Goal: Information Seeking & Learning: Learn about a topic

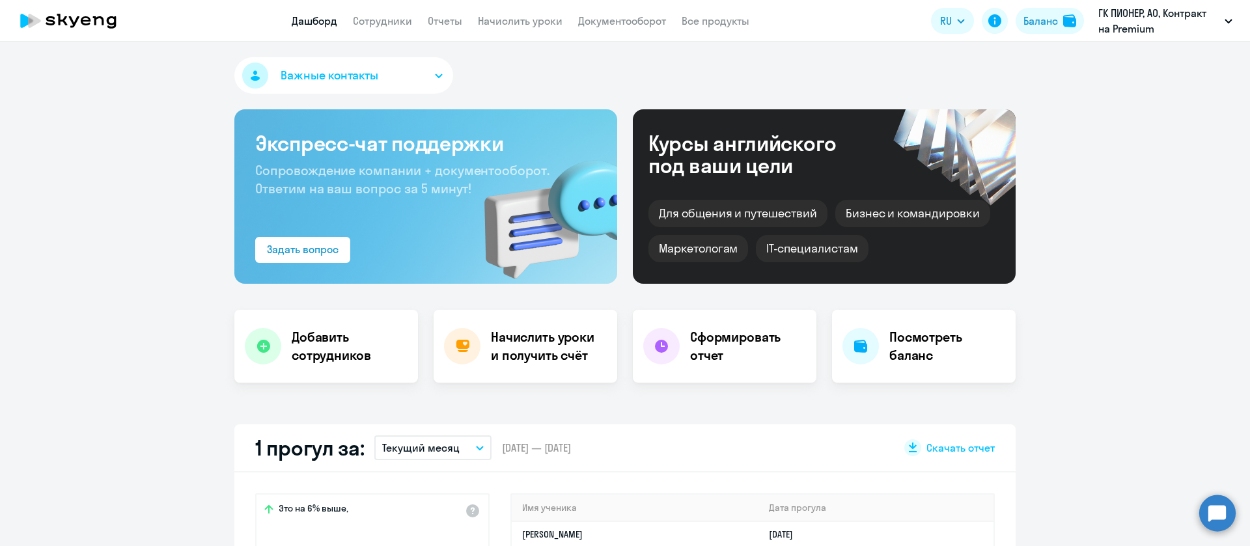
select select "30"
click at [439, 23] on link "Отчеты" at bounding box center [445, 20] width 35 height 13
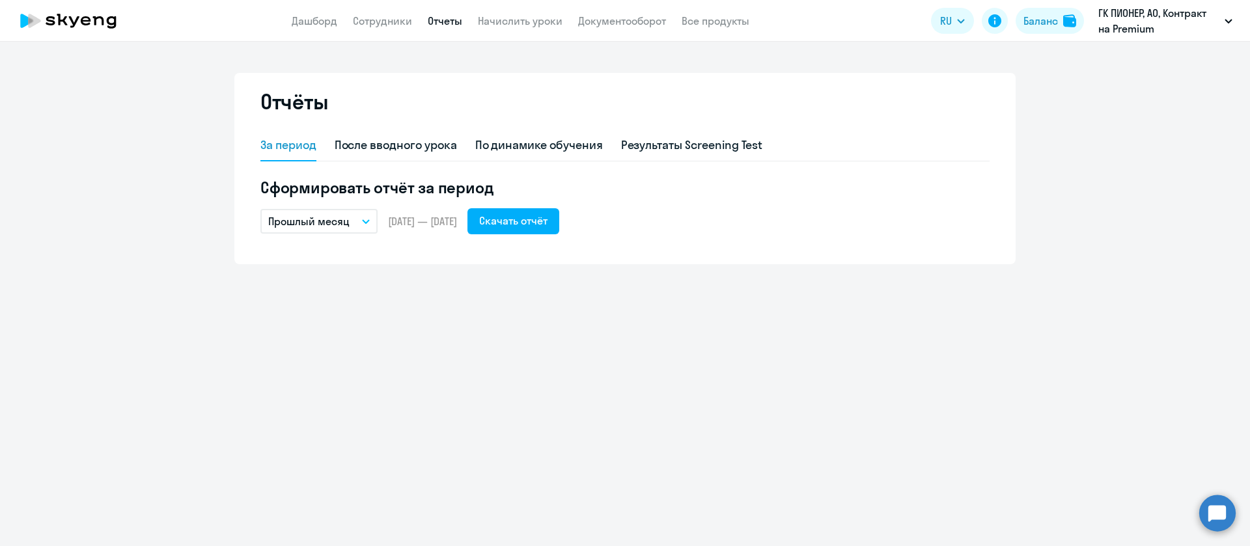
click at [356, 229] on button "Прошлый месяц" at bounding box center [318, 221] width 117 height 25
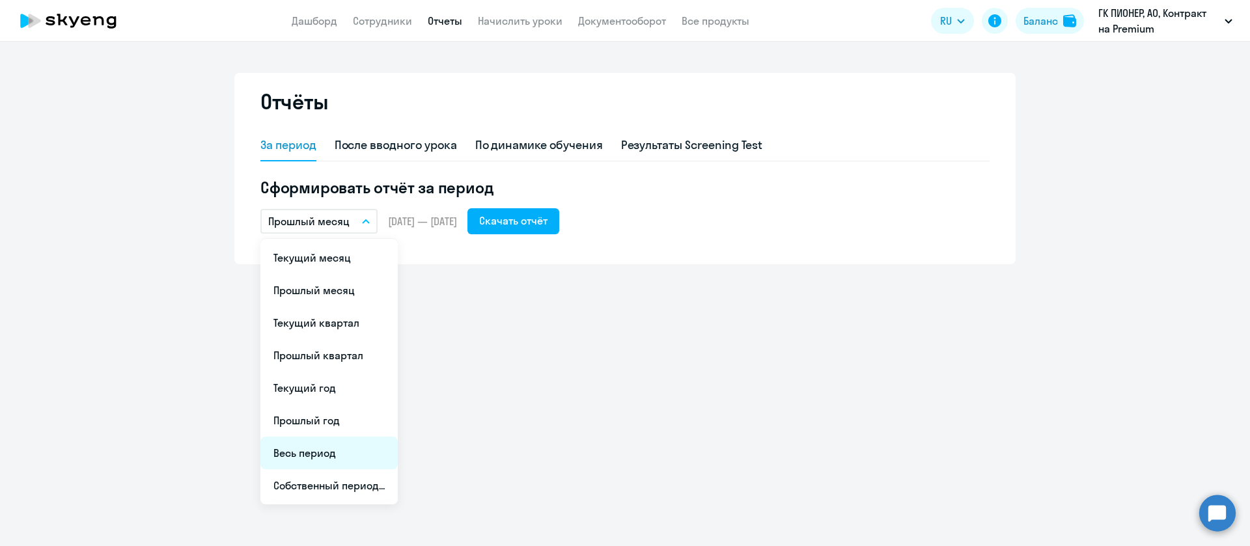
click at [334, 441] on li "Весь период" at bounding box center [328, 453] width 137 height 33
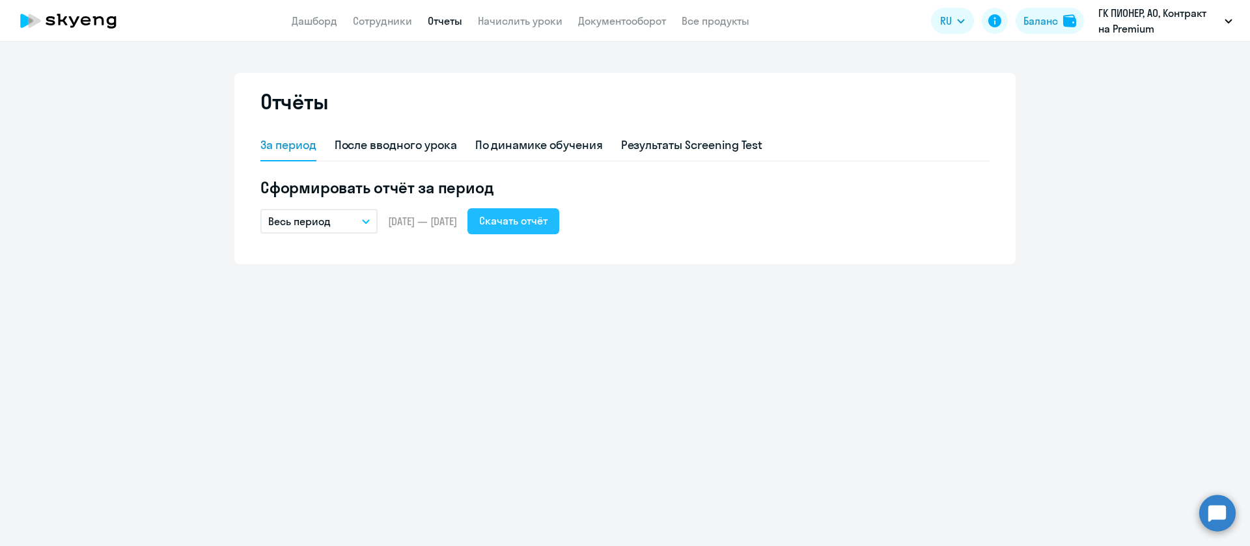
click at [541, 221] on div "Скачать отчёт" at bounding box center [513, 221] width 68 height 16
click at [587, 147] on div "По динамике обучения" at bounding box center [539, 145] width 128 height 17
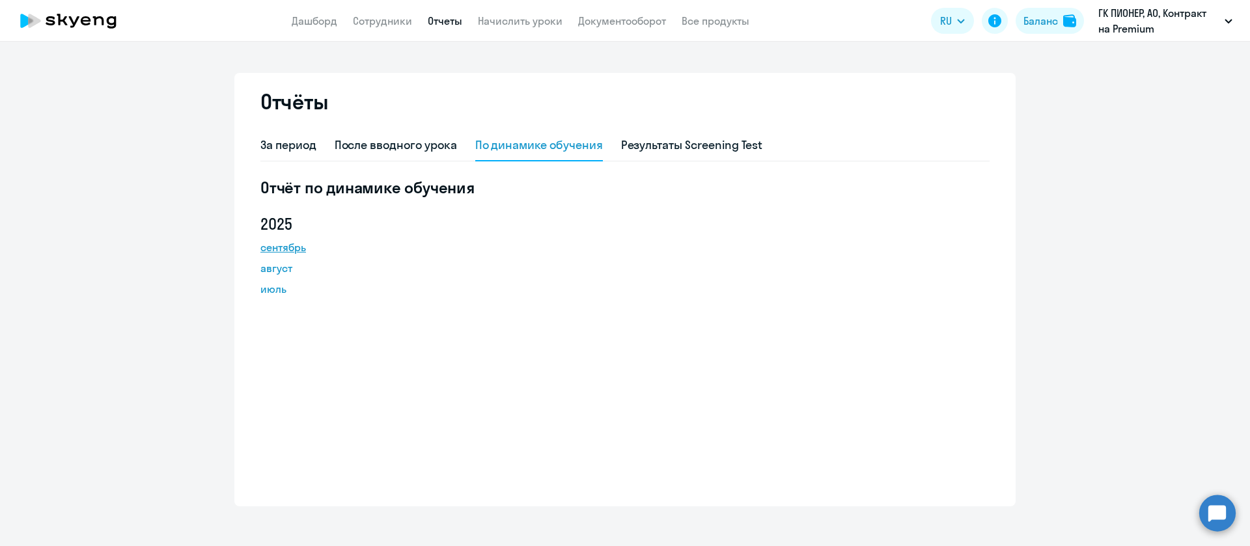
click at [273, 251] on link "сентябрь" at bounding box center [318, 248] width 117 height 16
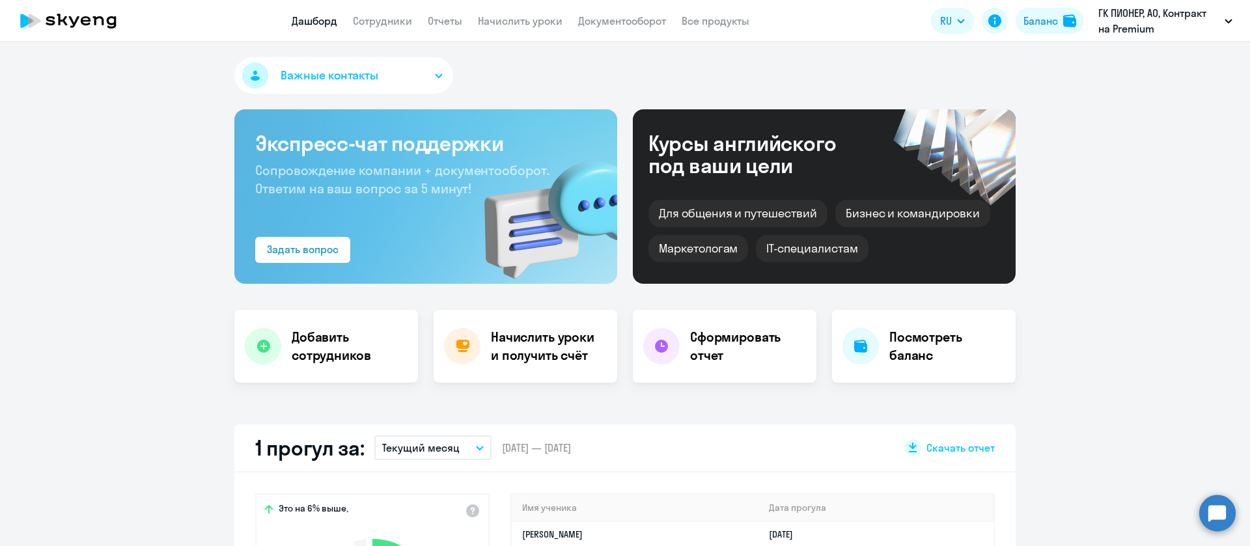
select select "30"
click at [401, 26] on link "Сотрудники" at bounding box center [382, 20] width 59 height 13
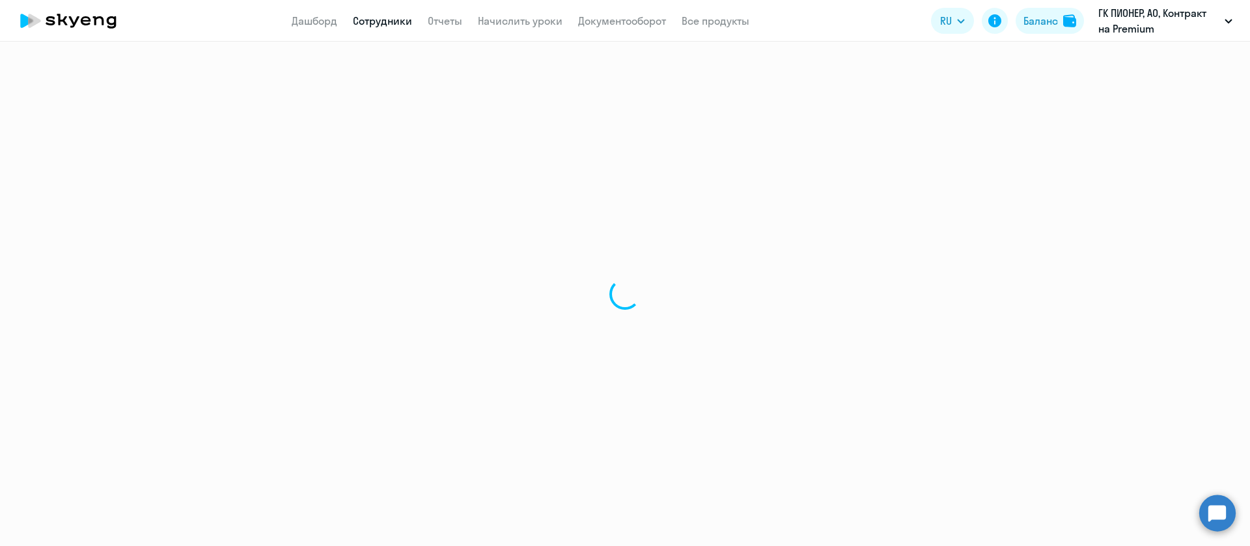
select select "30"
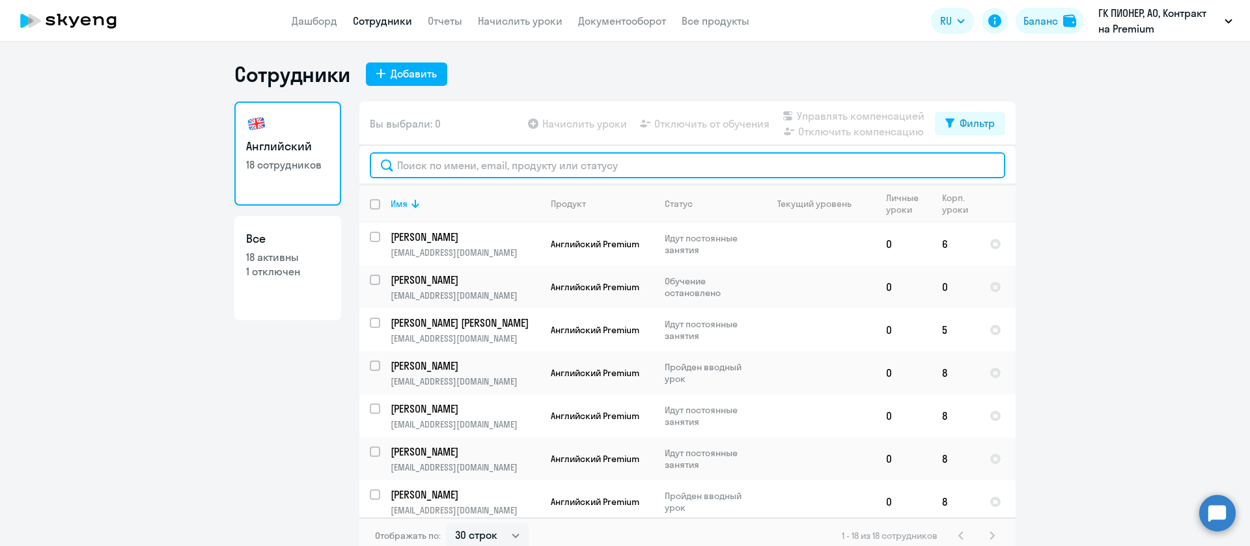
click at [455, 165] on input "text" at bounding box center [688, 165] width 636 height 26
paste input "[PERSON_NAME]"
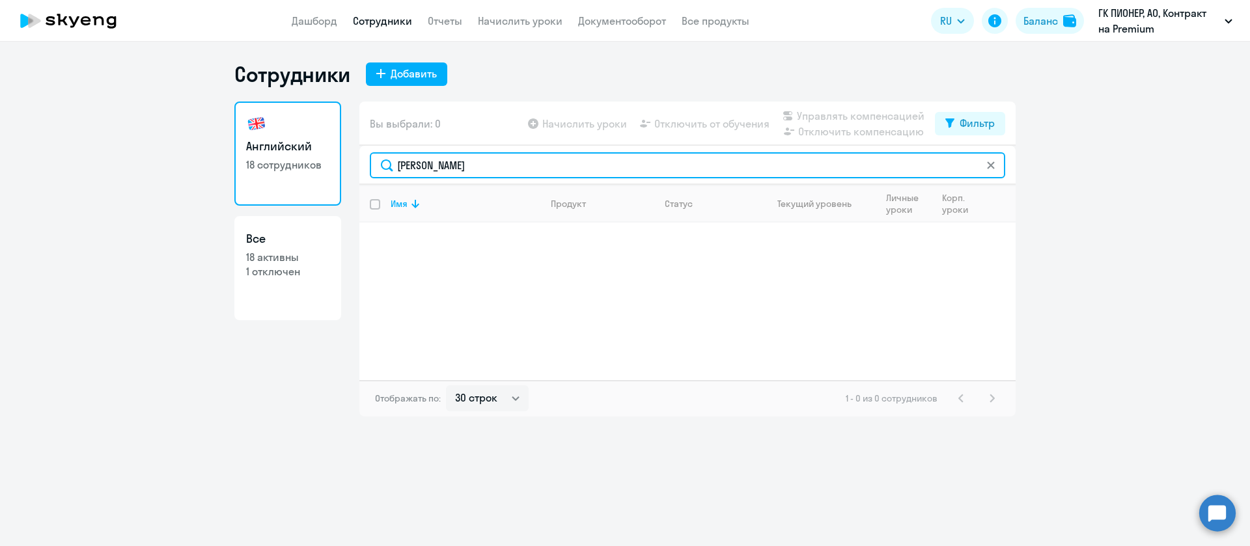
drag, startPoint x: 428, startPoint y: 164, endPoint x: 323, endPoint y: 167, distance: 105.5
click at [326, 167] on div "Английский 18 сотрудников Все 18 активны 1 отключен Вы выбрали: 0 Начислить уро…" at bounding box center [624, 259] width 781 height 315
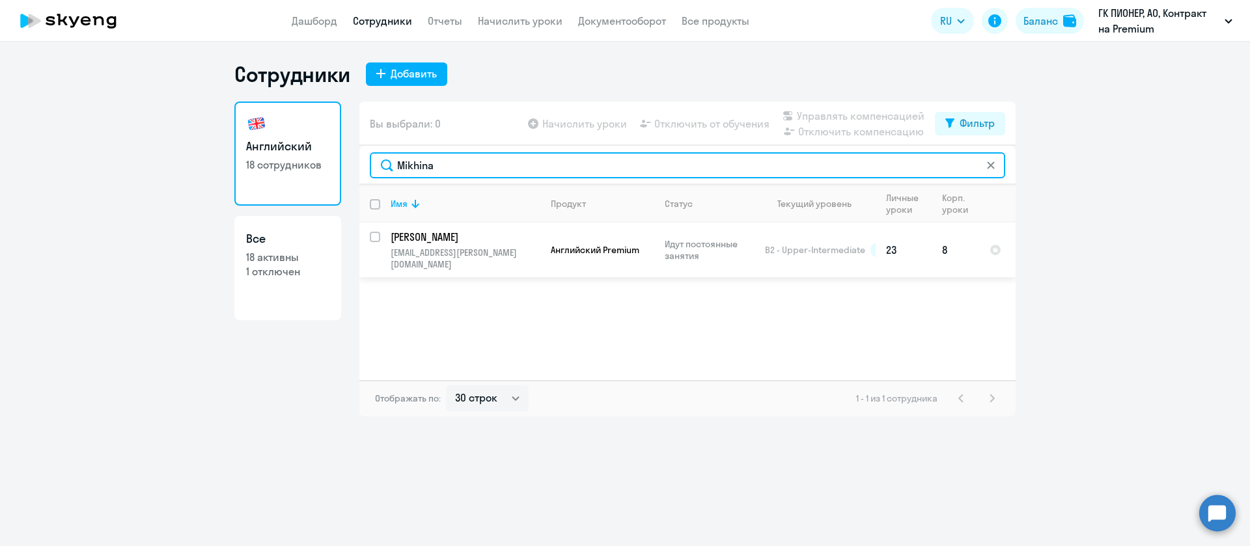
type input "Mikhina"
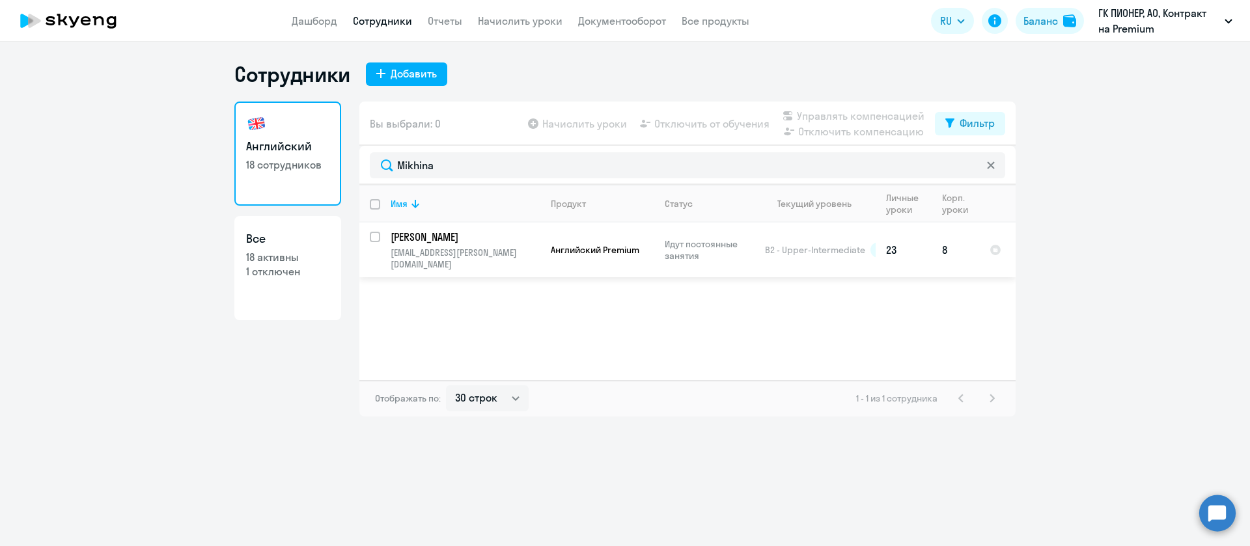
click at [451, 238] on p "[PERSON_NAME]" at bounding box center [464, 237] width 147 height 14
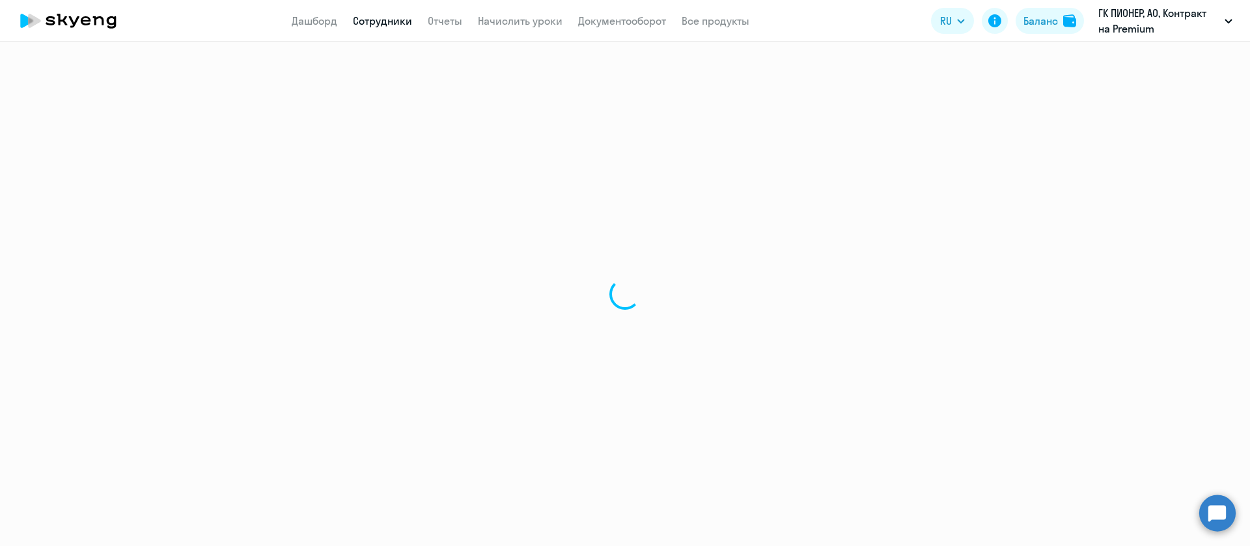
select select "english"
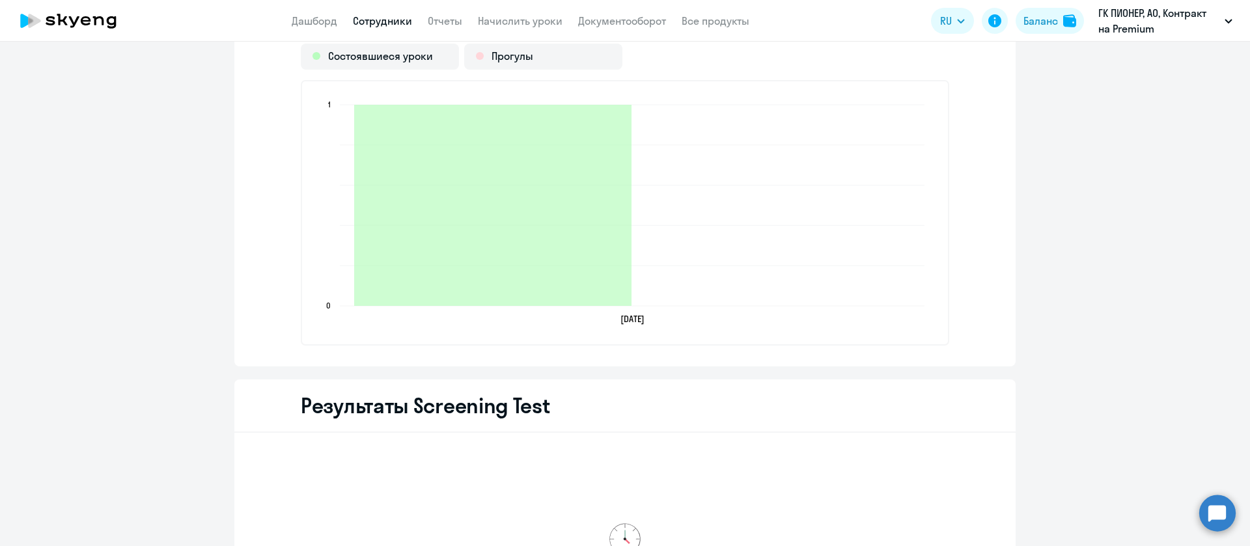
scroll to position [1563, 0]
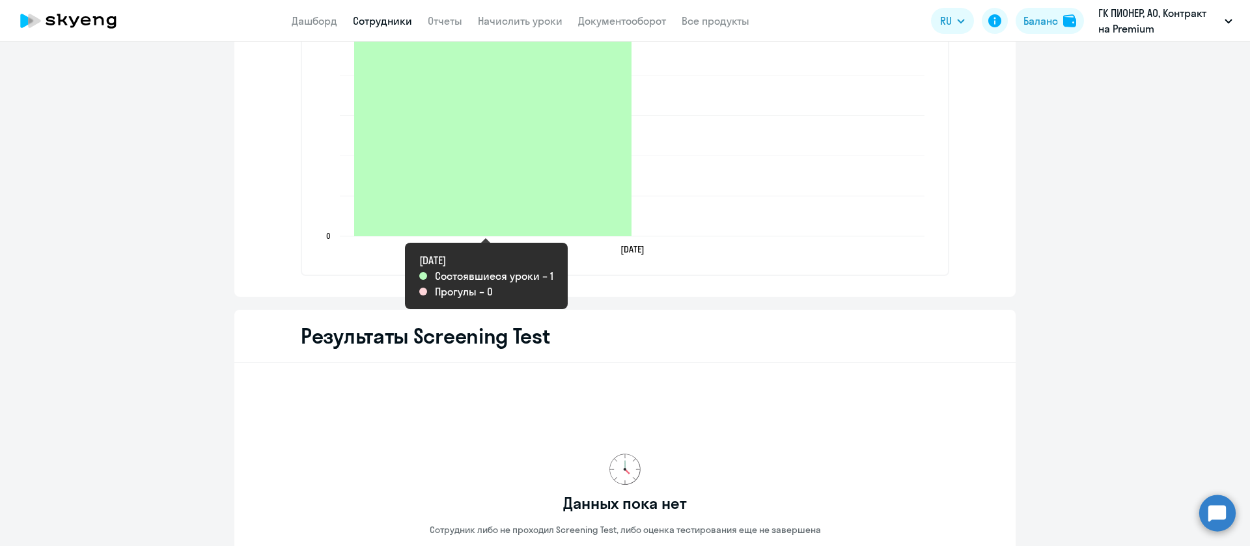
click at [518, 163] on icon "2025-09-03T21:00:00.000Z Состоявшиеся уроки 1" at bounding box center [492, 135] width 277 height 201
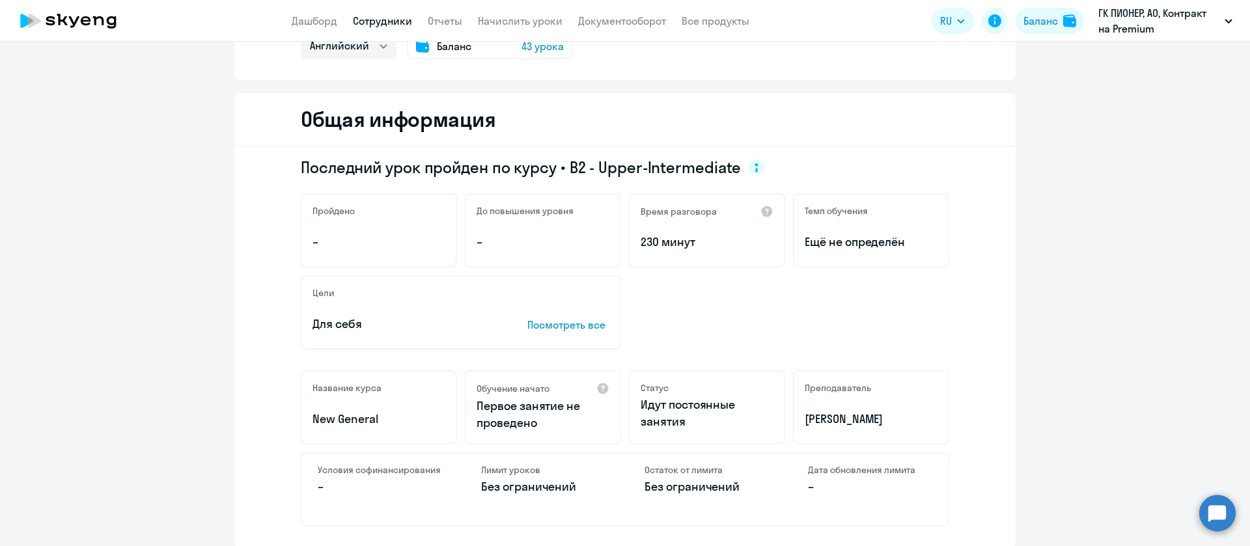
scroll to position [0, 0]
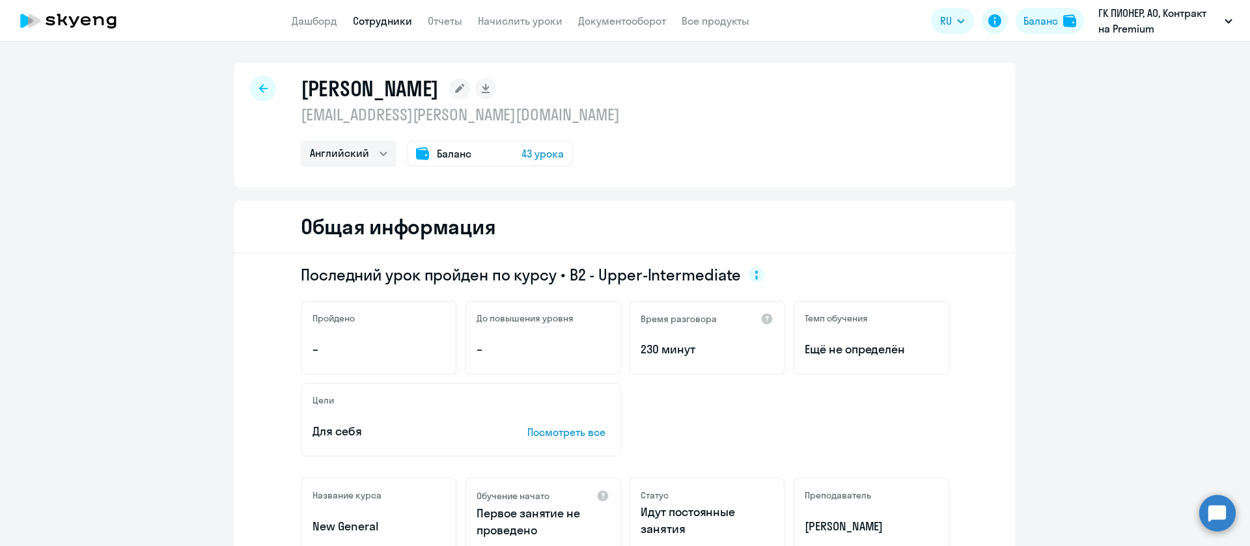
click at [404, 19] on link "Сотрудники" at bounding box center [382, 20] width 59 height 13
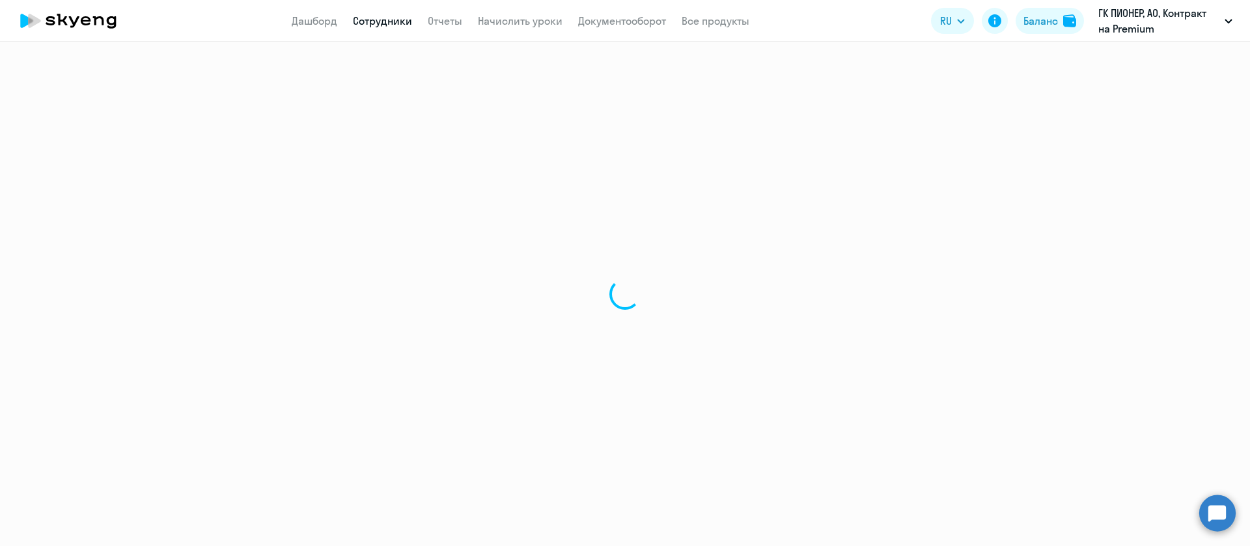
select select "30"
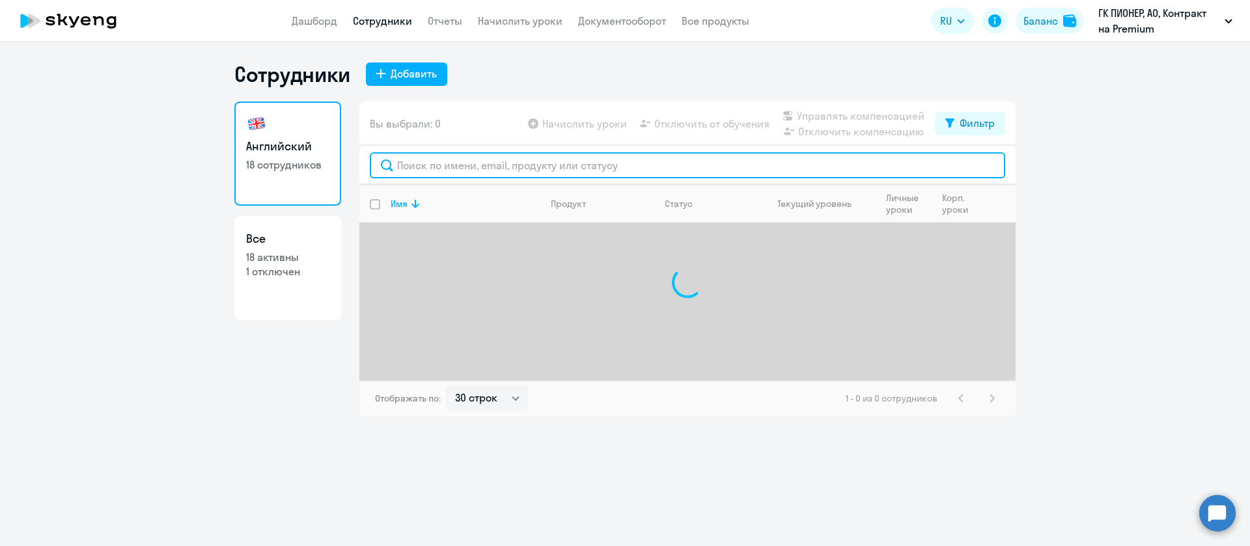
click at [509, 165] on input "text" at bounding box center [688, 165] width 636 height 26
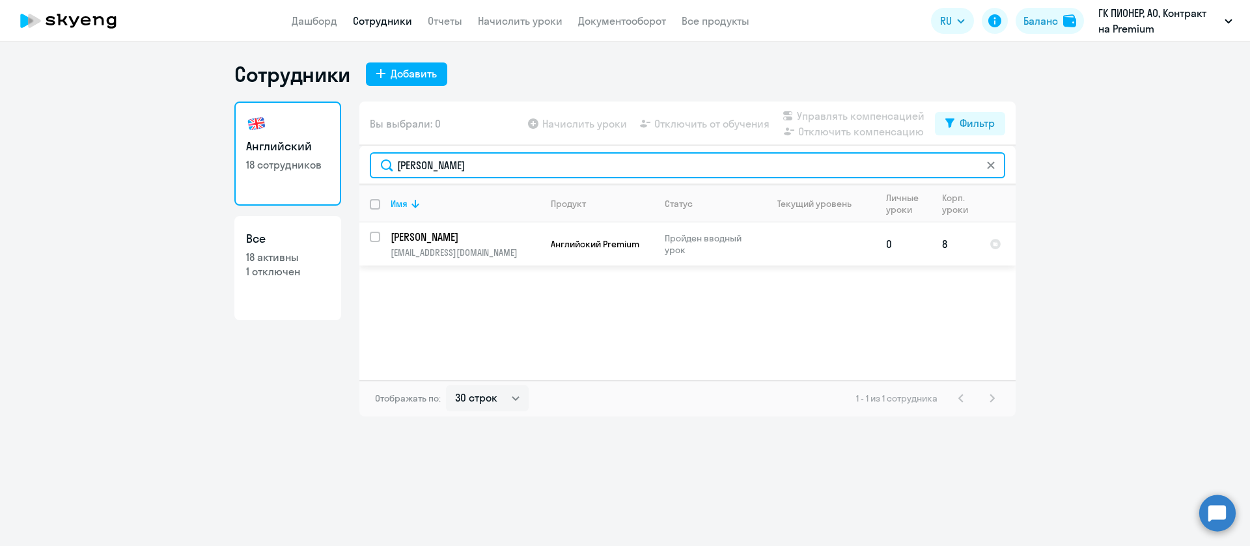
type input "[PERSON_NAME]"
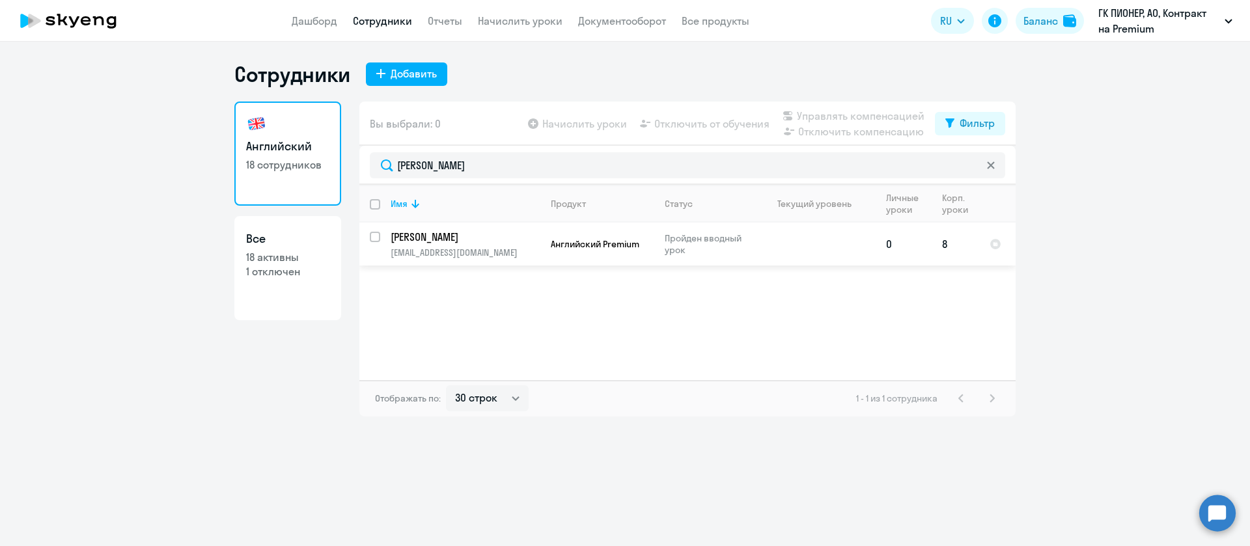
click at [453, 241] on p "[PERSON_NAME]" at bounding box center [464, 237] width 147 height 14
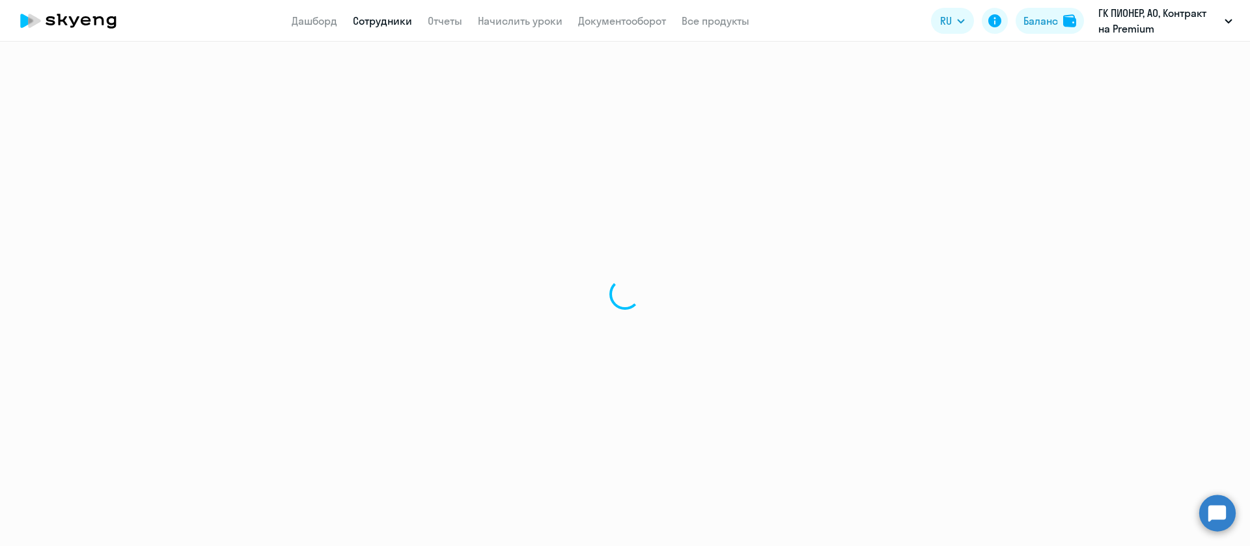
select select "english"
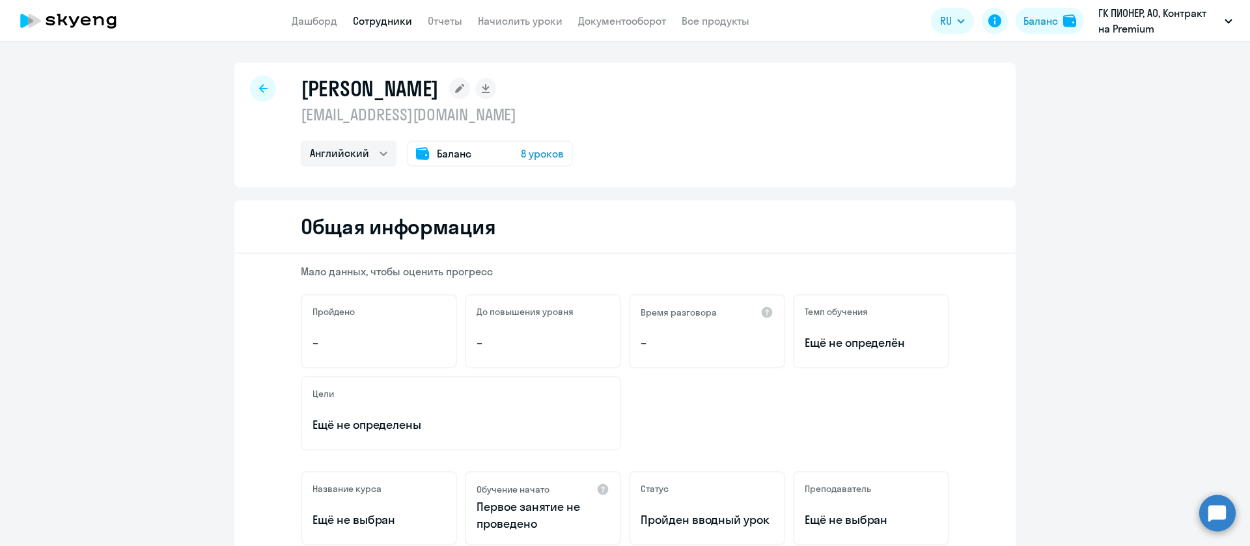
scroll to position [98, 0]
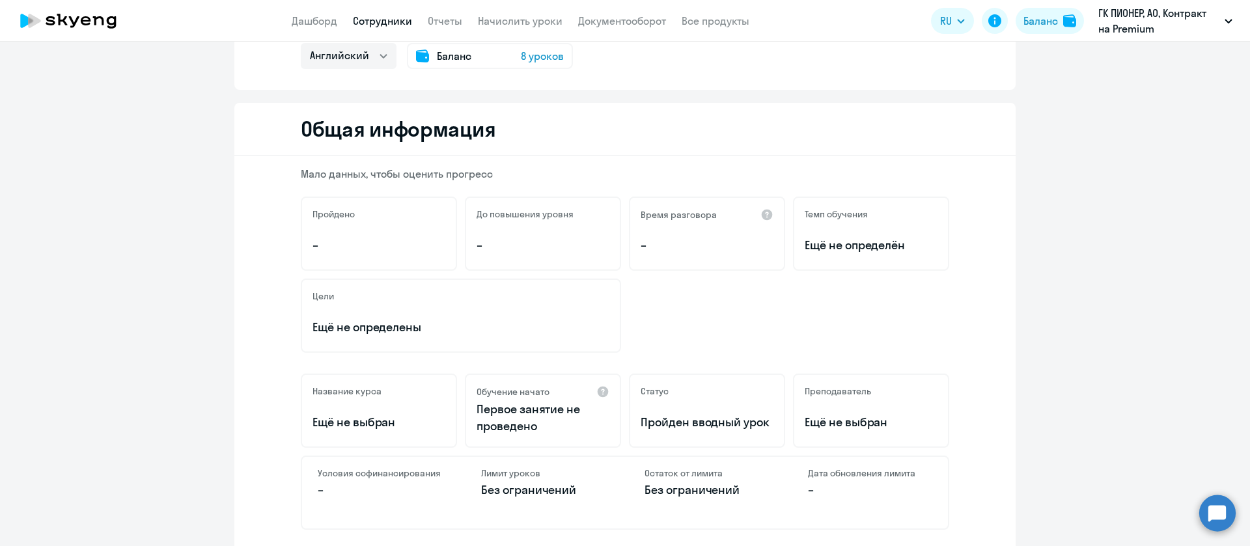
click at [391, 20] on link "Сотрудники" at bounding box center [382, 20] width 59 height 13
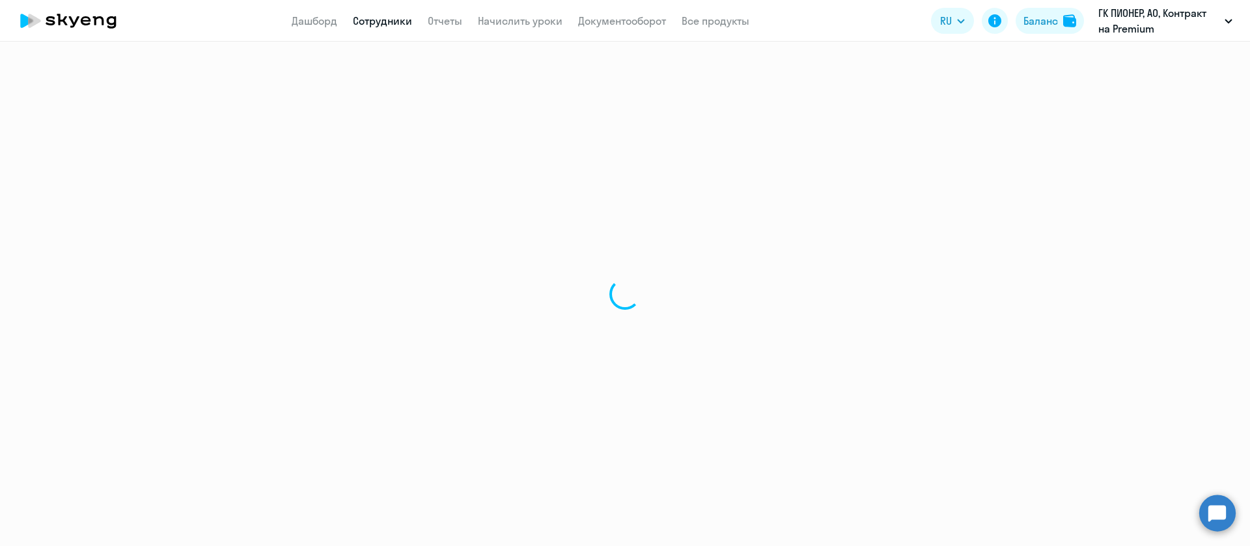
select select "30"
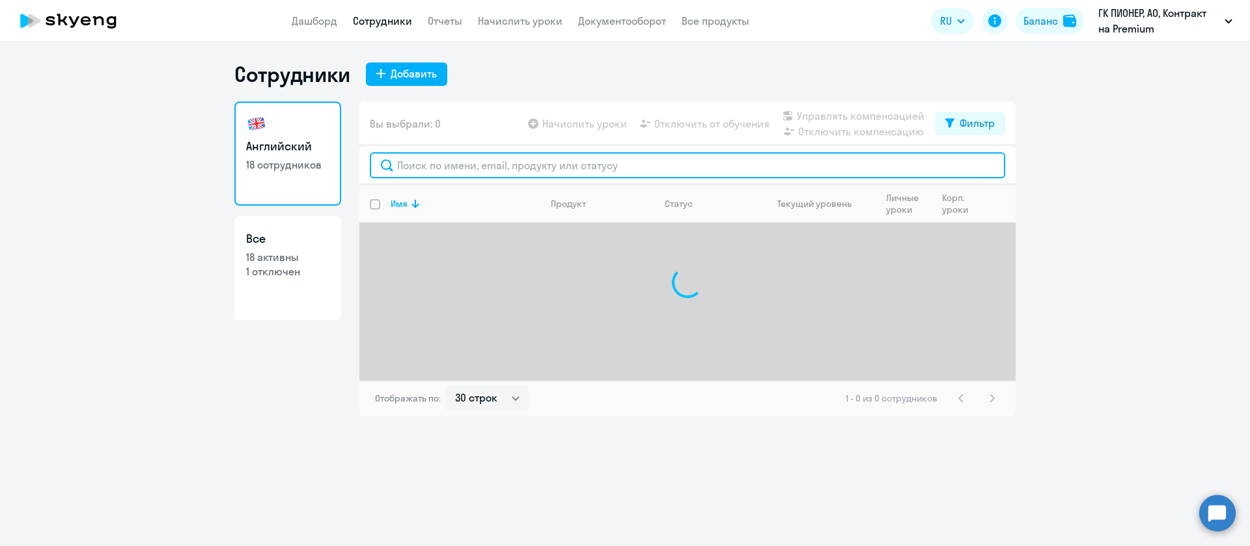
drag, startPoint x: 555, startPoint y: 154, endPoint x: 548, endPoint y: 167, distance: 14.6
click at [553, 156] on input "text" at bounding box center [688, 165] width 636 height 26
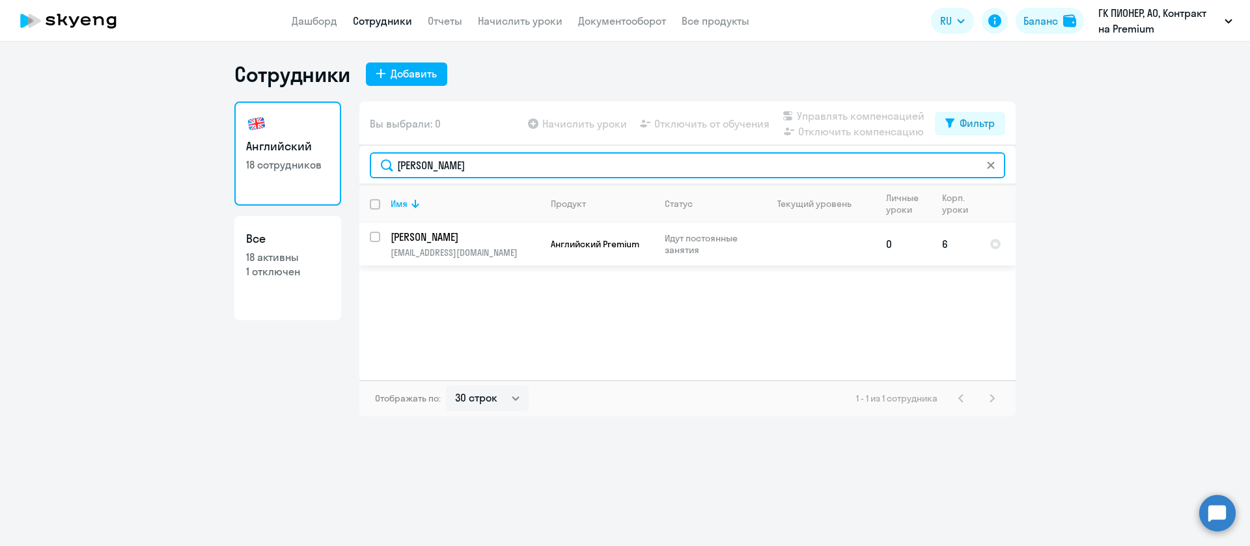
type input "[PERSON_NAME]"
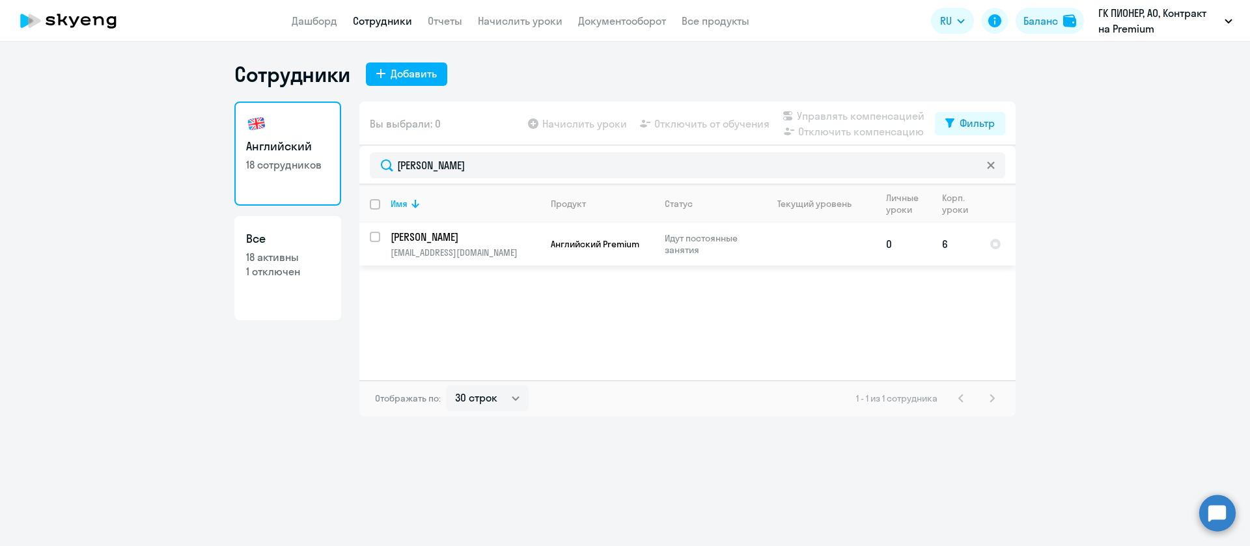
click at [499, 256] on p "[EMAIL_ADDRESS][DOMAIN_NAME]" at bounding box center [465, 253] width 149 height 12
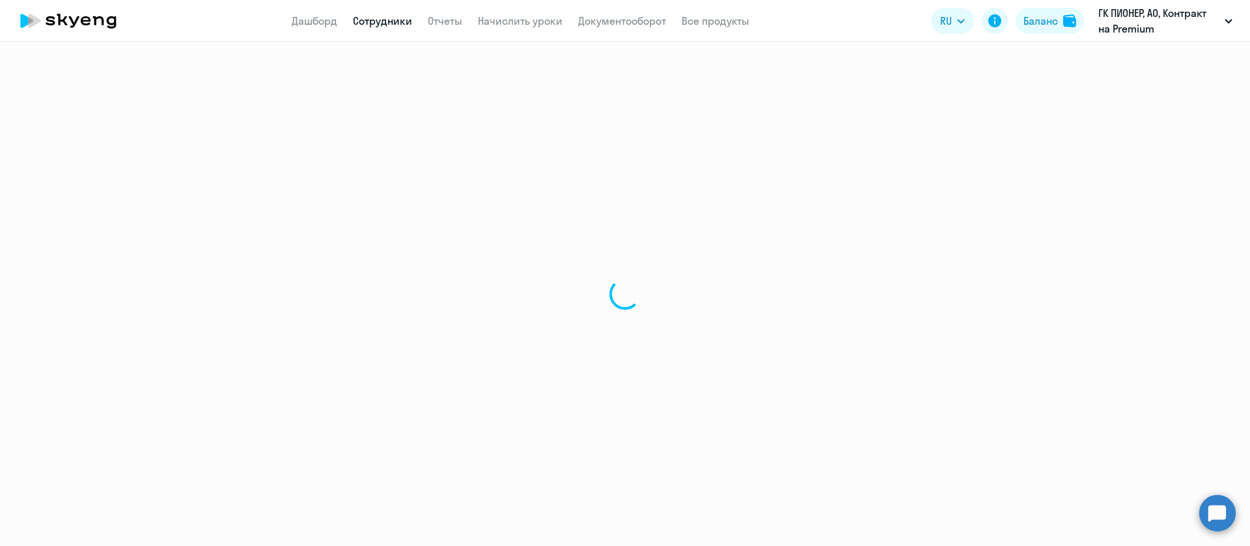
select select "english"
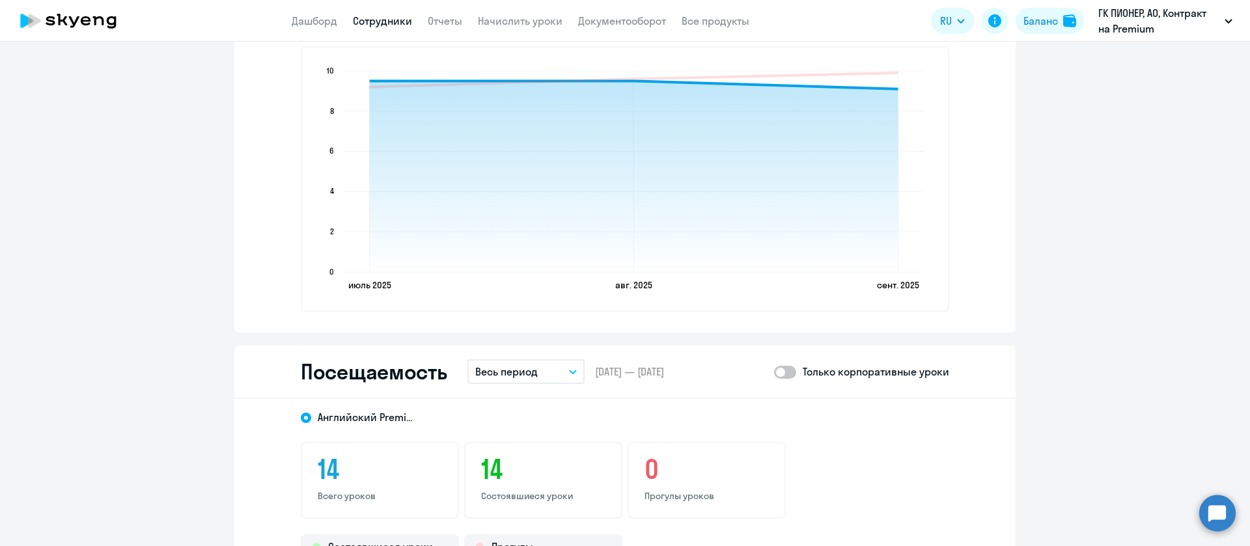
scroll to position [1074, 0]
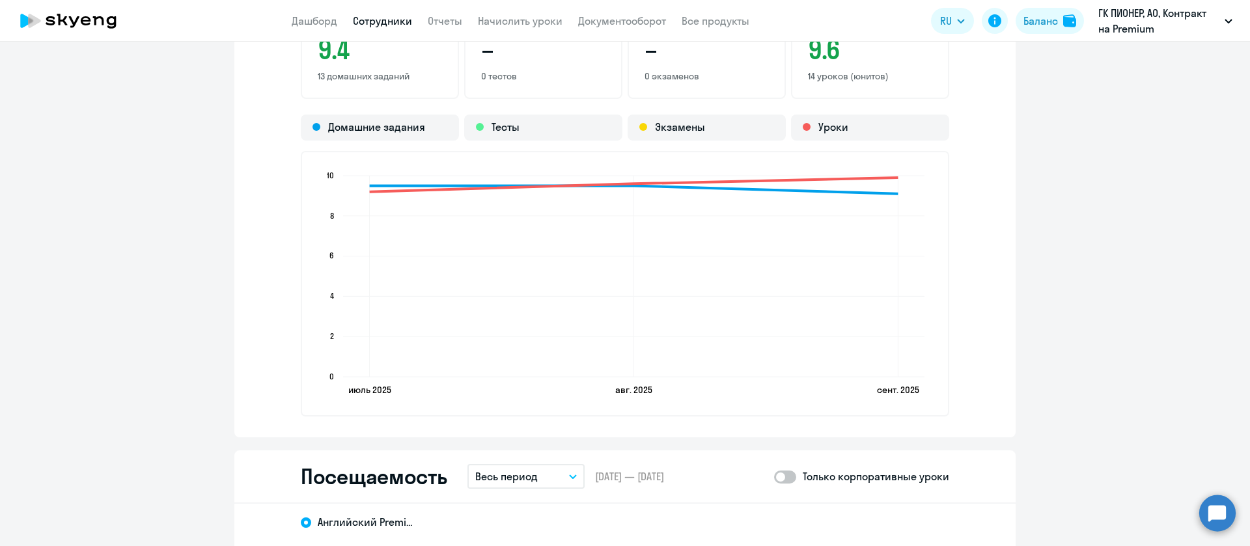
click at [380, 14] on link "Сотрудники" at bounding box center [382, 20] width 59 height 13
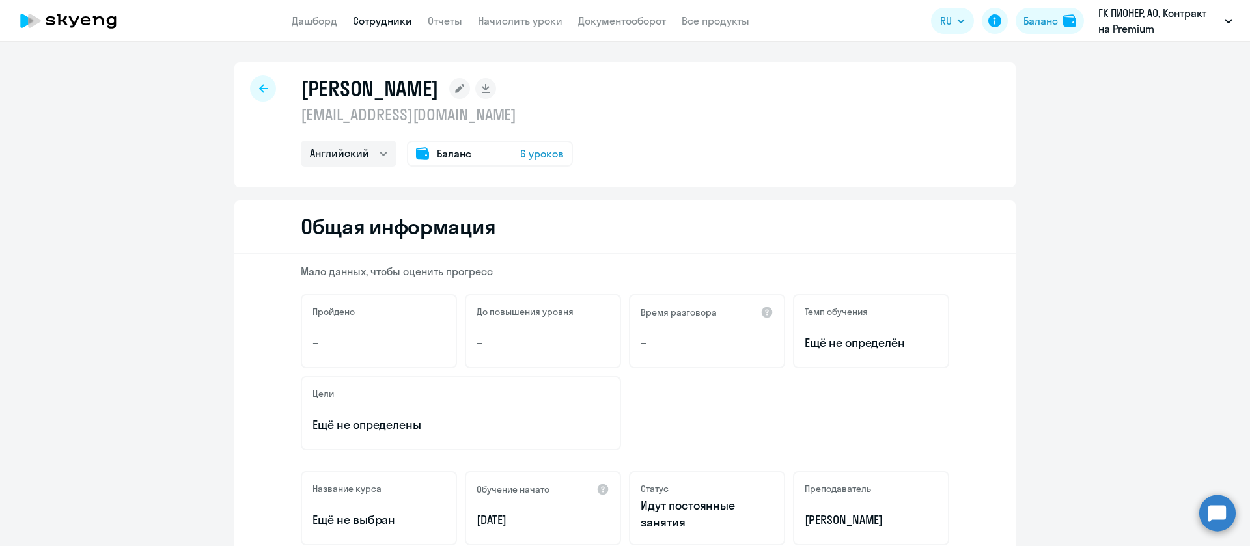
select select "30"
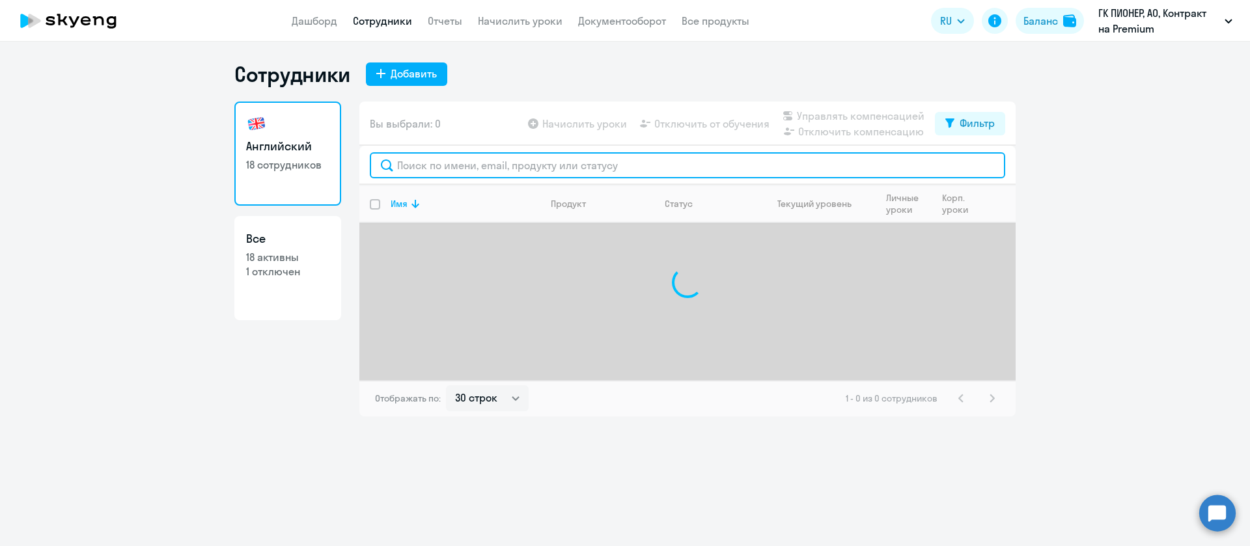
click at [434, 158] on input "text" at bounding box center [688, 165] width 636 height 26
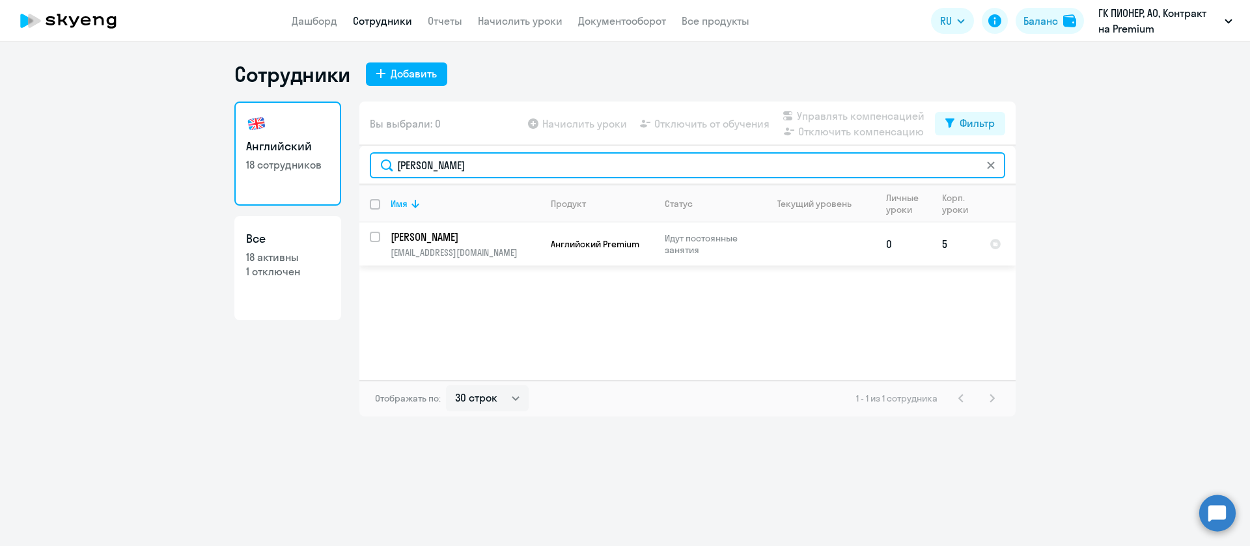
type input "[PERSON_NAME]"
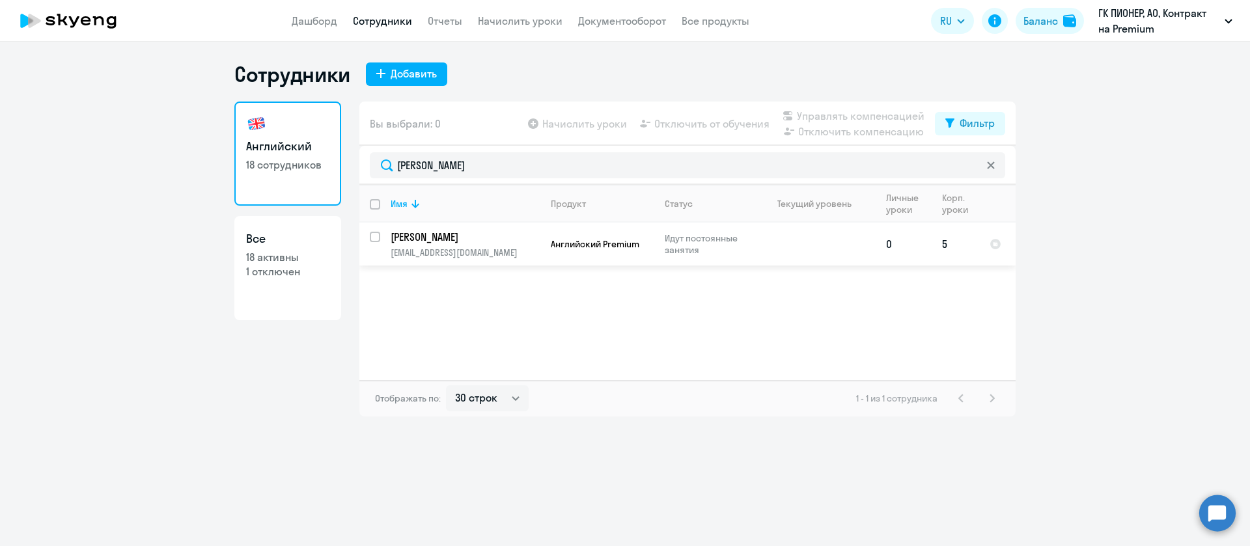
click at [483, 236] on p "[PERSON_NAME]" at bounding box center [464, 237] width 147 height 14
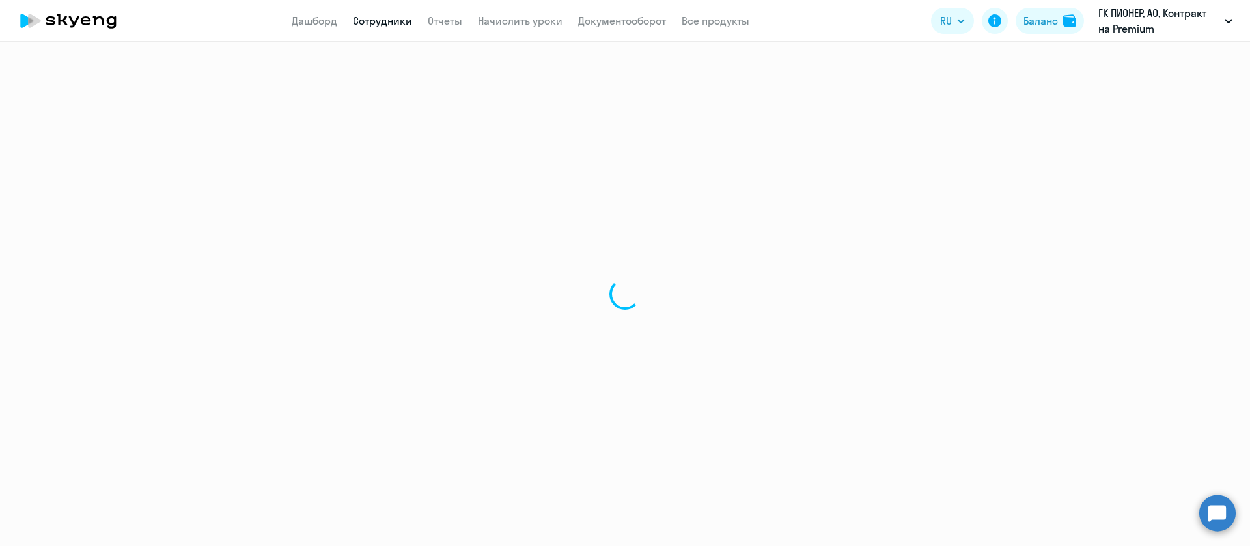
select select "english"
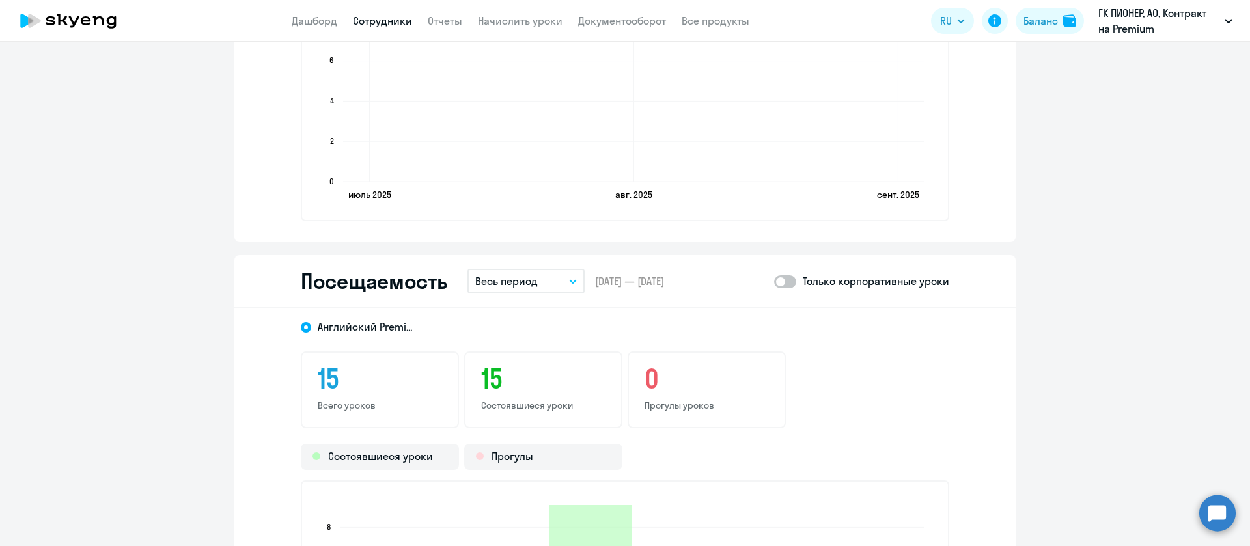
scroll to position [1465, 0]
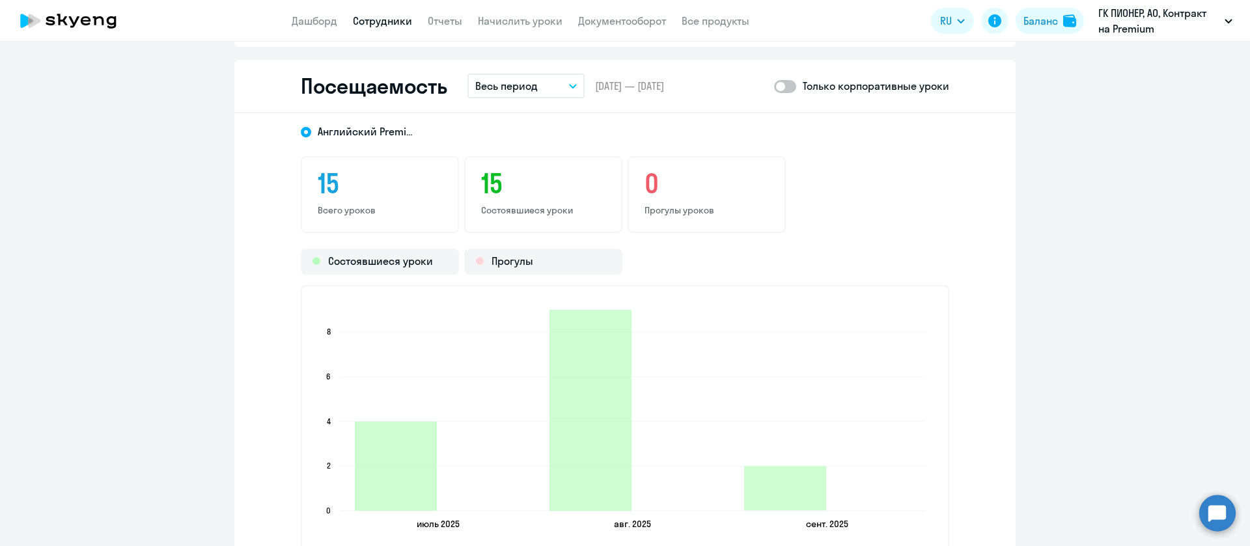
click at [385, 27] on app-menu-item-link "Сотрудники" at bounding box center [382, 21] width 59 height 16
click at [400, 11] on app-header "Дашборд Сотрудники Отчеты Начислить уроки Документооборот Все продукты Дашборд …" at bounding box center [625, 21] width 1250 height 42
click at [391, 21] on link "Сотрудники" at bounding box center [382, 20] width 59 height 13
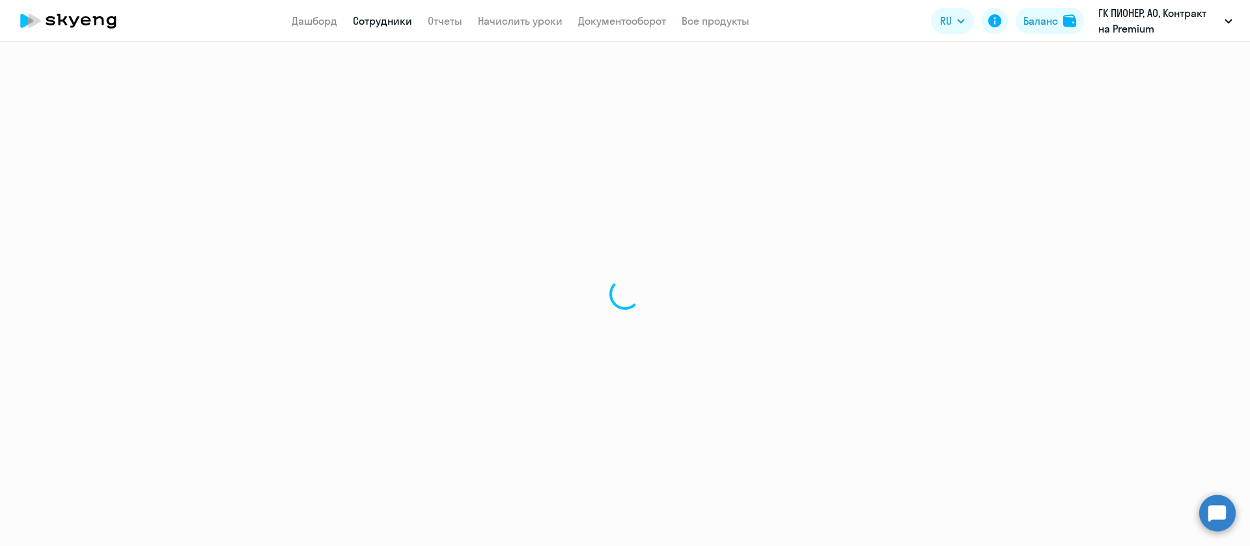
select select "30"
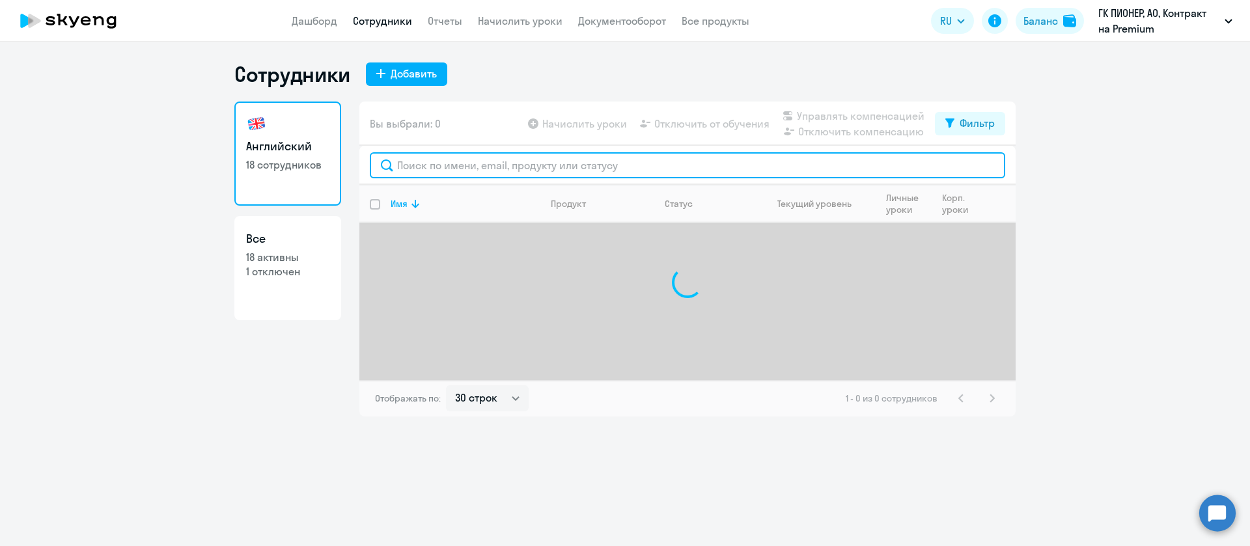
click at [497, 156] on input "text" at bounding box center [688, 165] width 636 height 26
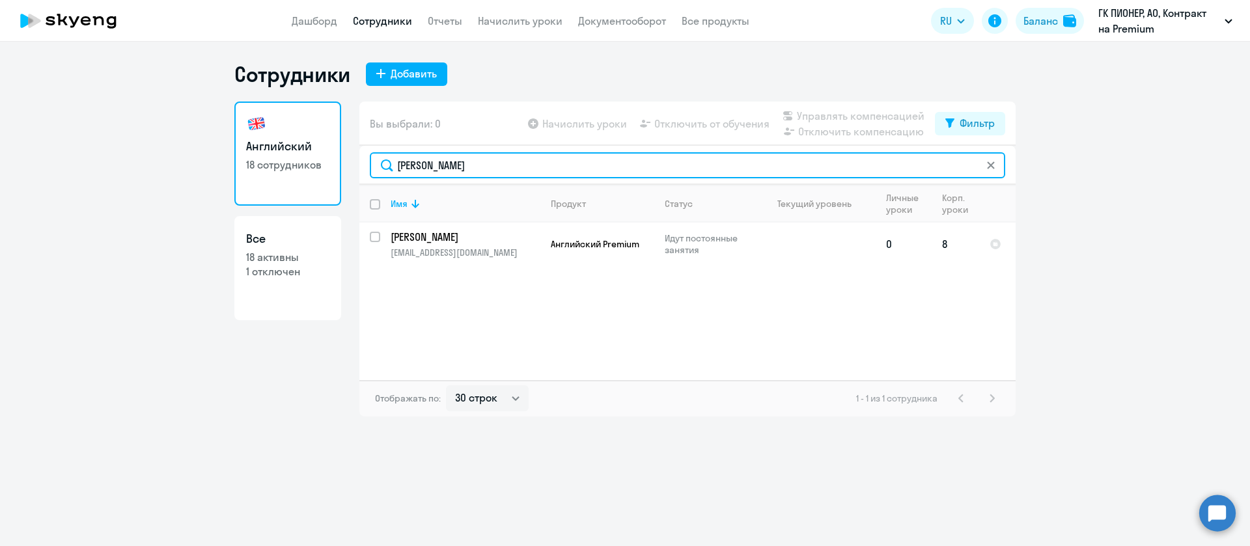
type input "[PERSON_NAME]"
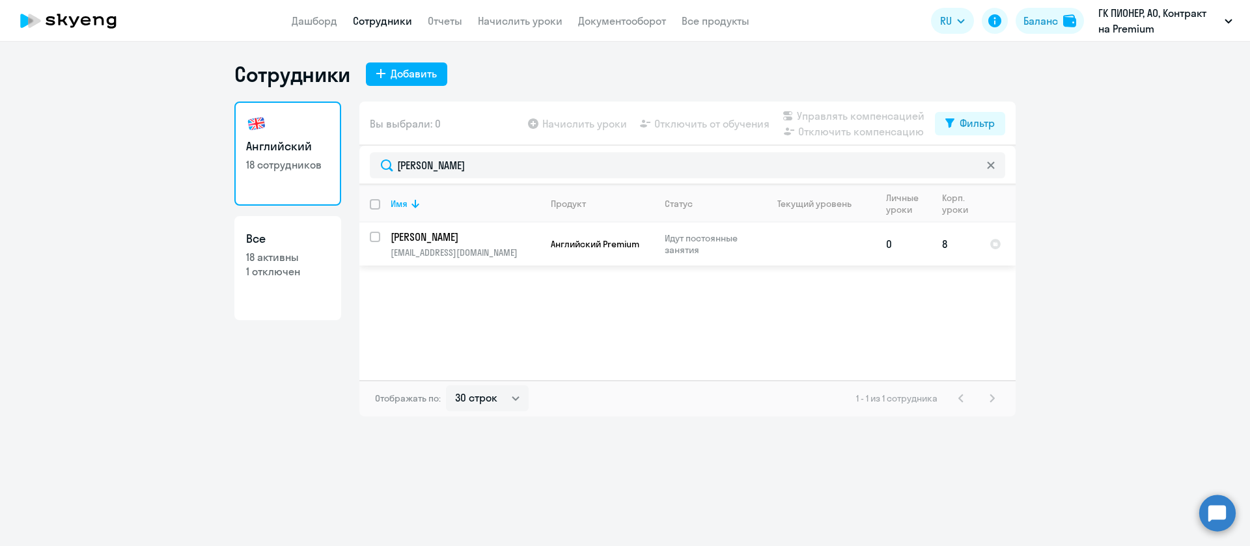
click at [467, 234] on p "[PERSON_NAME]" at bounding box center [464, 237] width 147 height 14
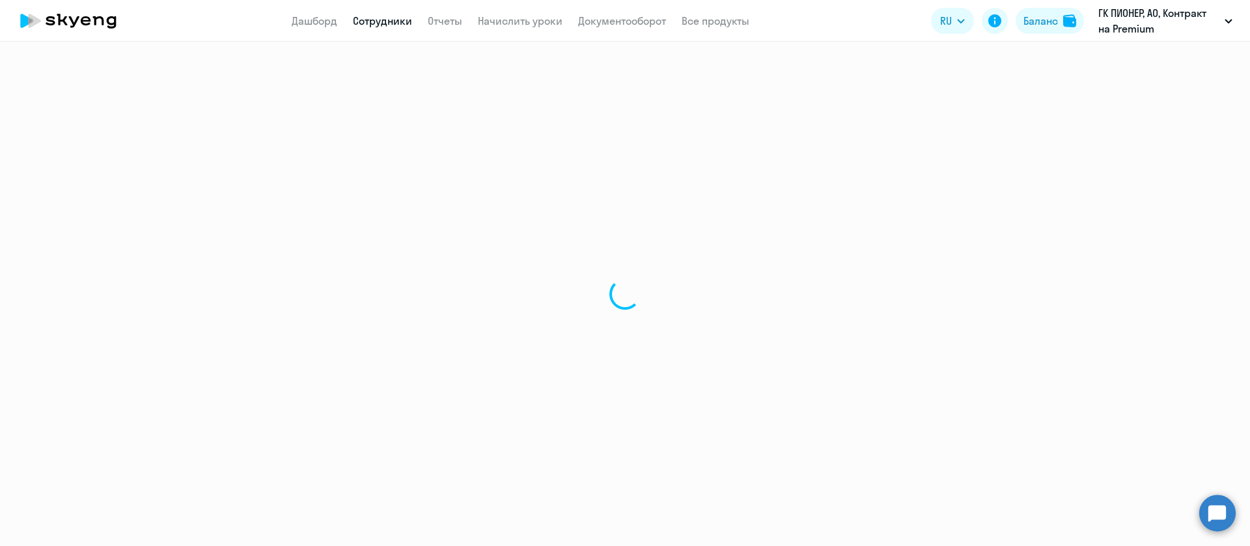
select select "english"
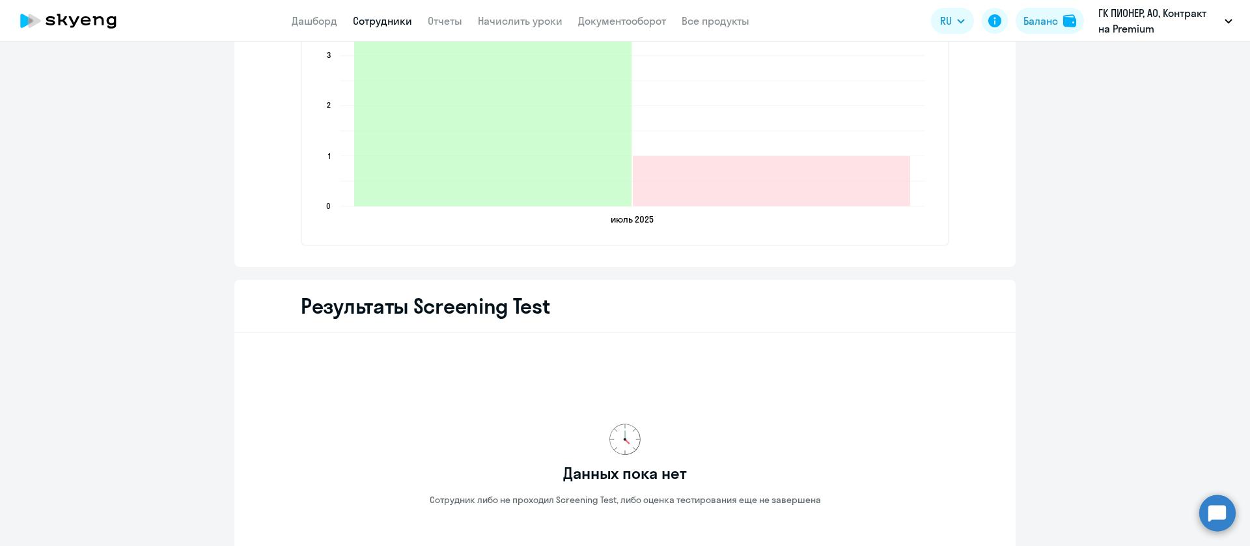
scroll to position [1535, 0]
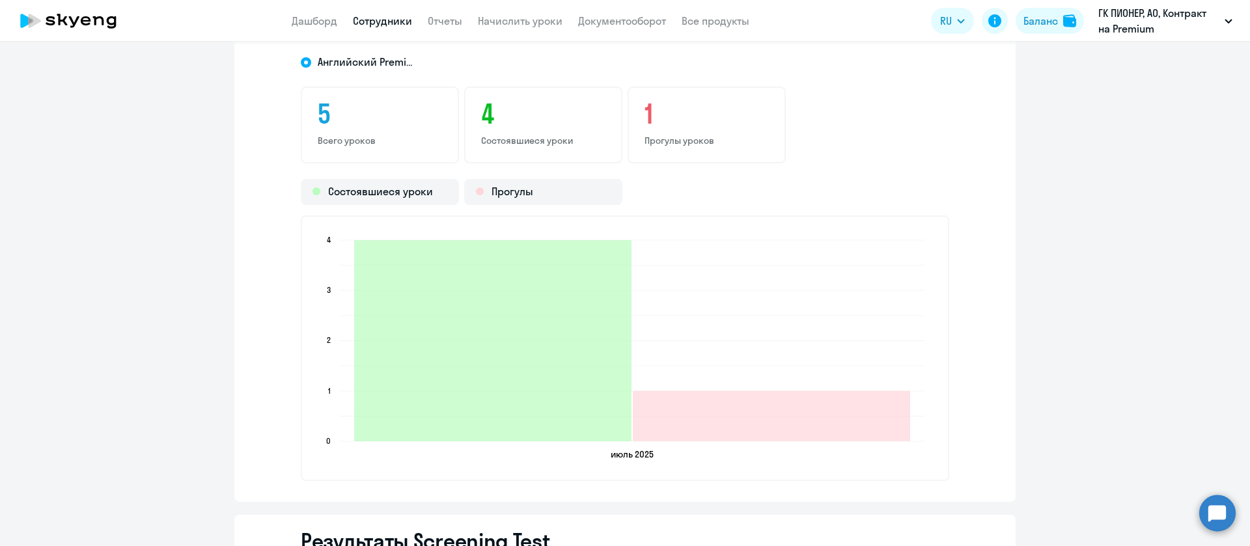
click at [410, 20] on link "Сотрудники" at bounding box center [382, 20] width 59 height 13
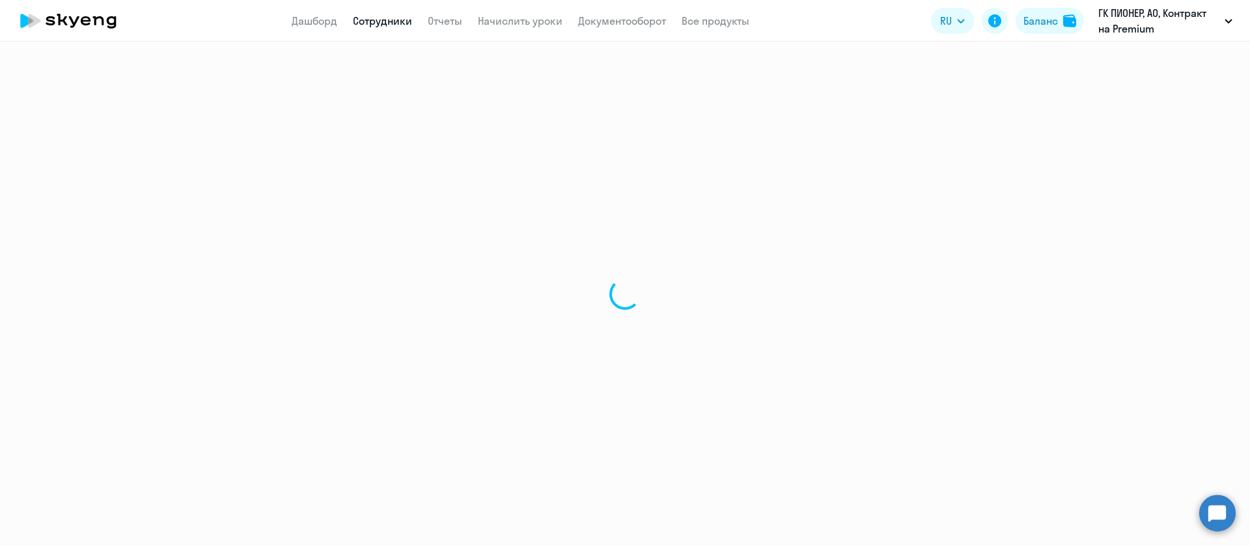
select select "30"
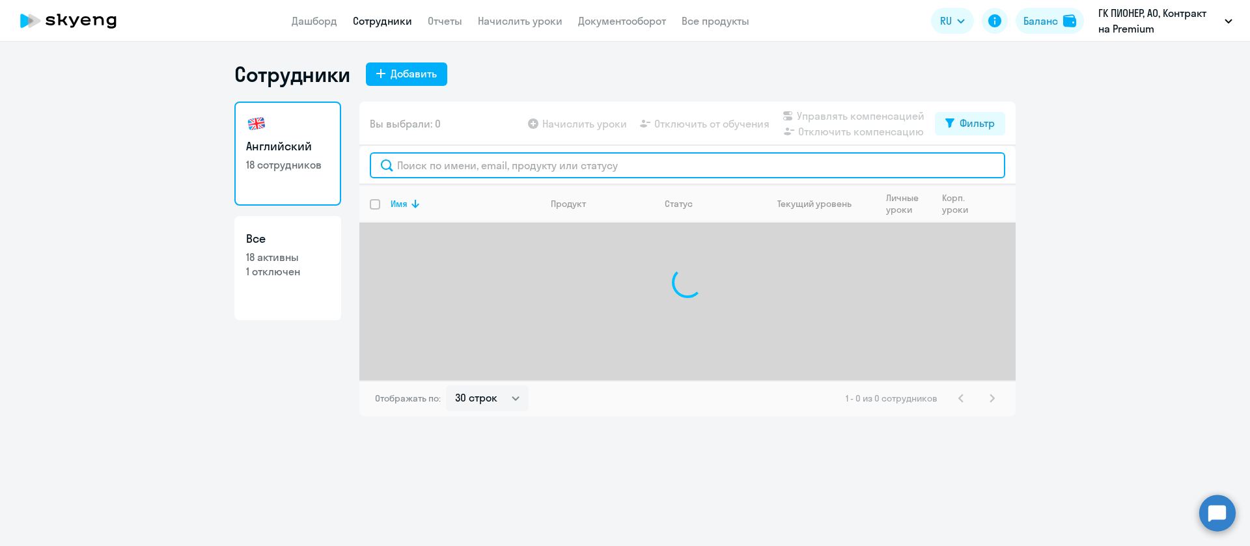
click at [435, 171] on input "text" at bounding box center [688, 165] width 636 height 26
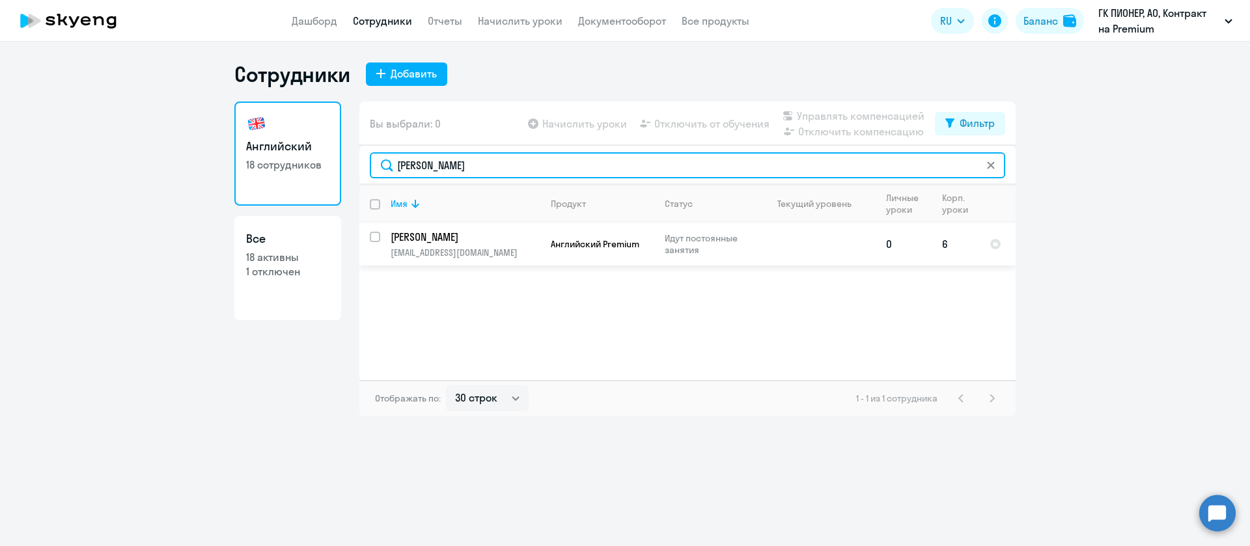
type input "[PERSON_NAME]"
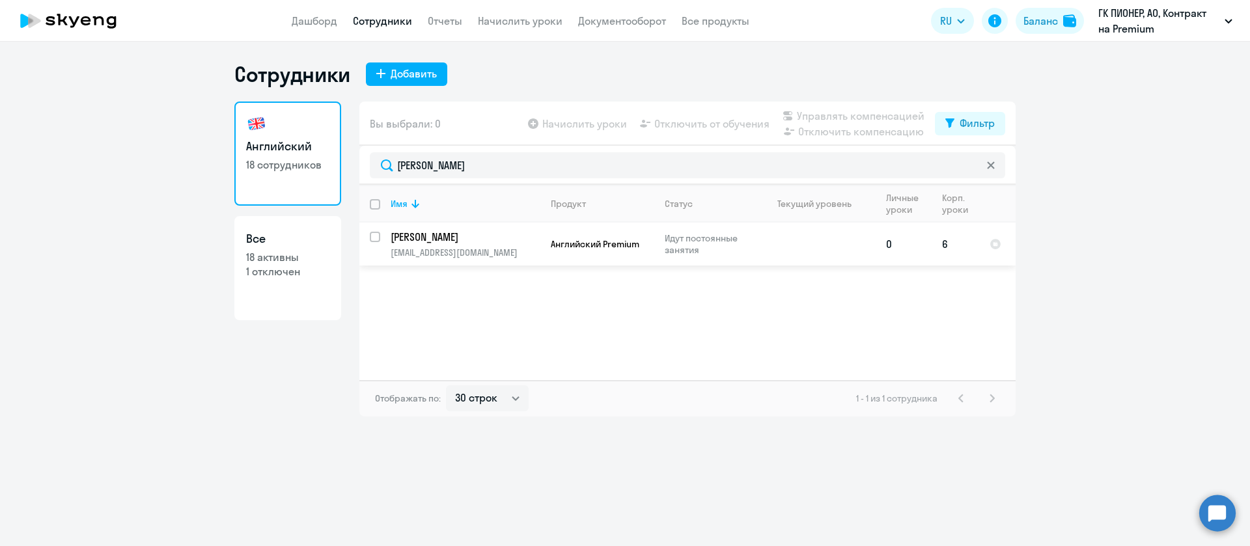
click at [488, 234] on p "[PERSON_NAME]" at bounding box center [464, 237] width 147 height 14
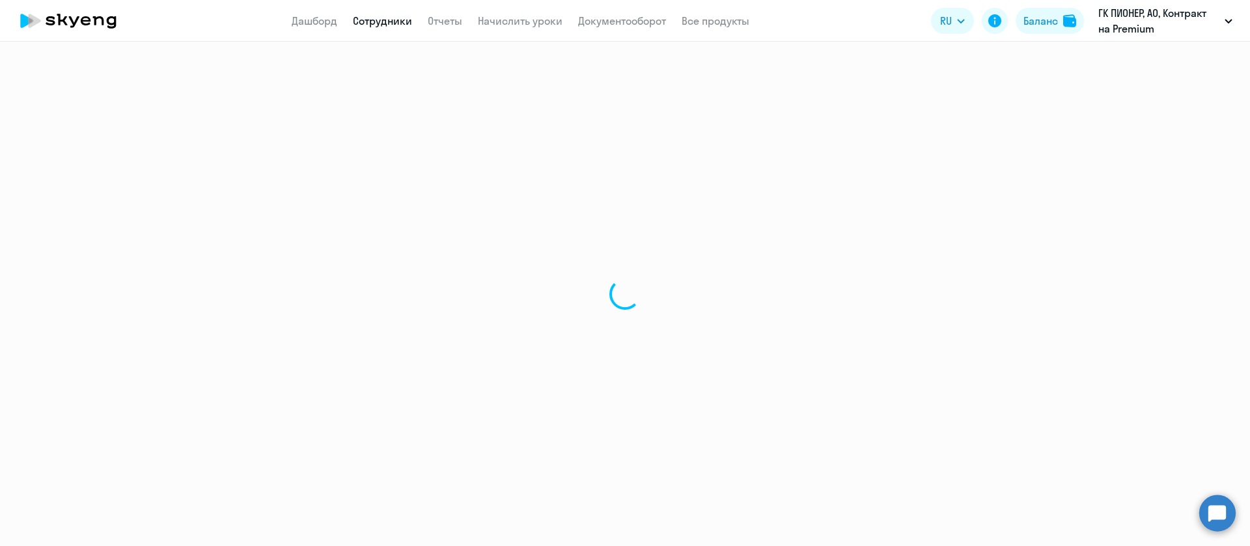
select select "english"
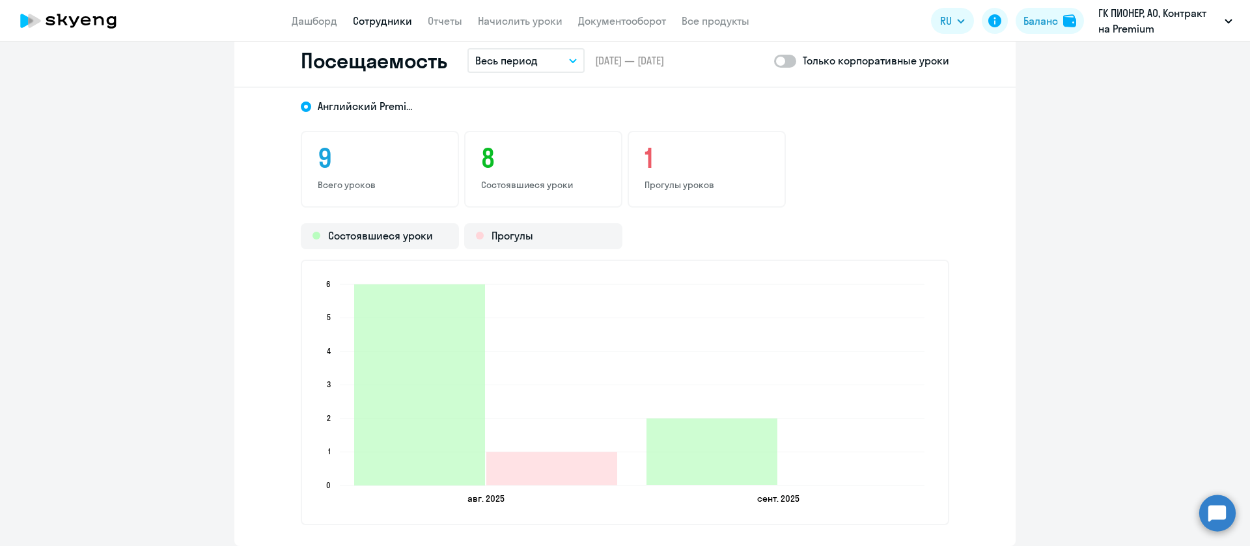
scroll to position [1465, 0]
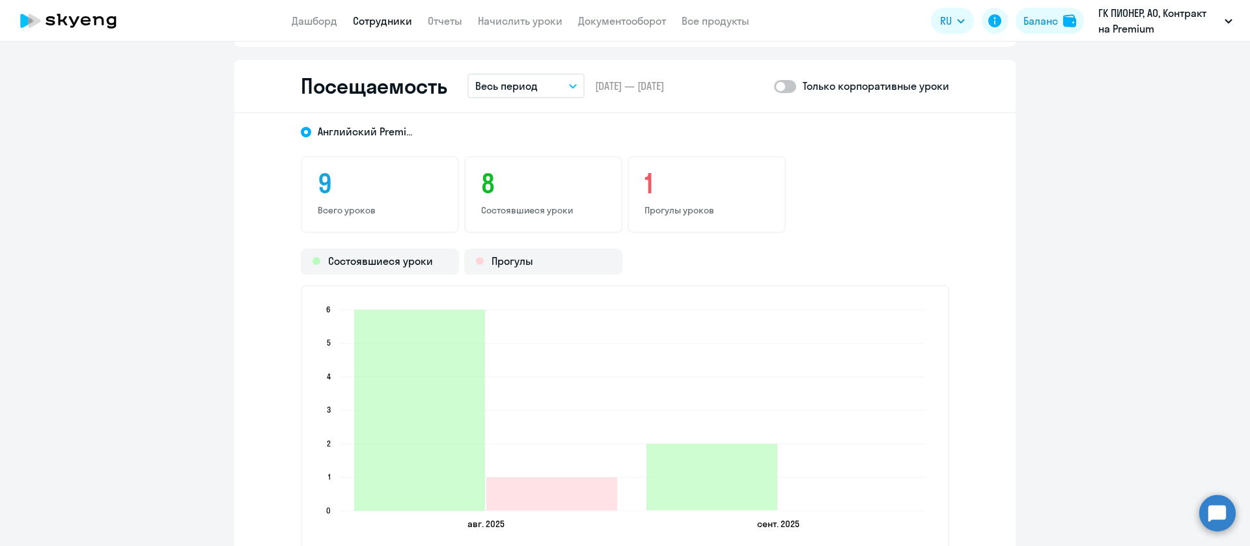
click at [378, 22] on link "Сотрудники" at bounding box center [382, 20] width 59 height 13
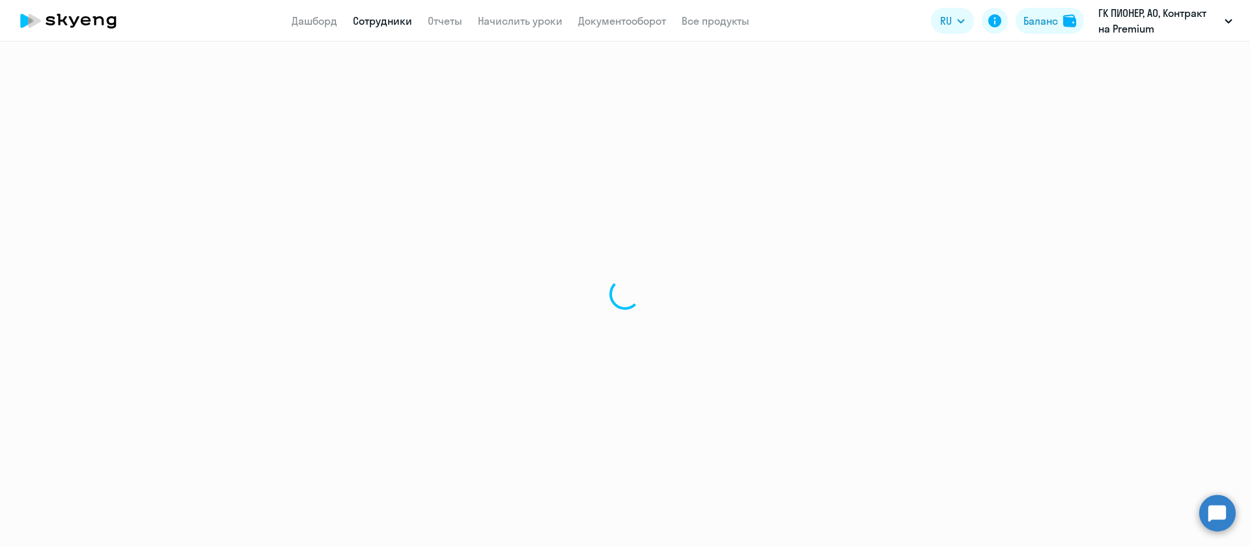
select select "30"
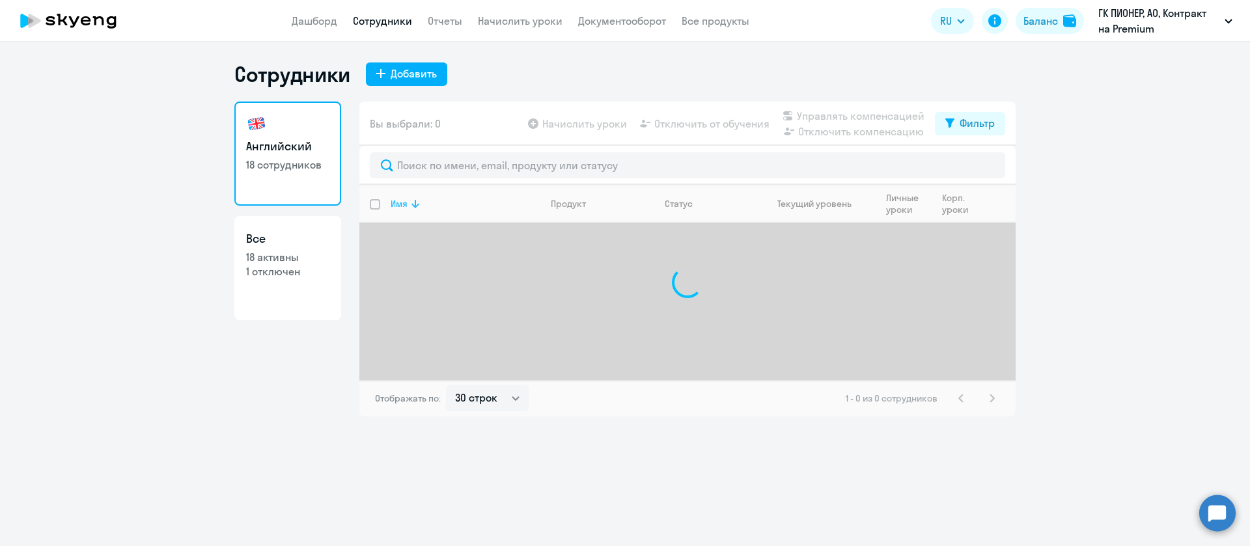
click at [471, 186] on th "Имя" at bounding box center [460, 204] width 160 height 38
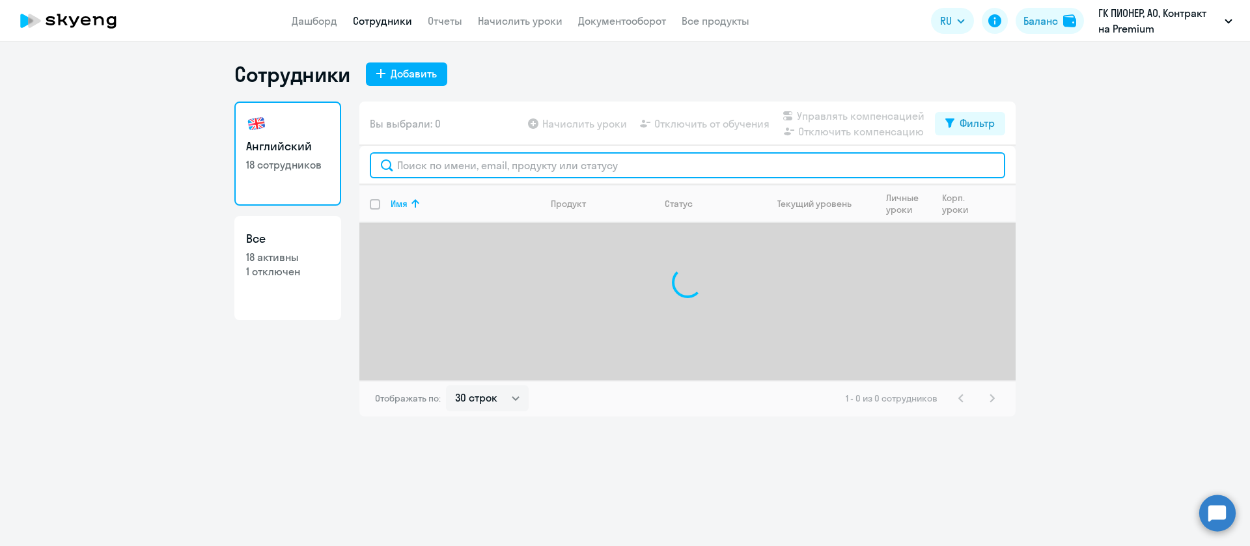
click at [473, 163] on input "text" at bounding box center [688, 165] width 636 height 26
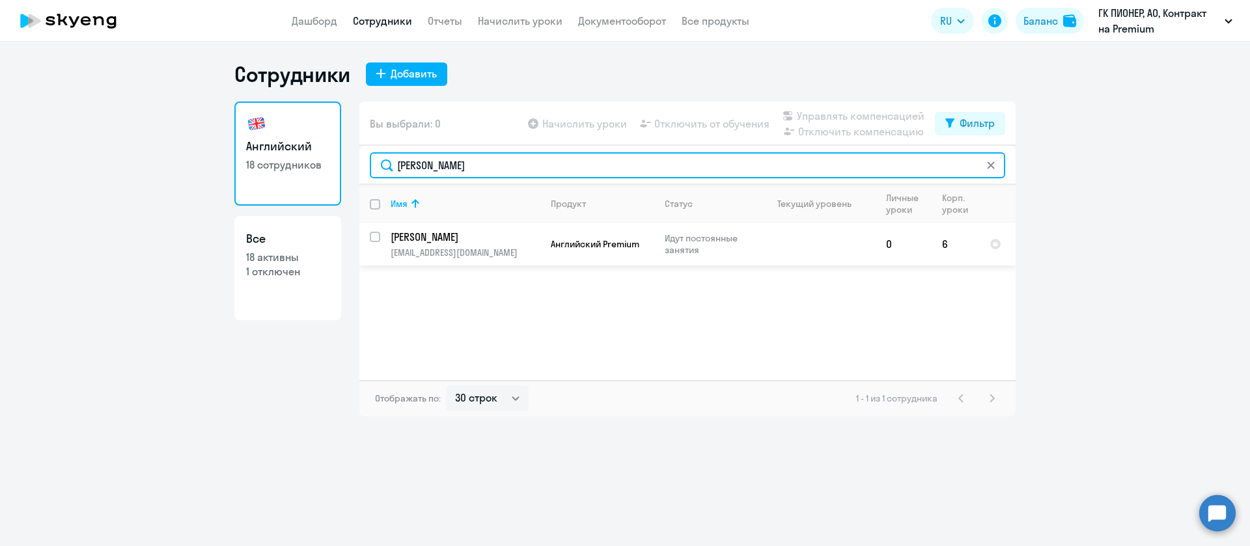
type input "[PERSON_NAME]"
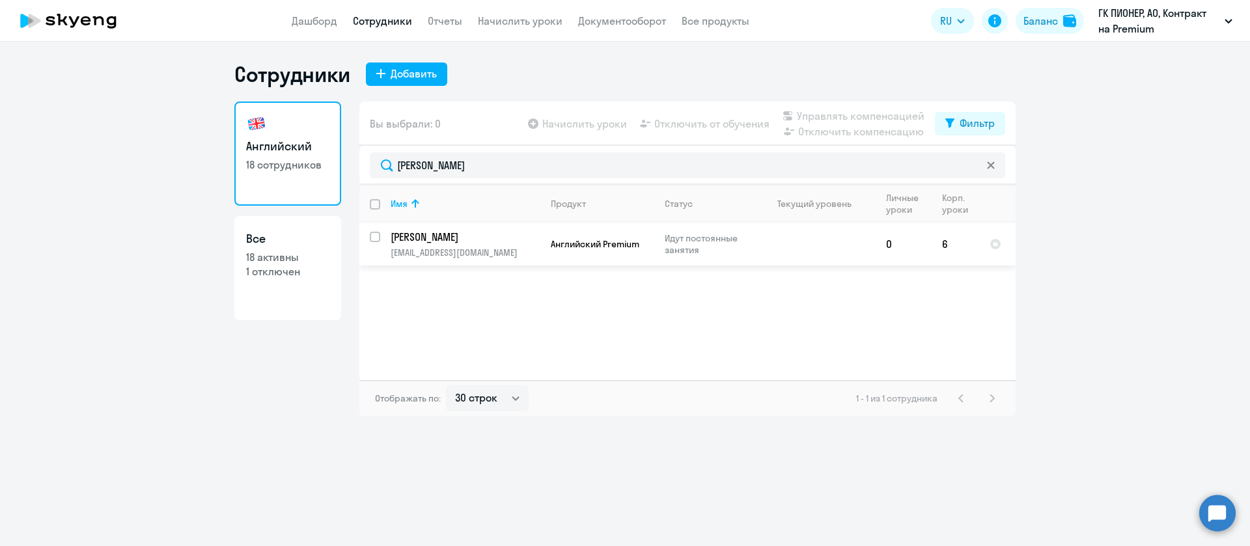
click at [427, 241] on p "[PERSON_NAME]" at bounding box center [464, 237] width 147 height 14
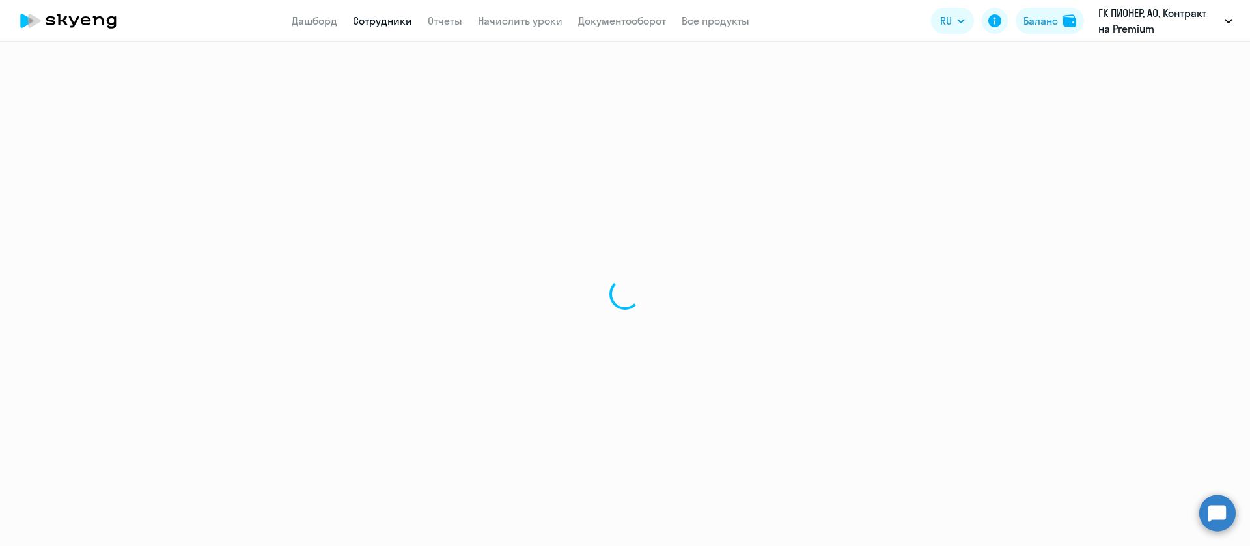
select select "english"
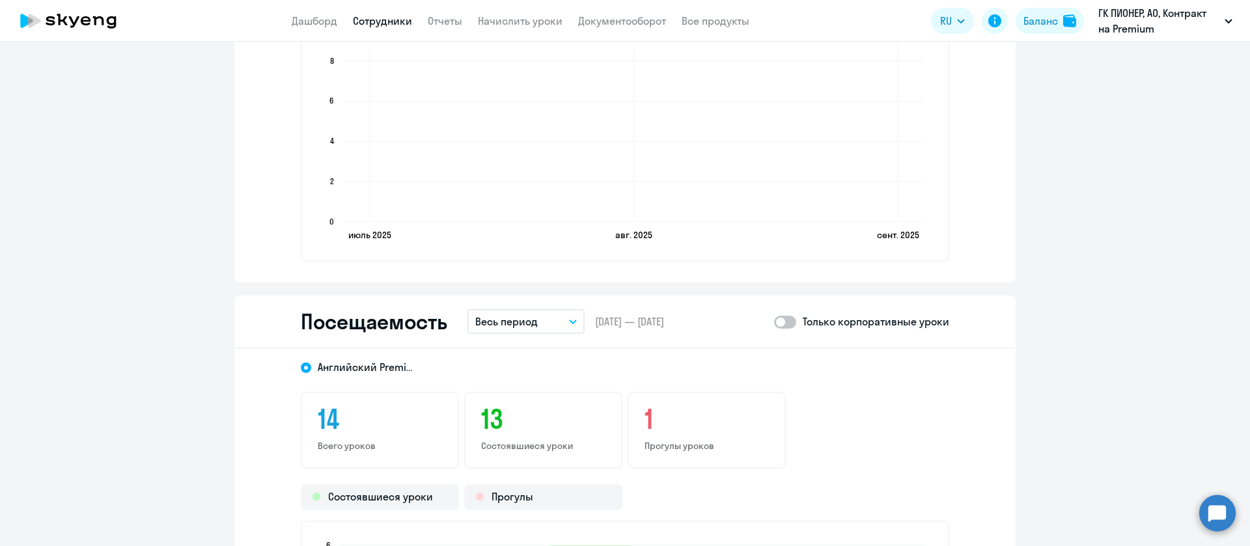
scroll to position [1172, 0]
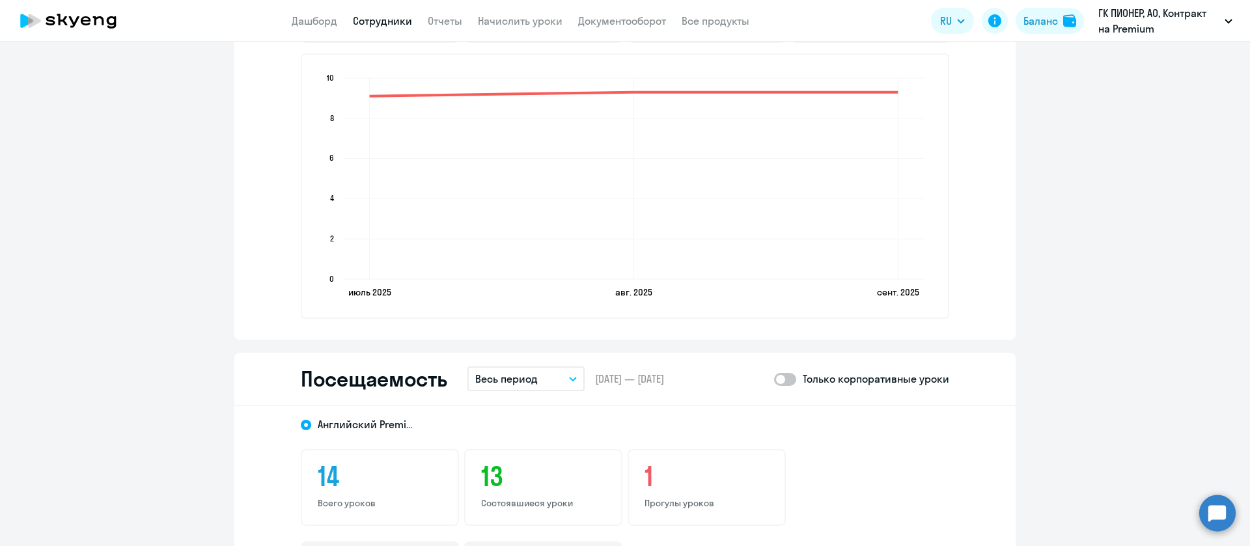
click at [391, 16] on link "Сотрудники" at bounding box center [382, 20] width 59 height 13
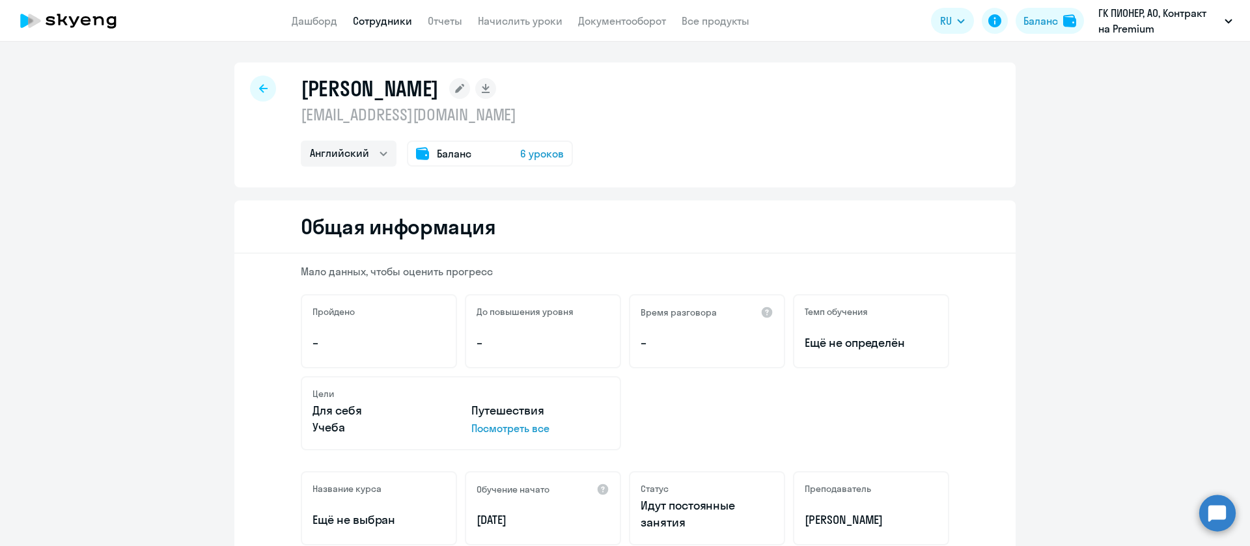
select select "30"
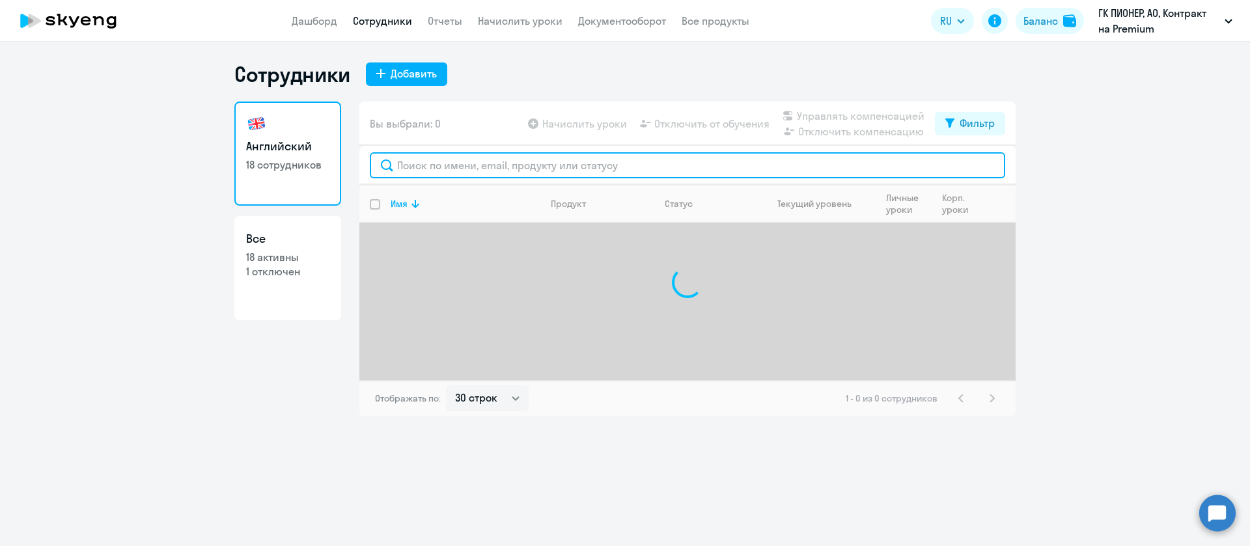
click at [467, 156] on input "text" at bounding box center [688, 165] width 636 height 26
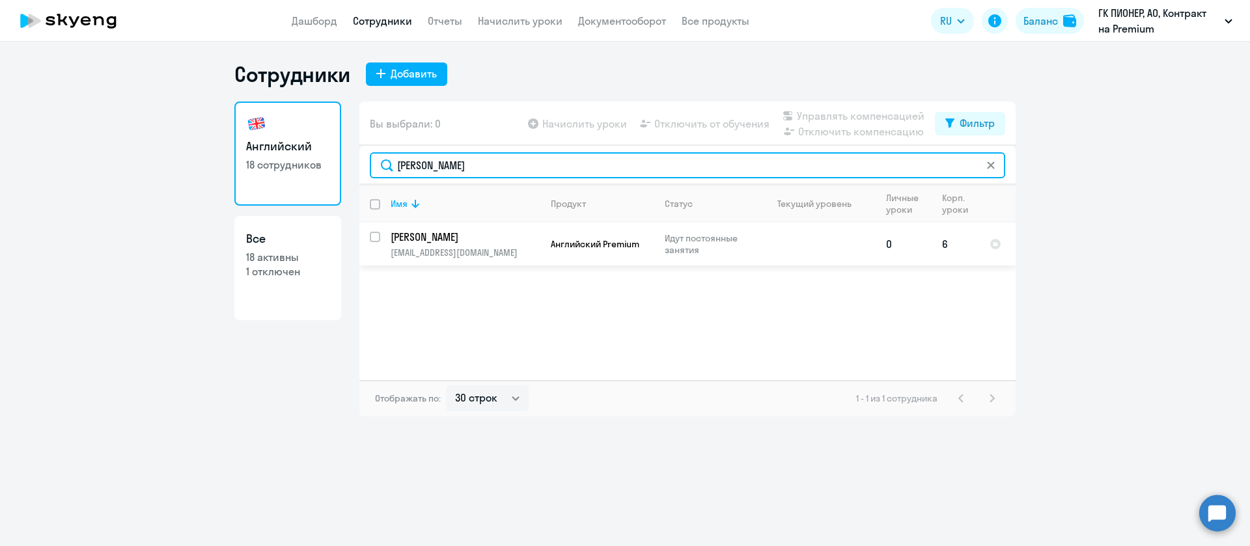
type input "[PERSON_NAME]"
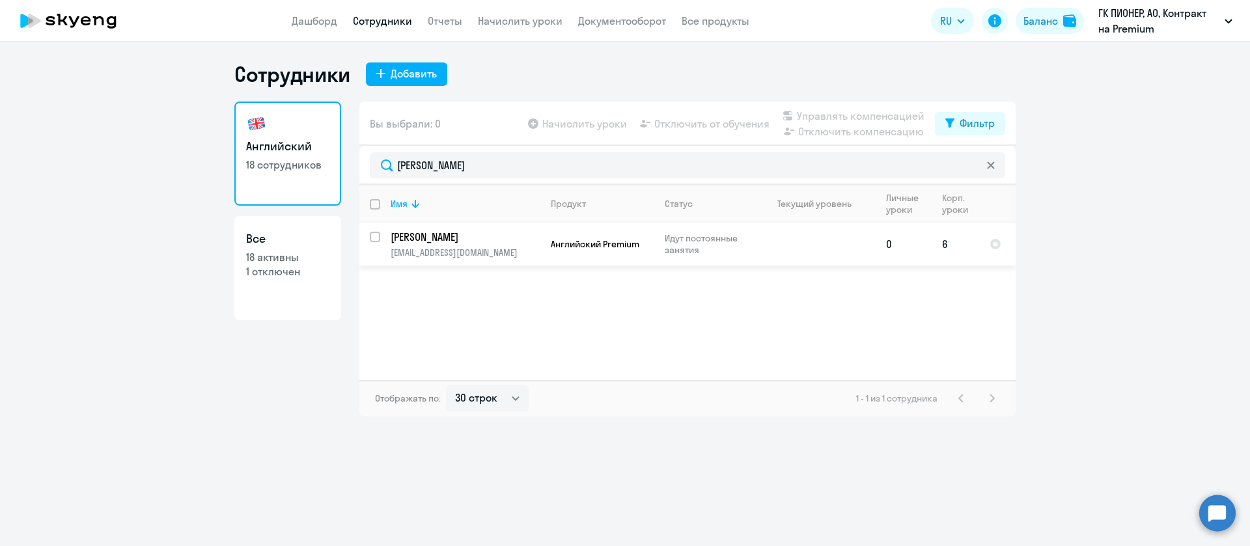
click at [473, 231] on p "[PERSON_NAME]" at bounding box center [464, 237] width 147 height 14
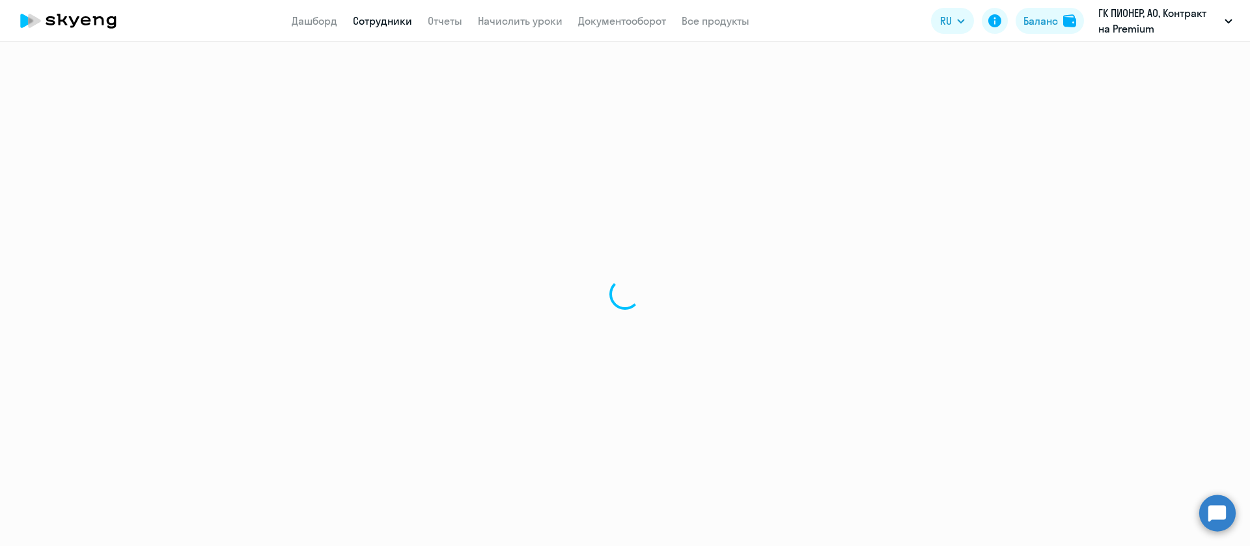
select select "english"
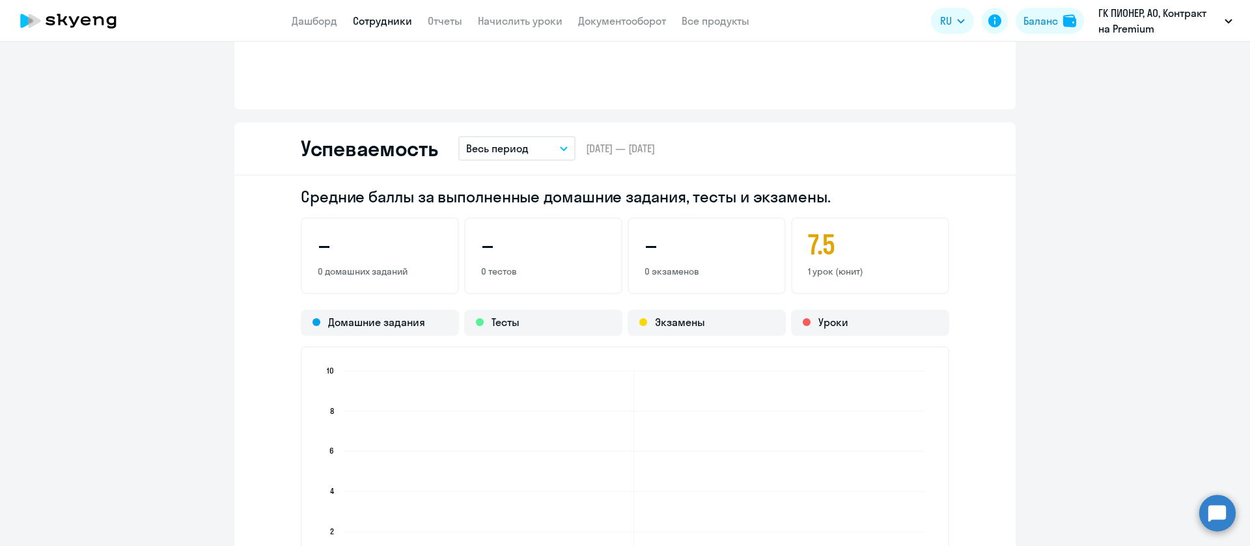
scroll to position [1465, 0]
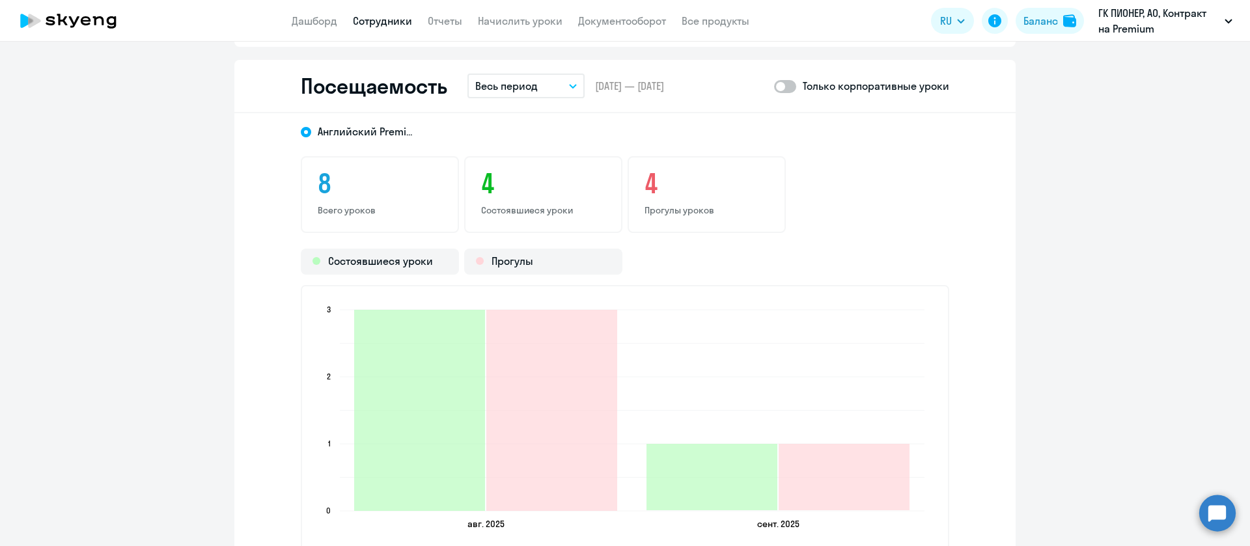
click at [391, 21] on link "Сотрудники" at bounding box center [382, 20] width 59 height 13
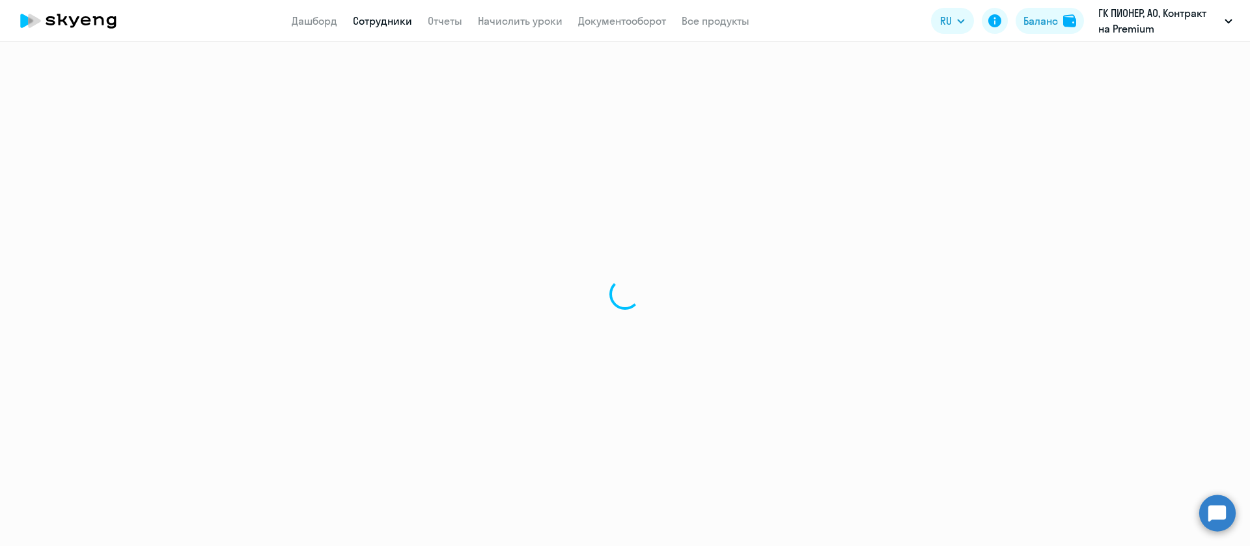
select select "30"
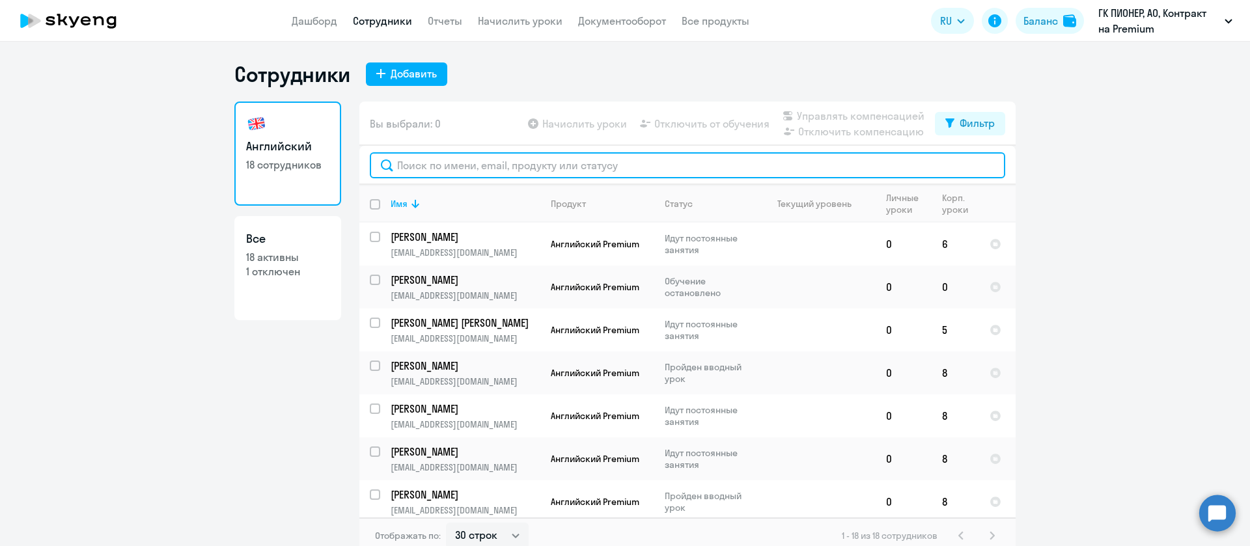
click at [465, 165] on input "text" at bounding box center [688, 165] width 636 height 26
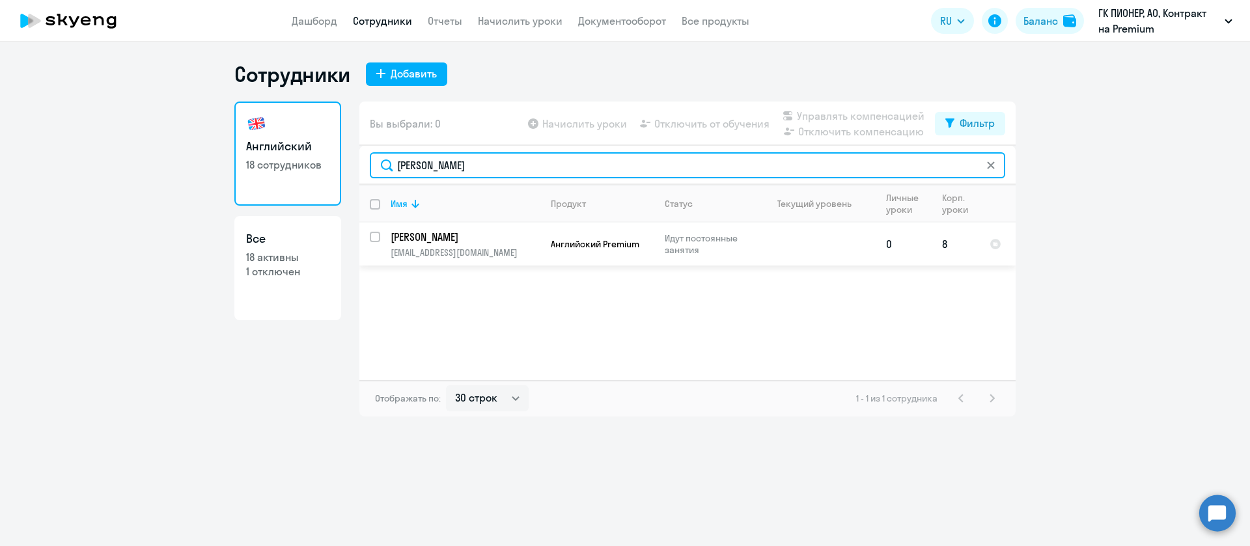
type input "[PERSON_NAME]"
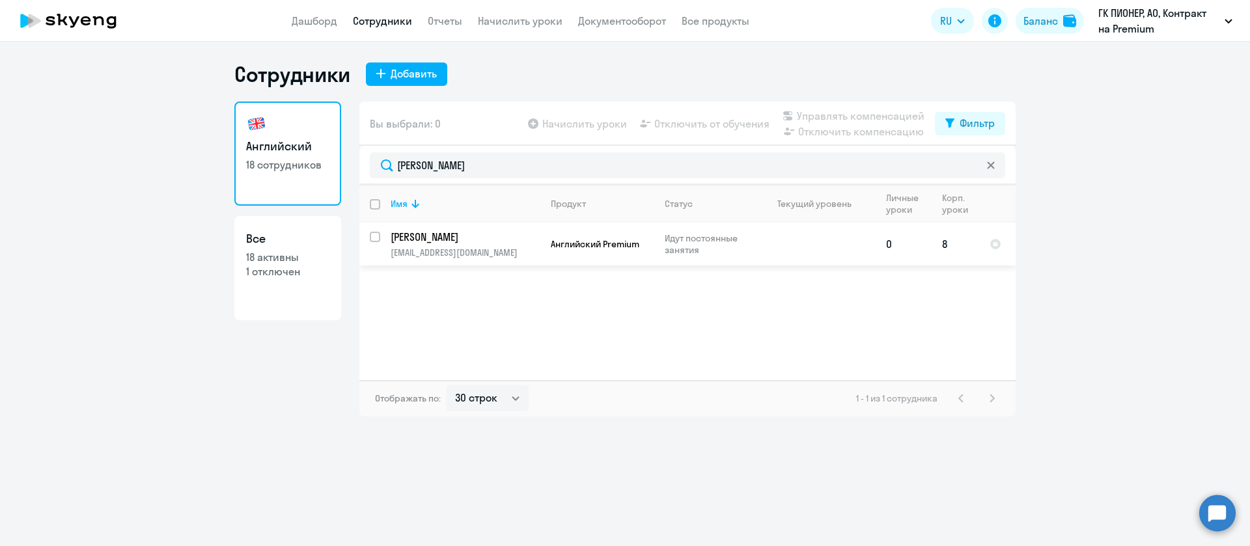
click at [505, 242] on p "[PERSON_NAME]" at bounding box center [464, 237] width 147 height 14
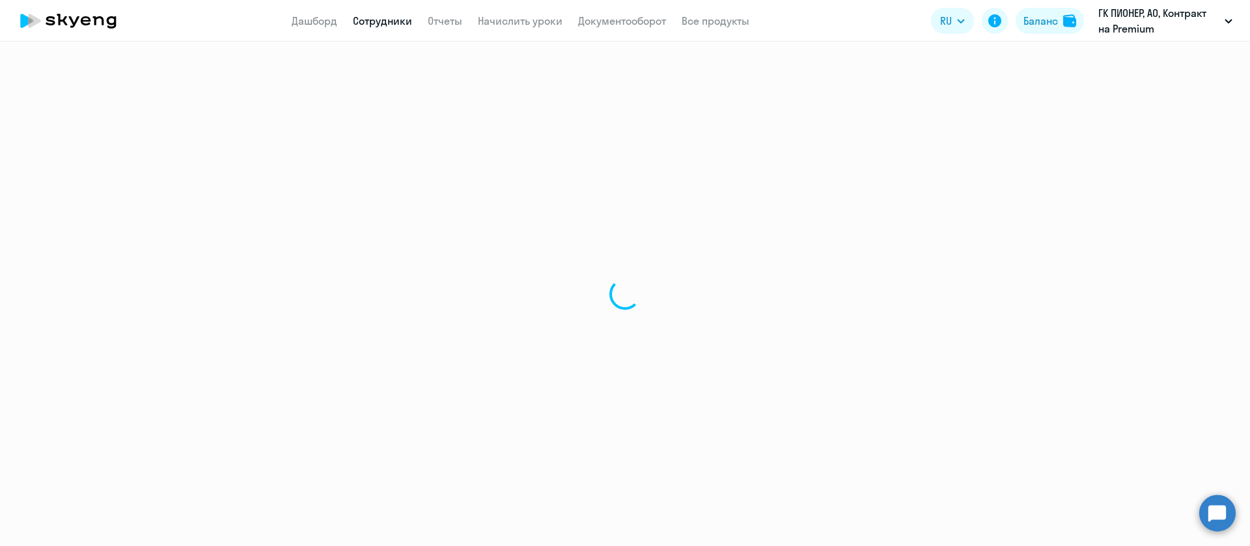
select select "english"
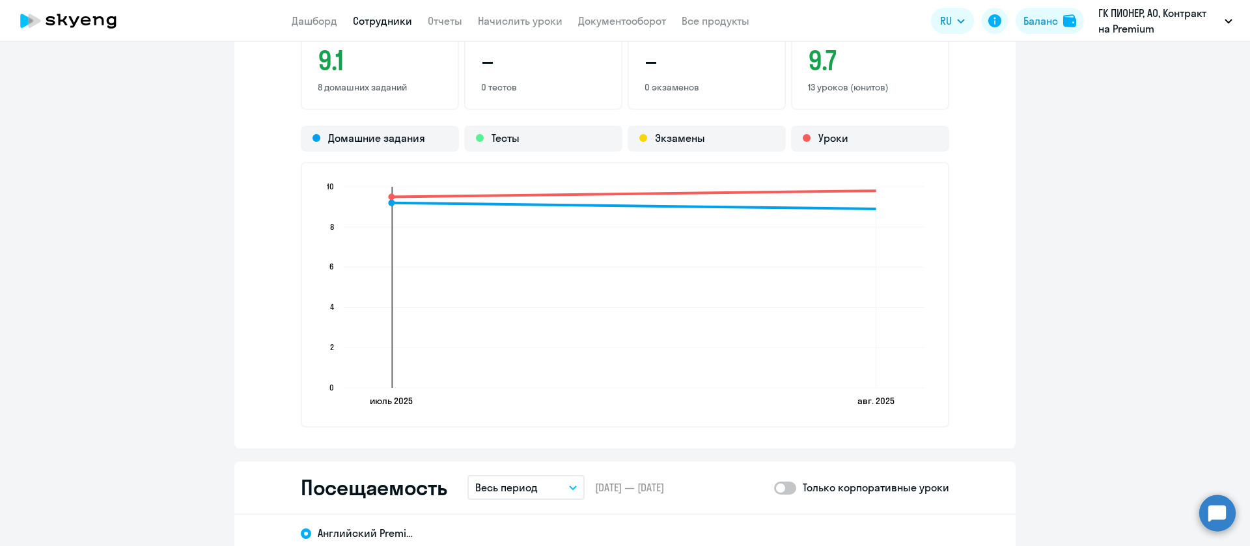
scroll to position [879, 0]
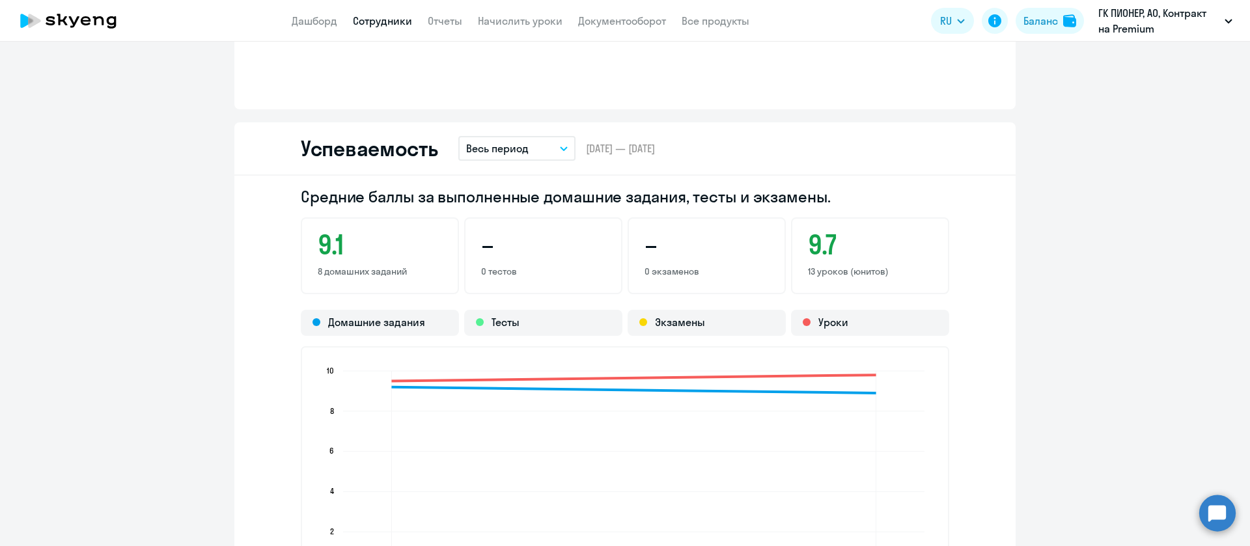
click at [380, 23] on link "Сотрудники" at bounding box center [382, 20] width 59 height 13
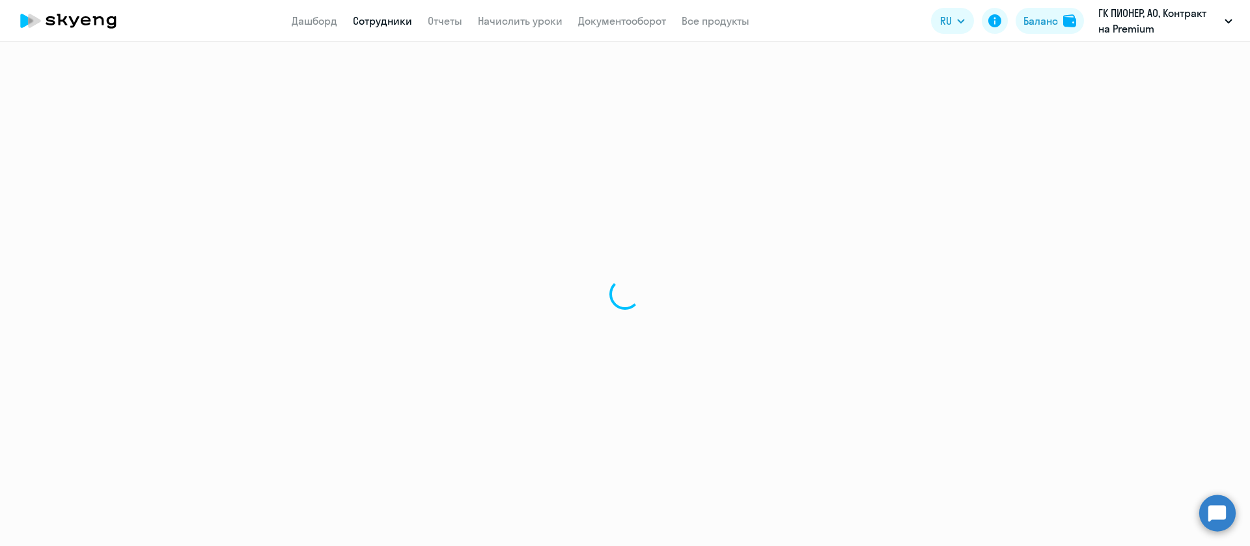
select select "30"
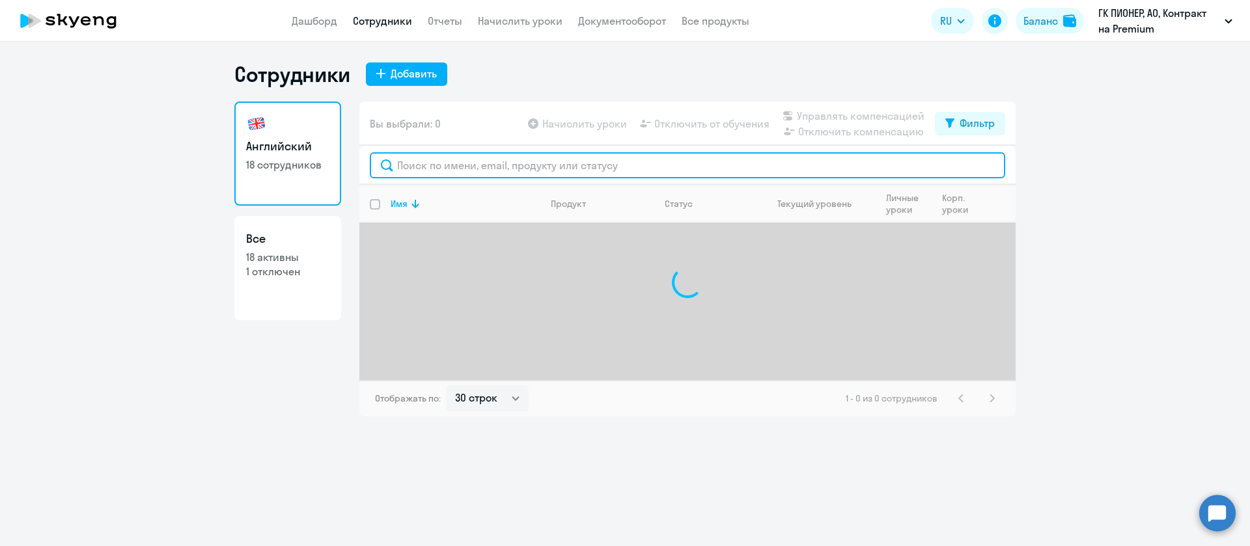
click at [412, 167] on input "text" at bounding box center [688, 165] width 636 height 26
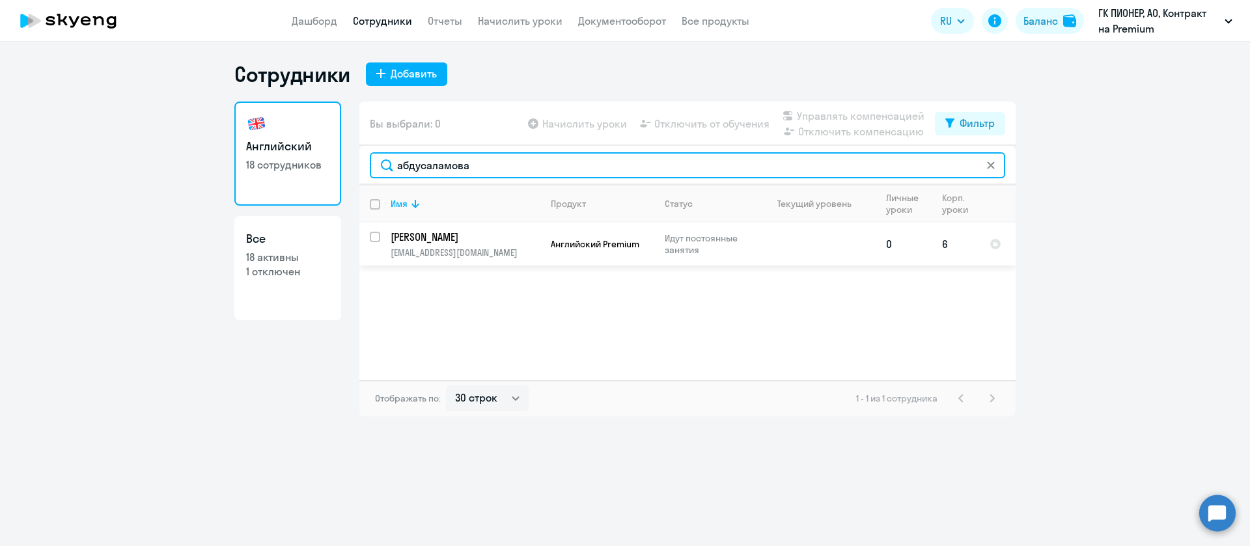
type input "абдусаламова"
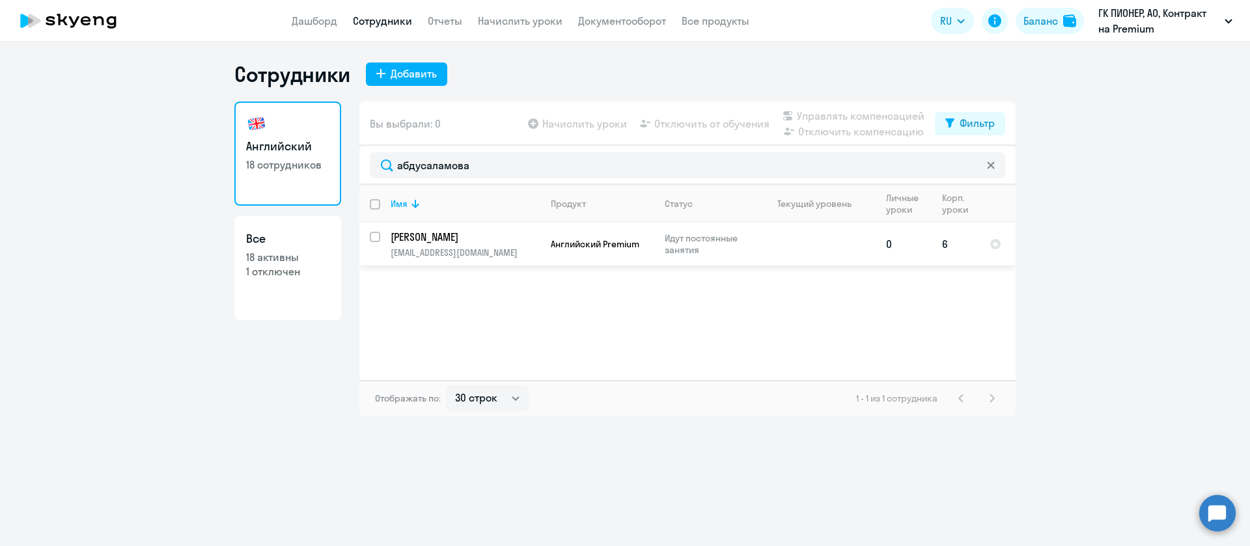
click at [380, 238] on input "select row 21483748" at bounding box center [383, 245] width 26 height 26
checkbox input "true"
click at [429, 236] on p "[PERSON_NAME]" at bounding box center [464, 237] width 147 height 14
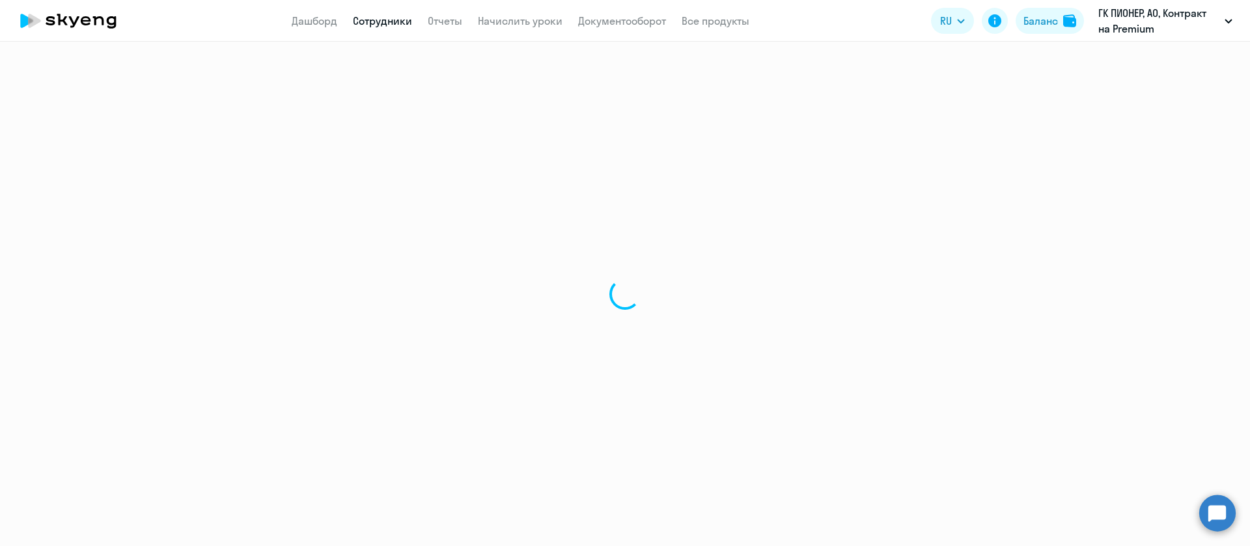
select select "english"
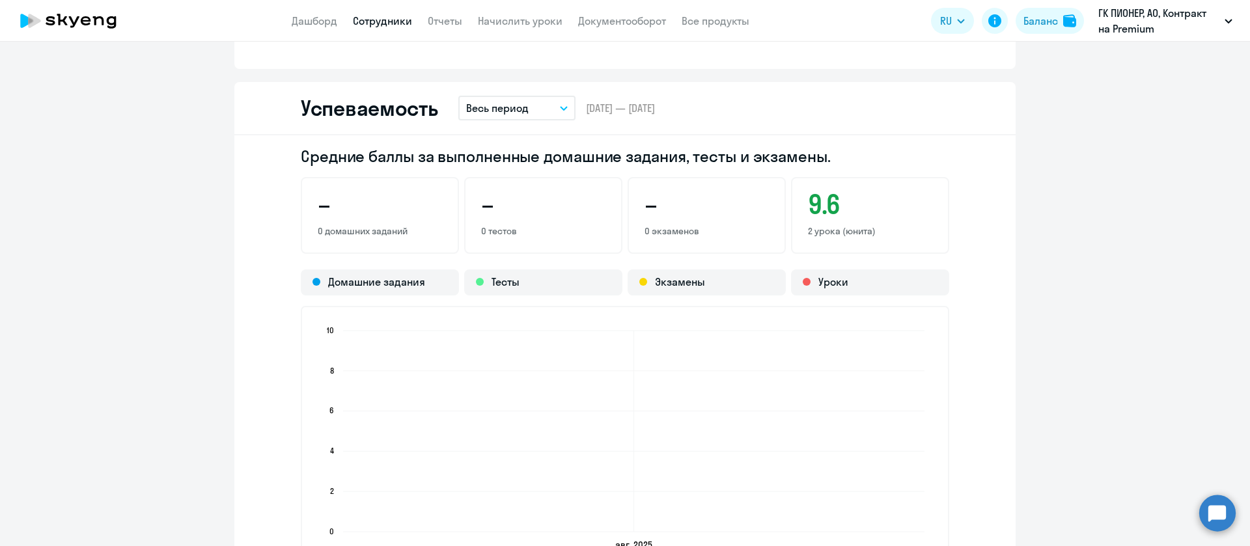
scroll to position [663, 0]
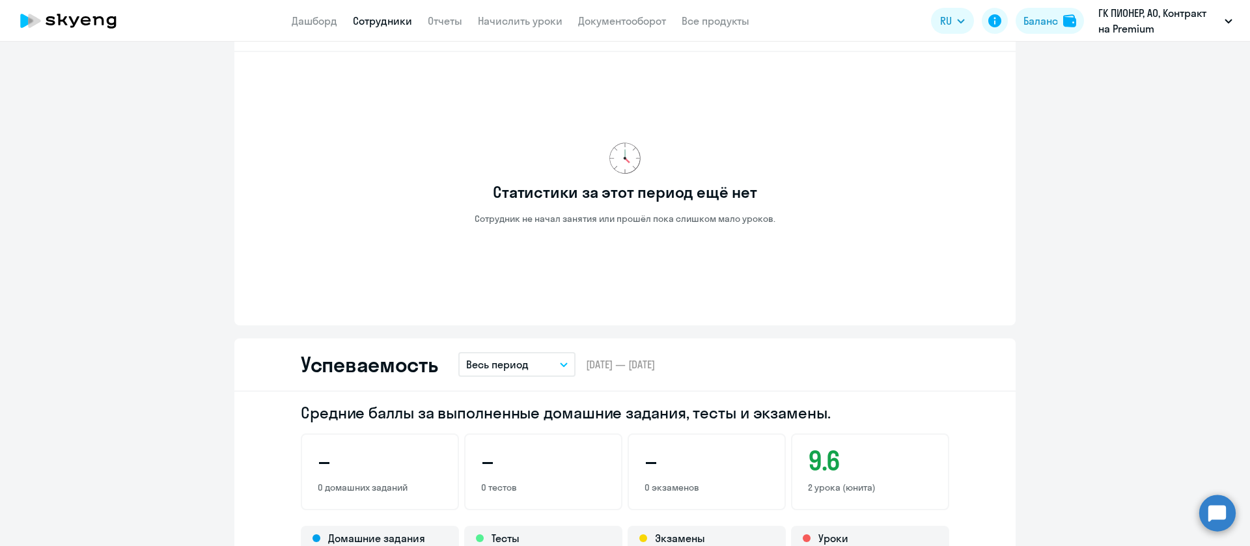
click at [380, 30] on app-header "Дашборд Сотрудники Отчеты Начислить уроки Документооборот Все продукты Дашборд …" at bounding box center [625, 21] width 1250 height 42
click at [385, 23] on link "Сотрудники" at bounding box center [382, 20] width 59 height 13
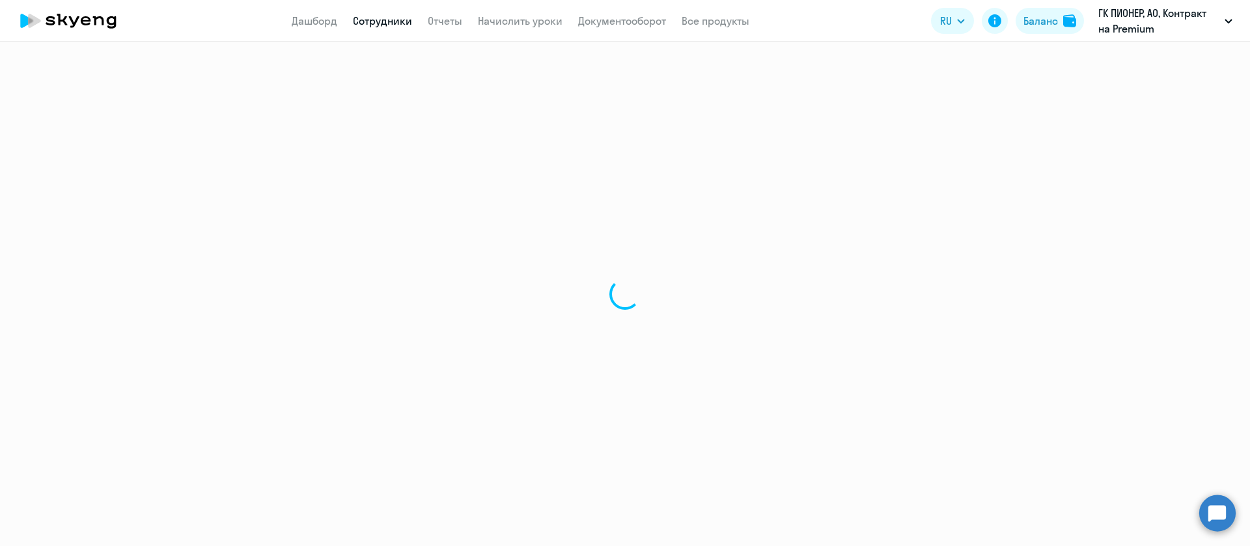
select select "30"
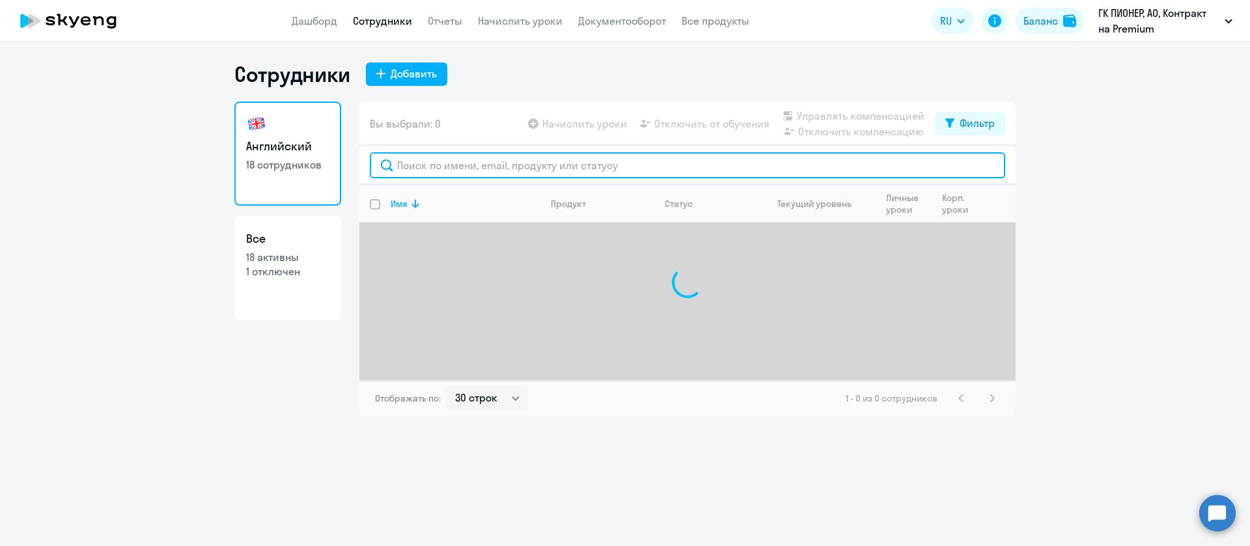
click at [448, 161] on input "text" at bounding box center [688, 165] width 636 height 26
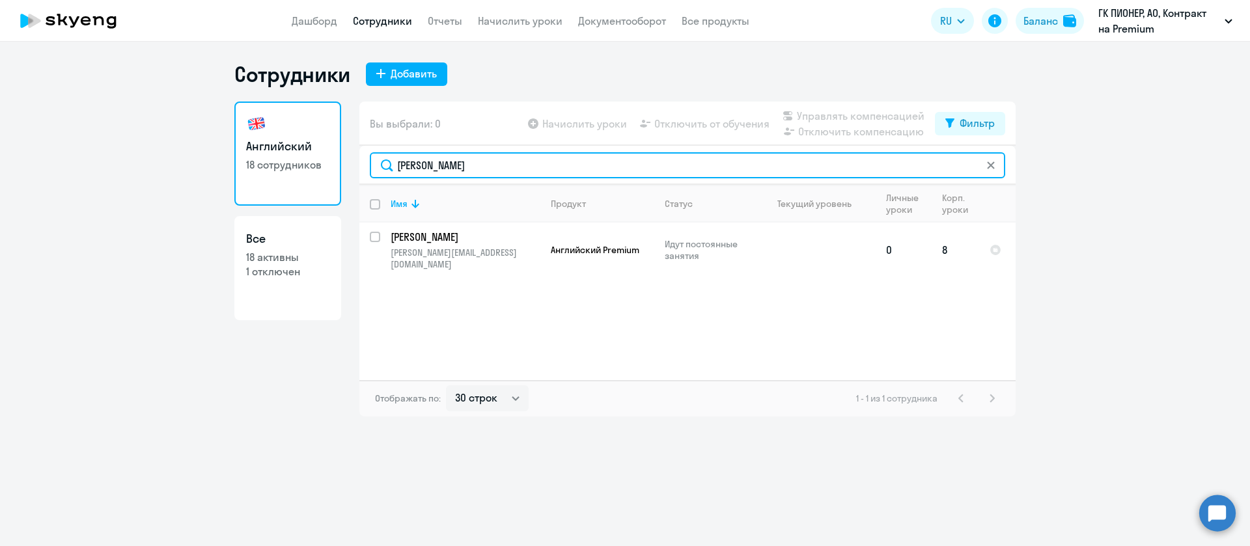
type input "[PERSON_NAME]"
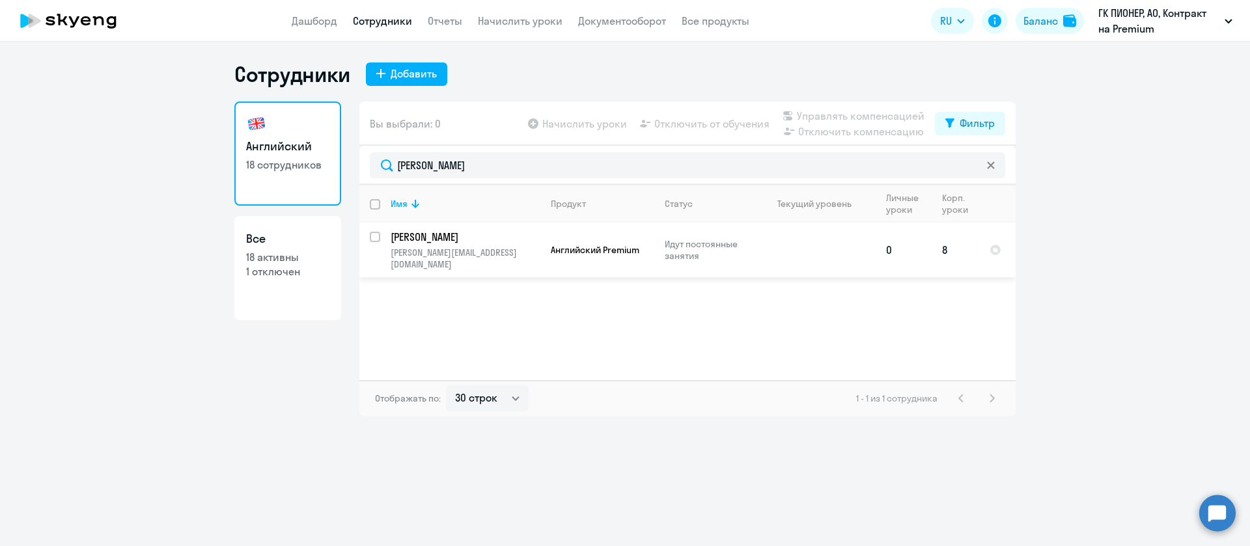
click at [483, 238] on p "[PERSON_NAME]" at bounding box center [464, 237] width 147 height 14
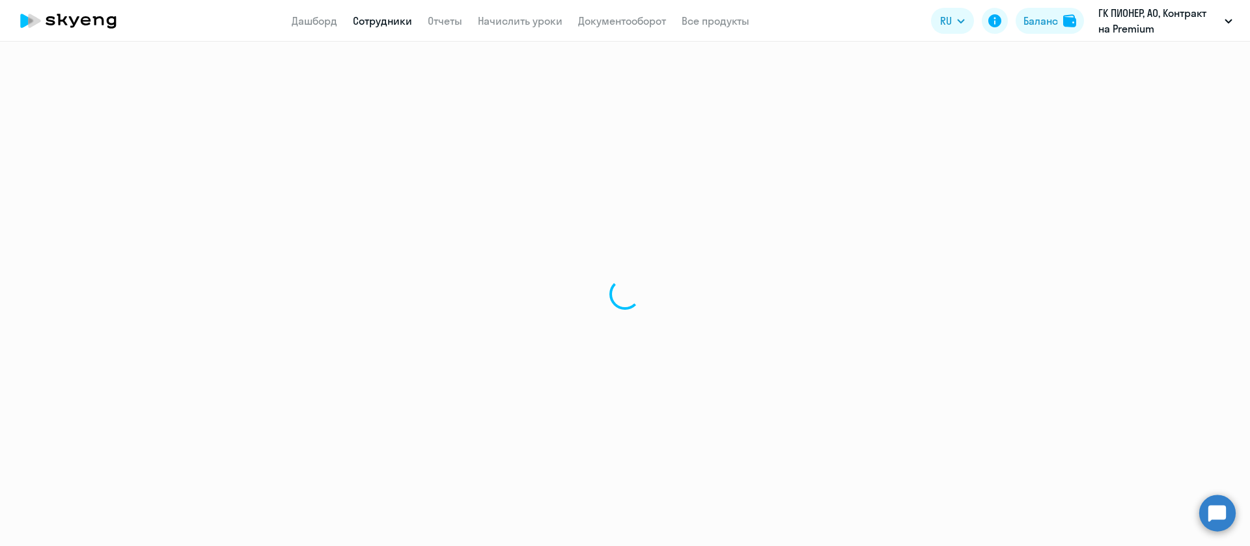
select select "english"
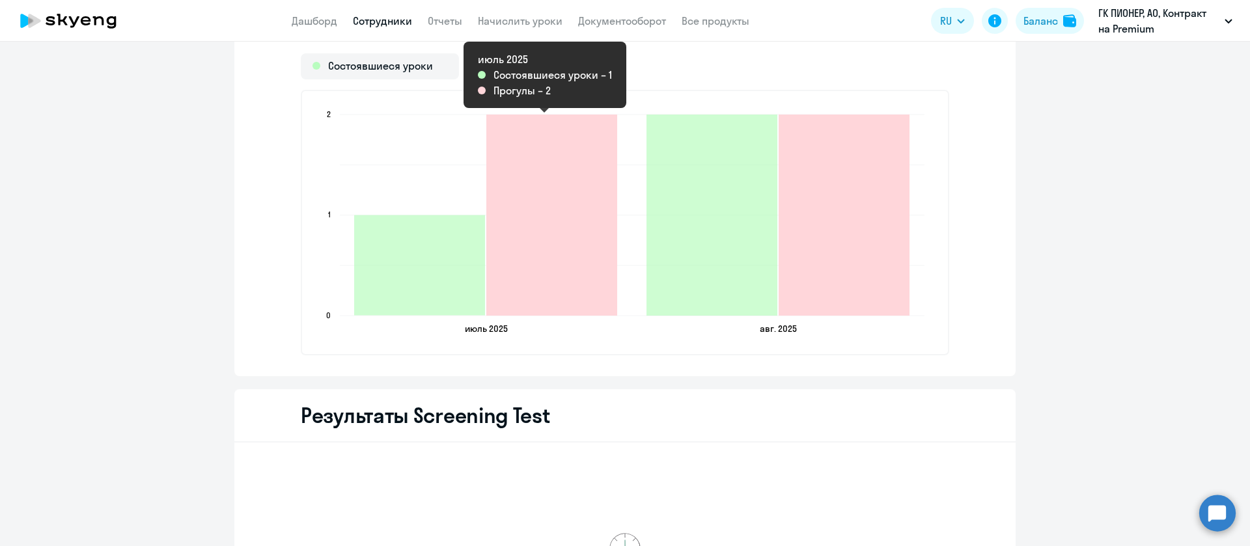
scroll to position [1465, 0]
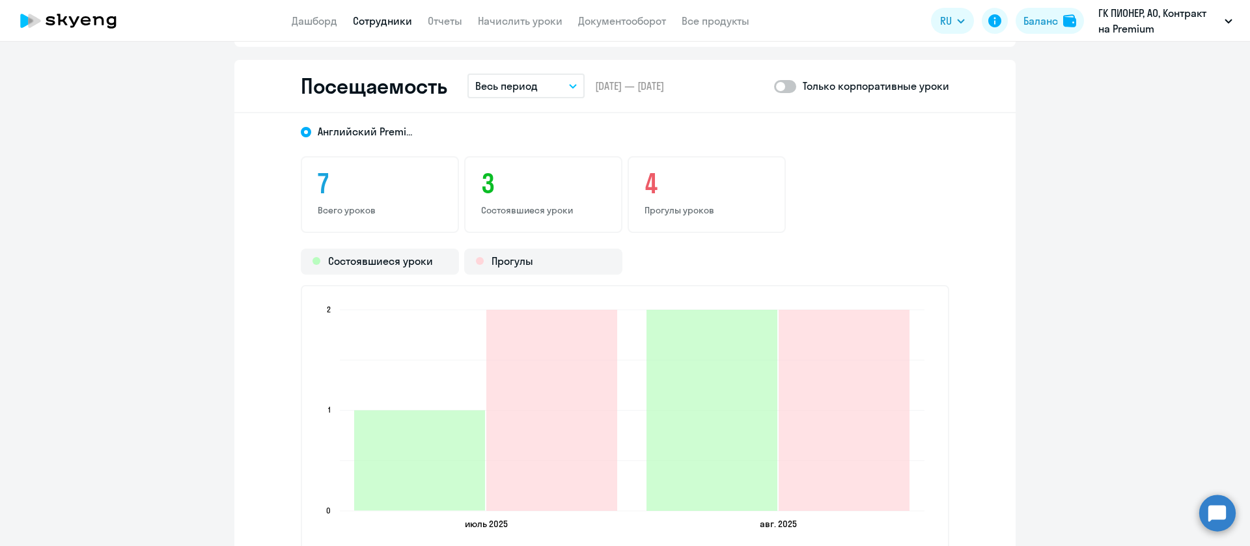
click at [368, 10] on app-header "Дашборд Сотрудники Отчеты Начислить уроки Документооборот Все продукты Дашборд …" at bounding box center [625, 21] width 1250 height 42
click at [371, 23] on link "Сотрудники" at bounding box center [382, 20] width 59 height 13
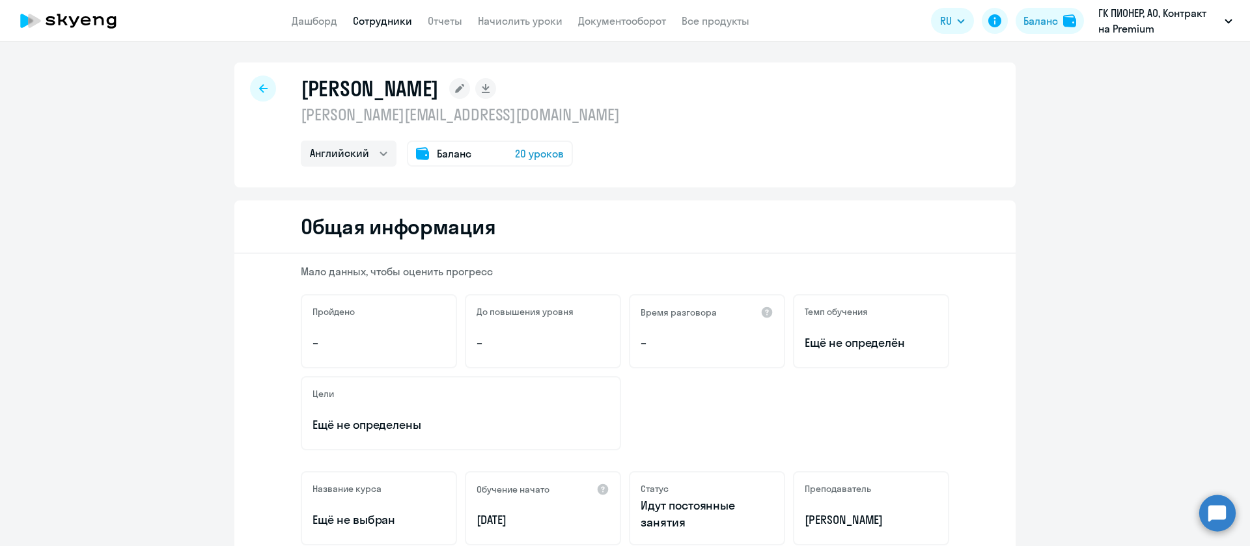
select select "30"
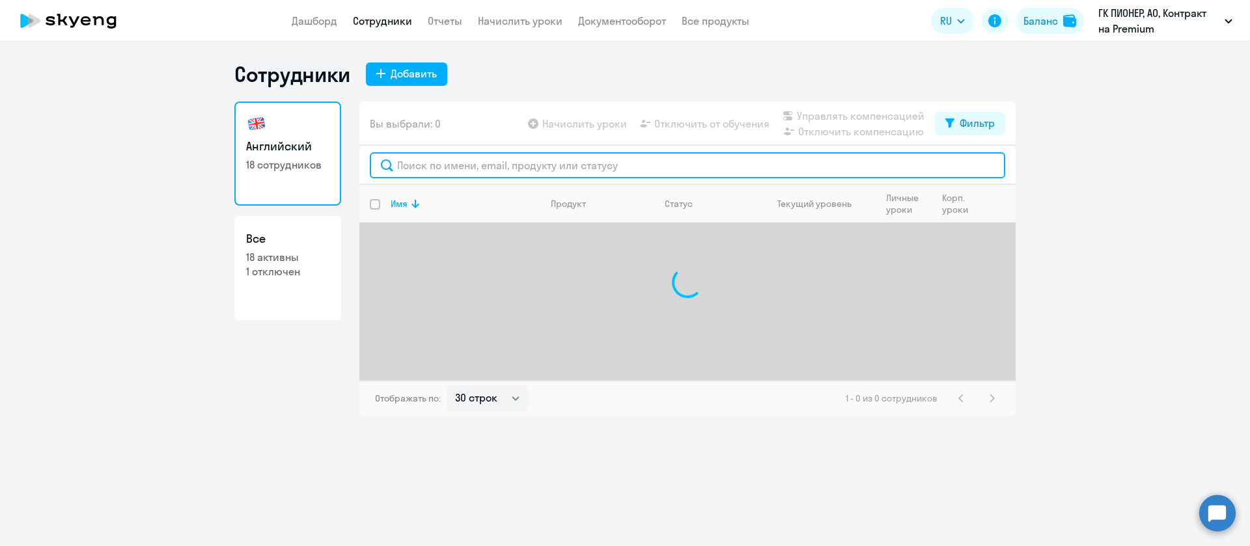
click at [440, 163] on input "text" at bounding box center [688, 165] width 636 height 26
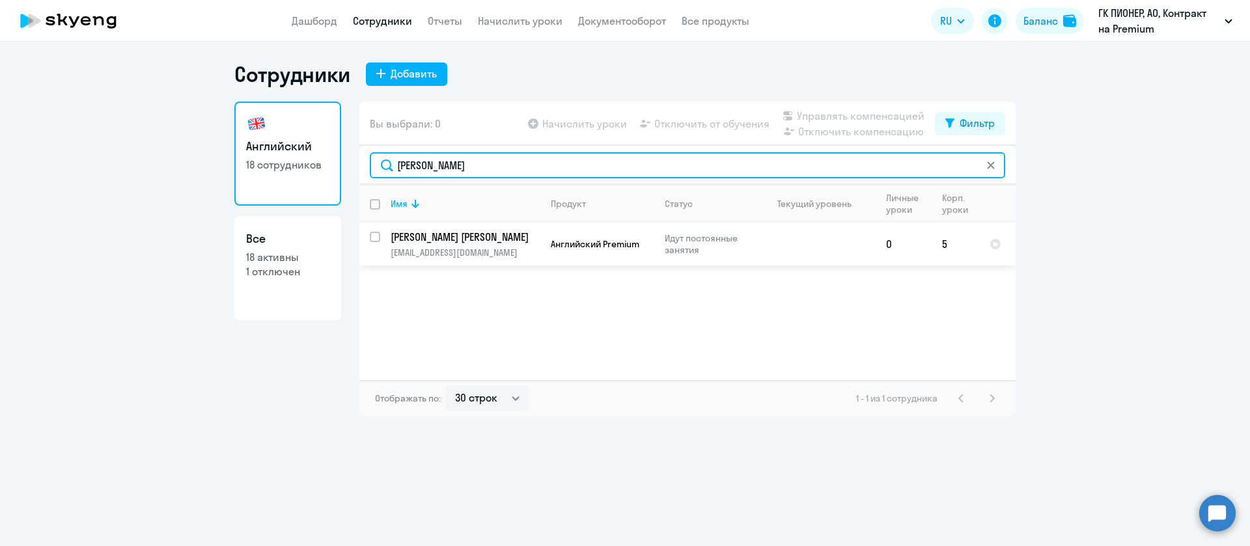
type input "[PERSON_NAME]"
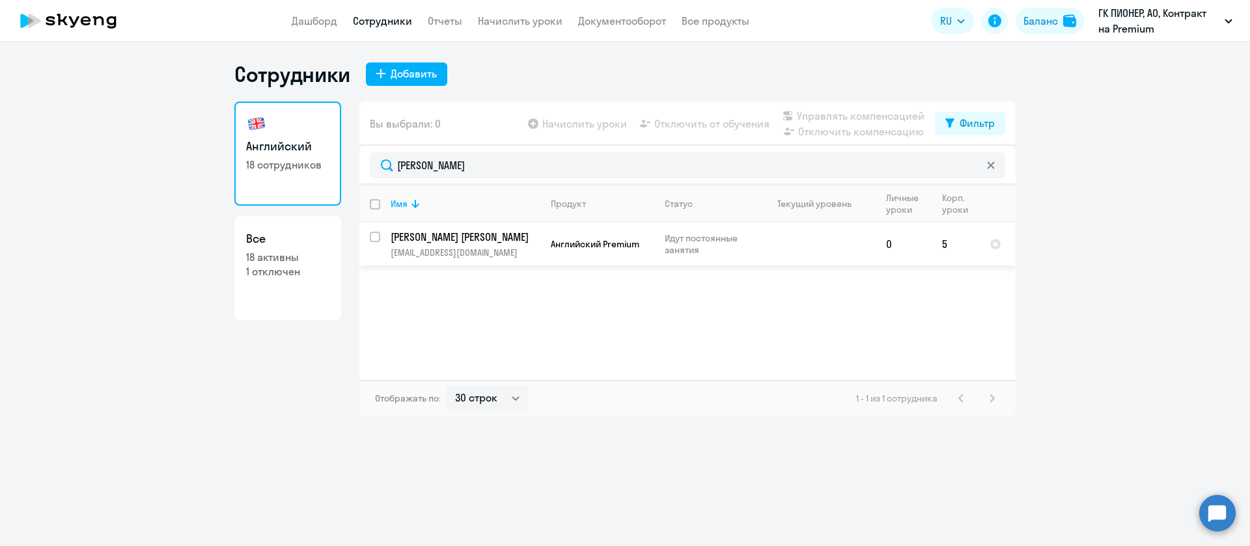
click at [486, 244] on p "[PERSON_NAME] [PERSON_NAME]" at bounding box center [464, 237] width 147 height 14
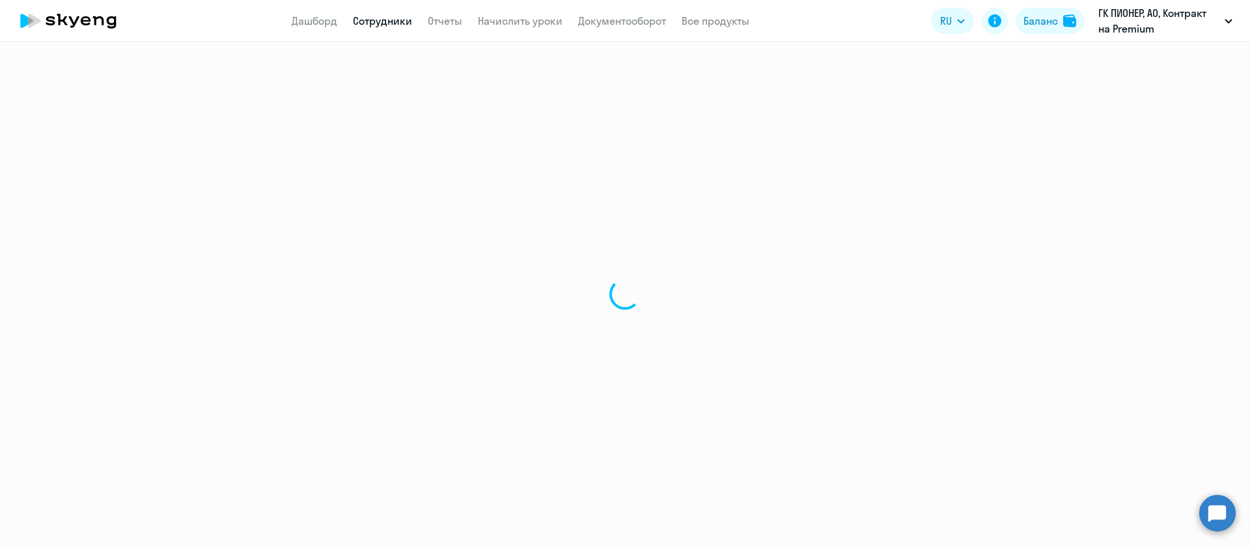
select select "english"
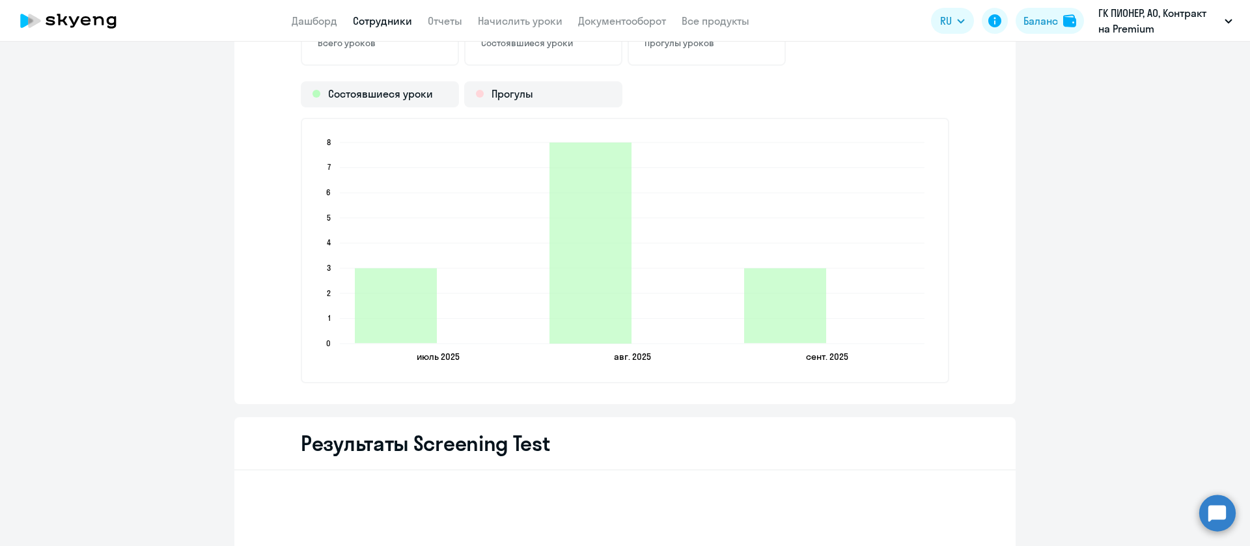
scroll to position [1242, 0]
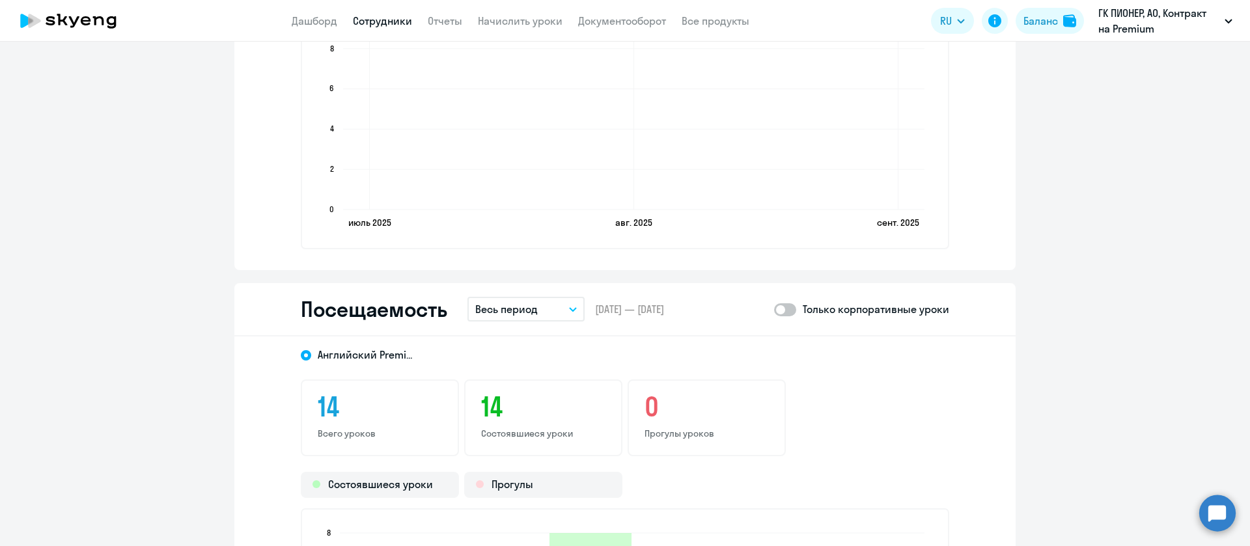
click at [354, 19] on link "Сотрудники" at bounding box center [382, 20] width 59 height 13
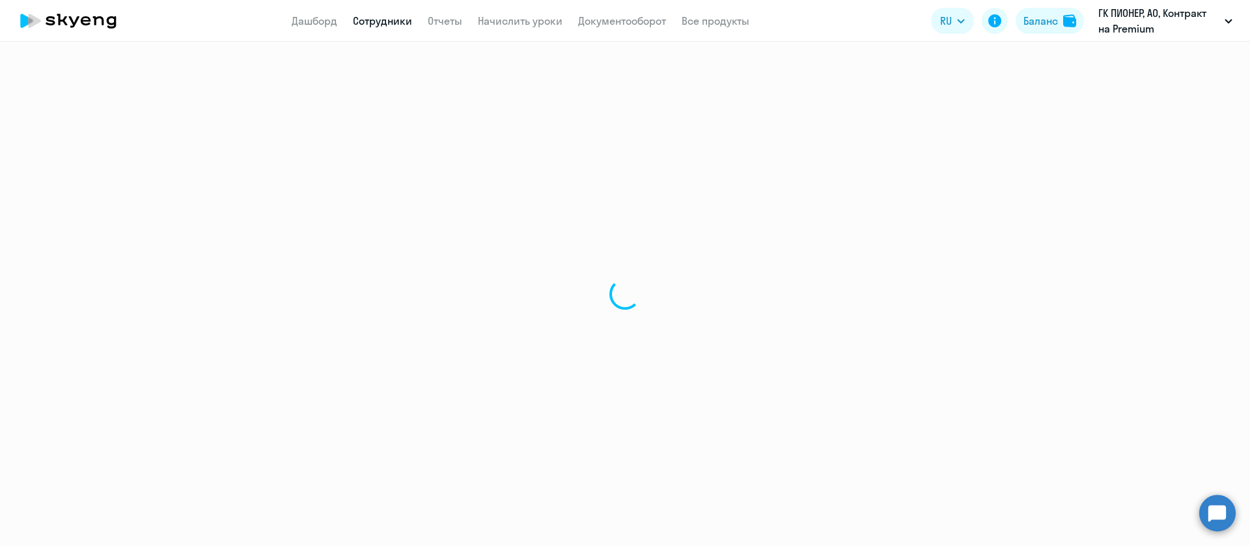
select select "30"
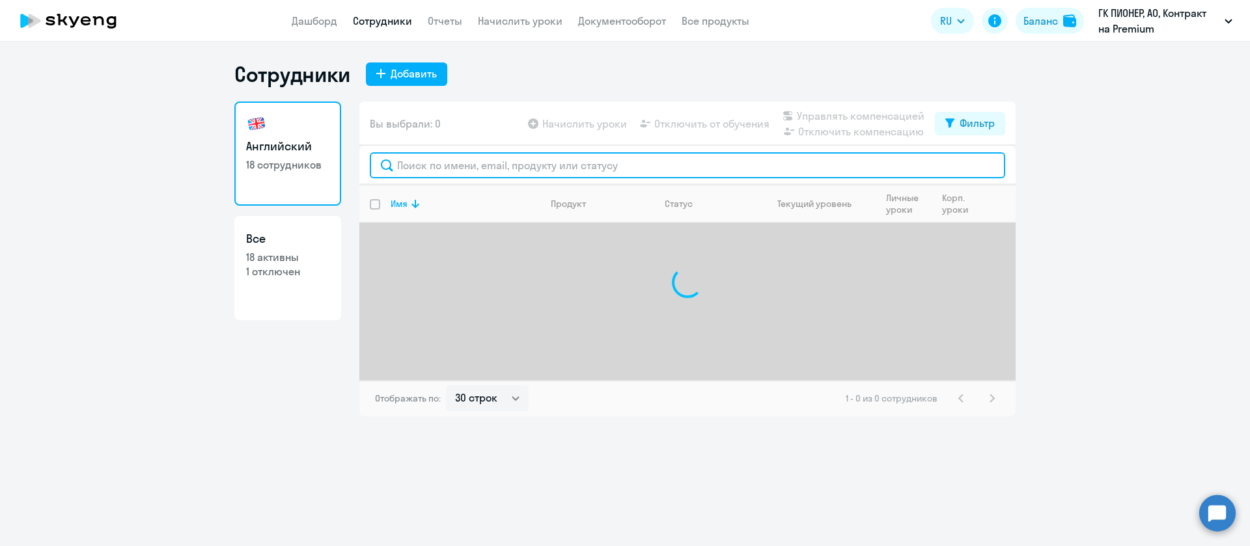
click at [453, 171] on input "text" at bounding box center [688, 165] width 636 height 26
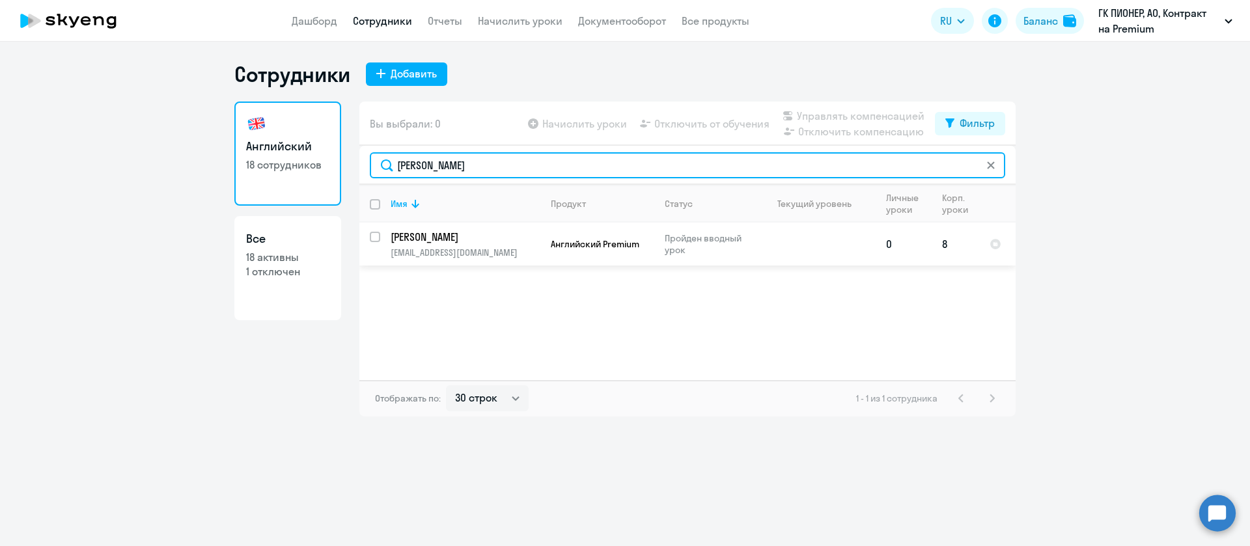
type input "[PERSON_NAME]"
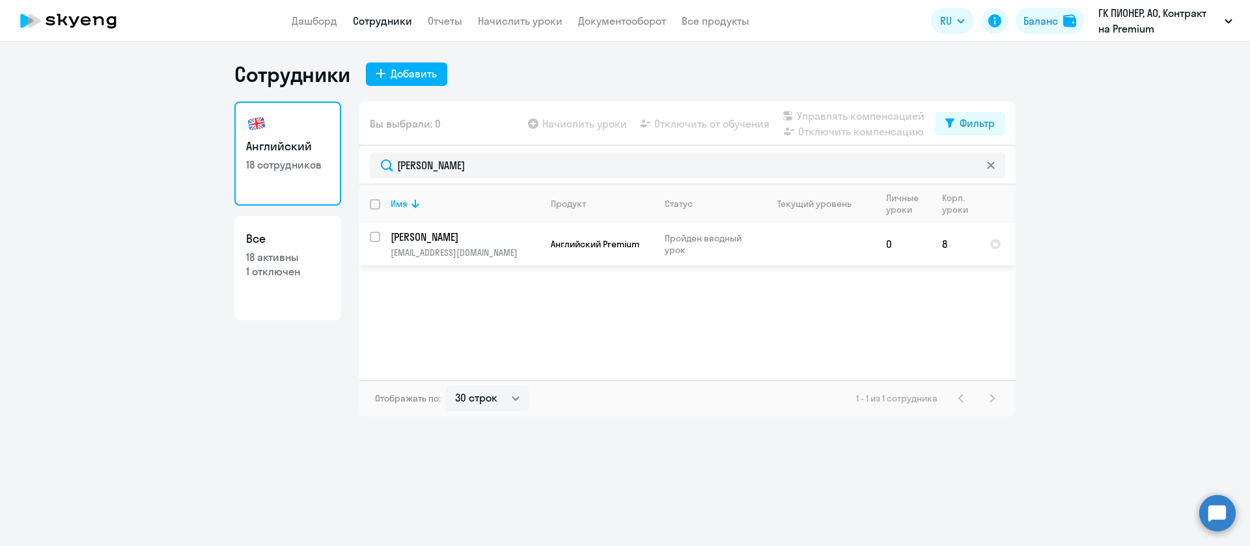
click at [466, 237] on p "[PERSON_NAME]" at bounding box center [464, 237] width 147 height 14
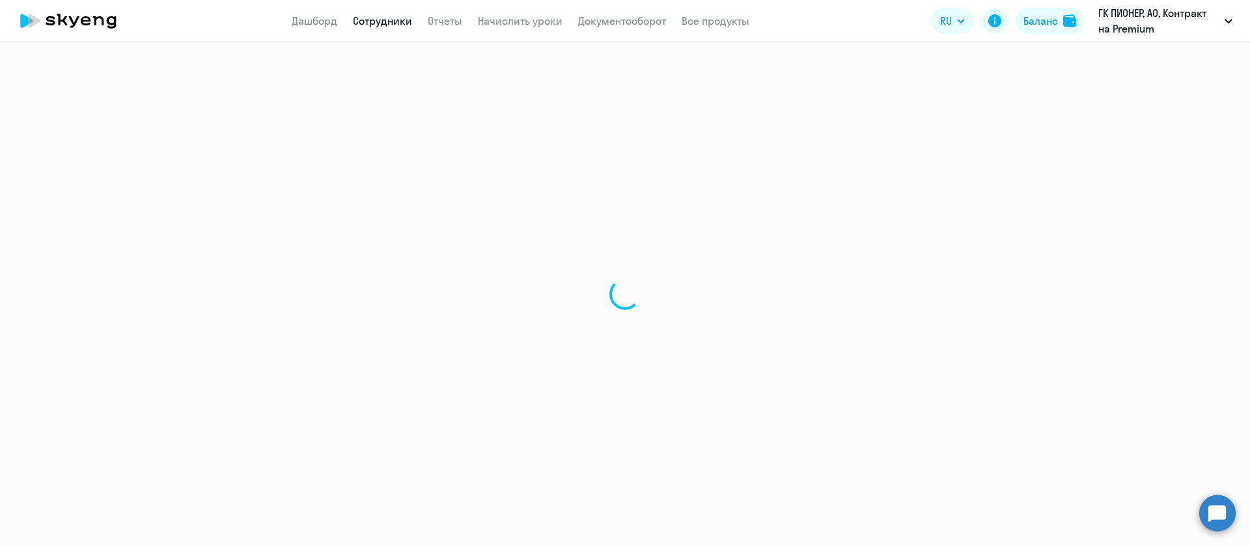
select select "english"
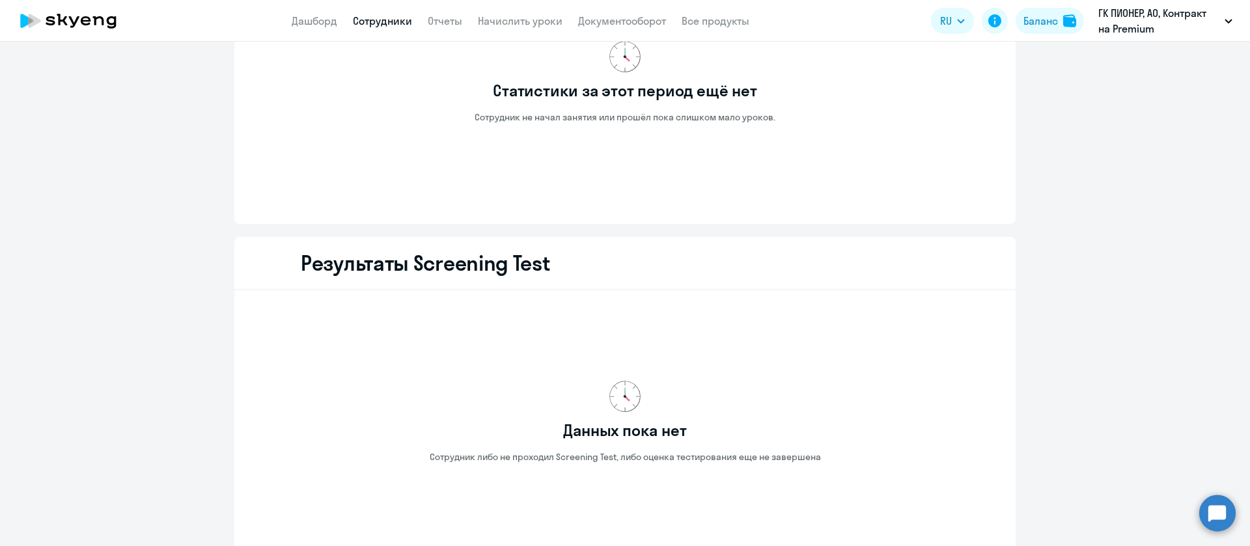
scroll to position [1151, 0]
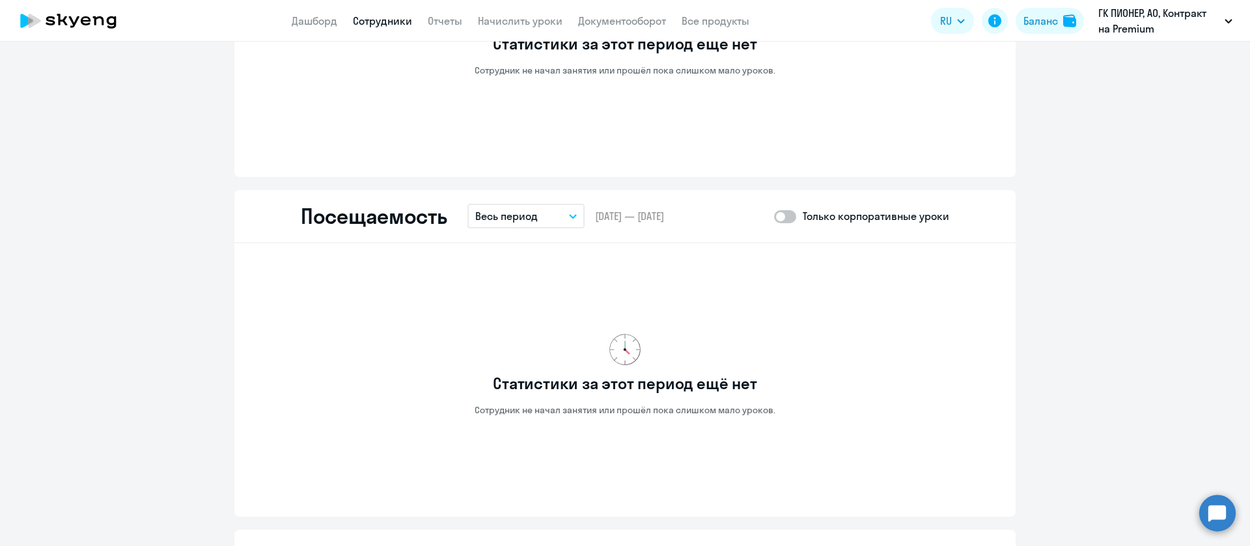
click at [372, 23] on link "Сотрудники" at bounding box center [382, 20] width 59 height 13
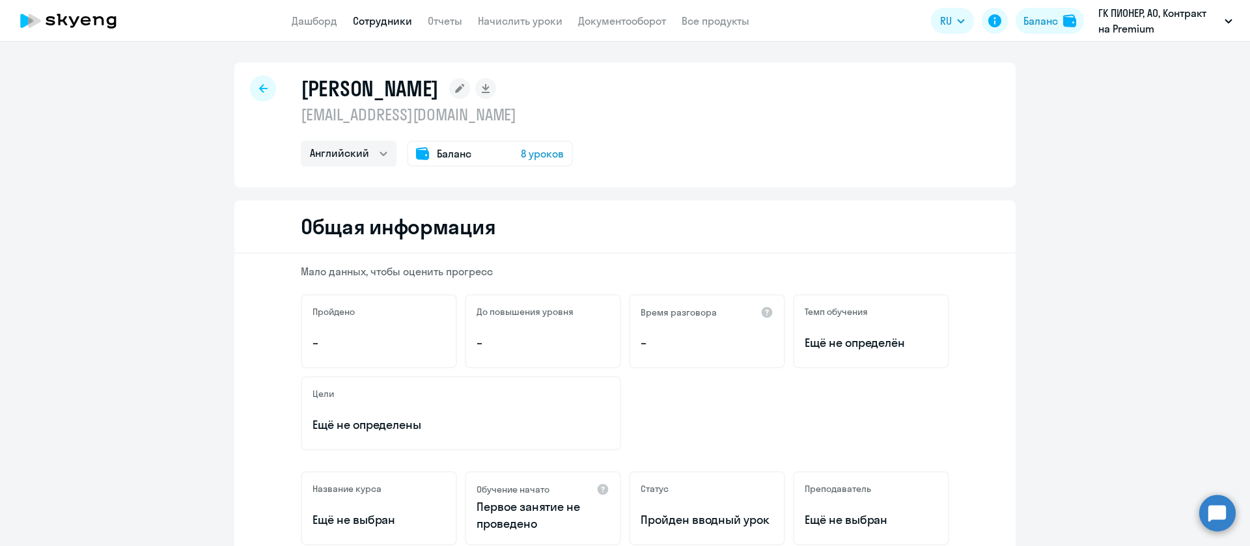
select select "30"
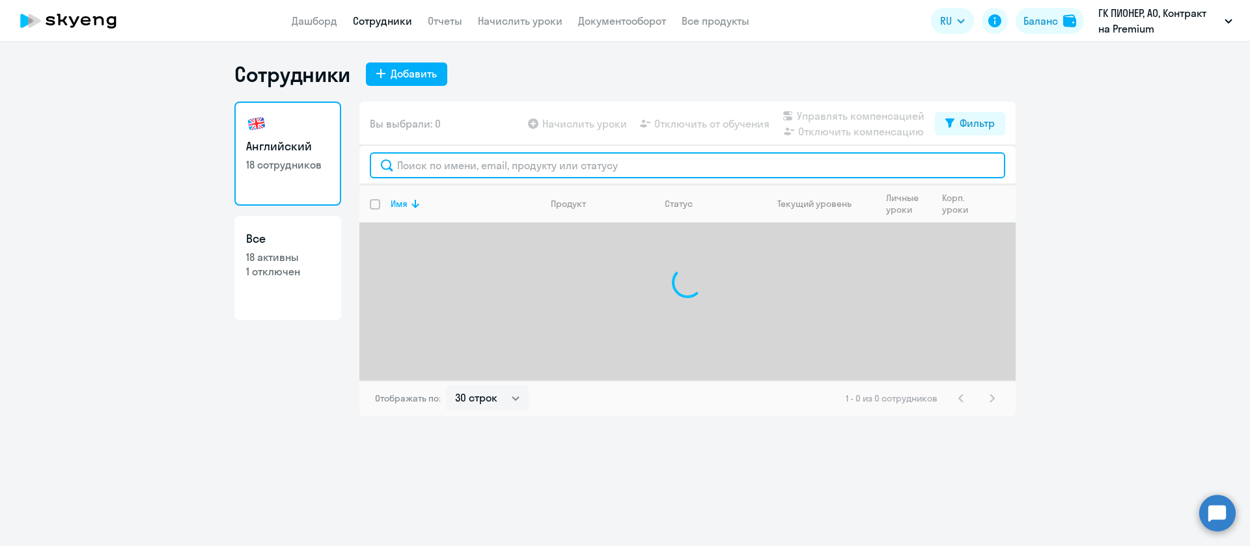
click at [467, 171] on input "text" at bounding box center [688, 165] width 636 height 26
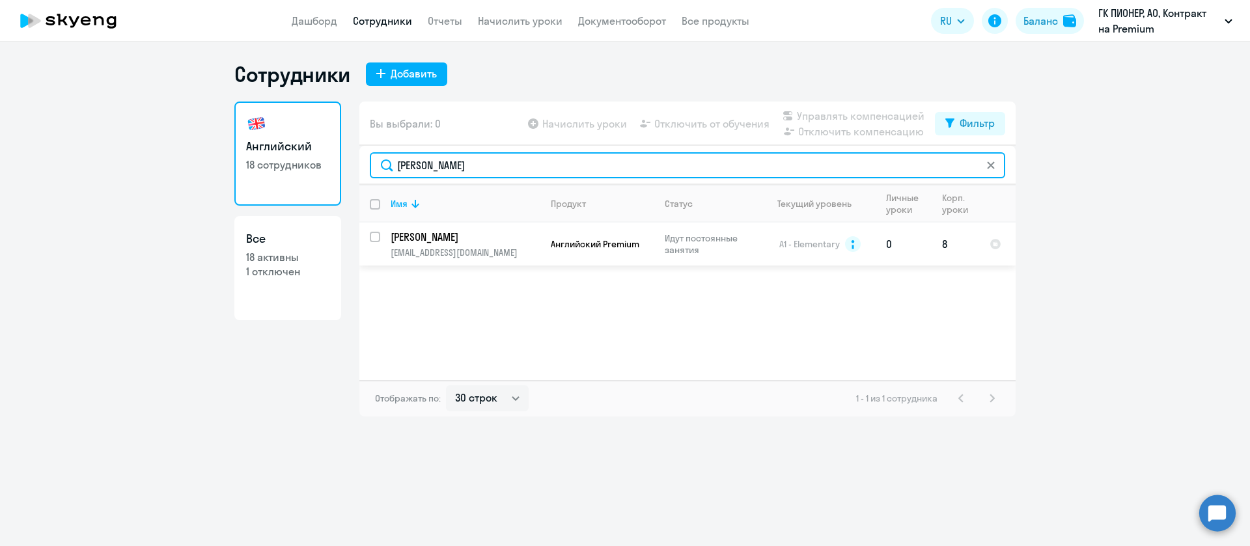
type input "[PERSON_NAME]"
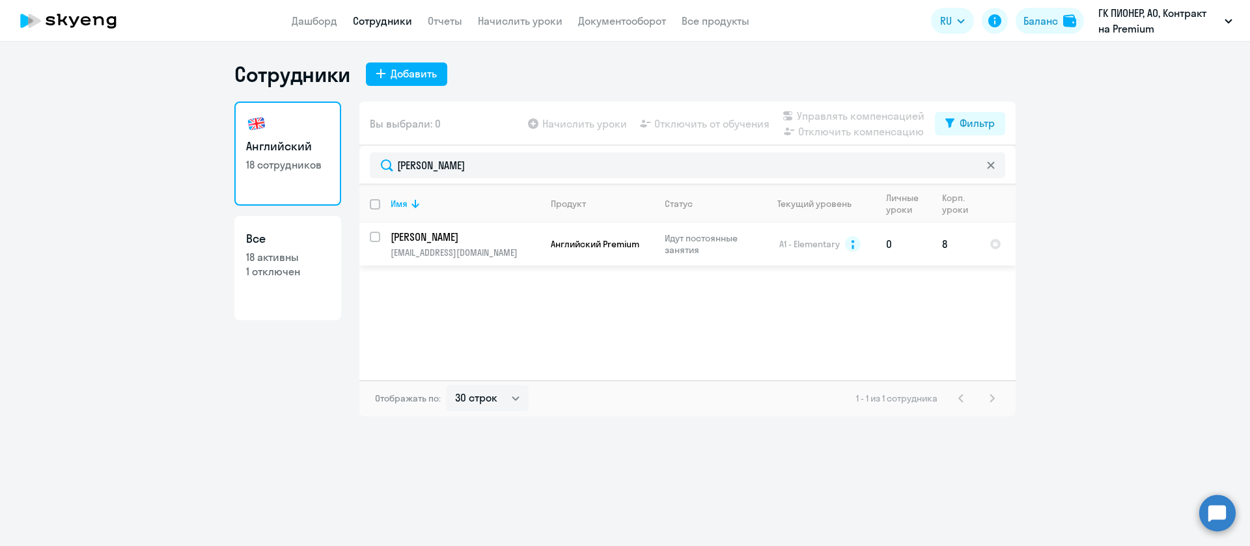
click at [460, 235] on p "[PERSON_NAME]" at bounding box center [464, 237] width 147 height 14
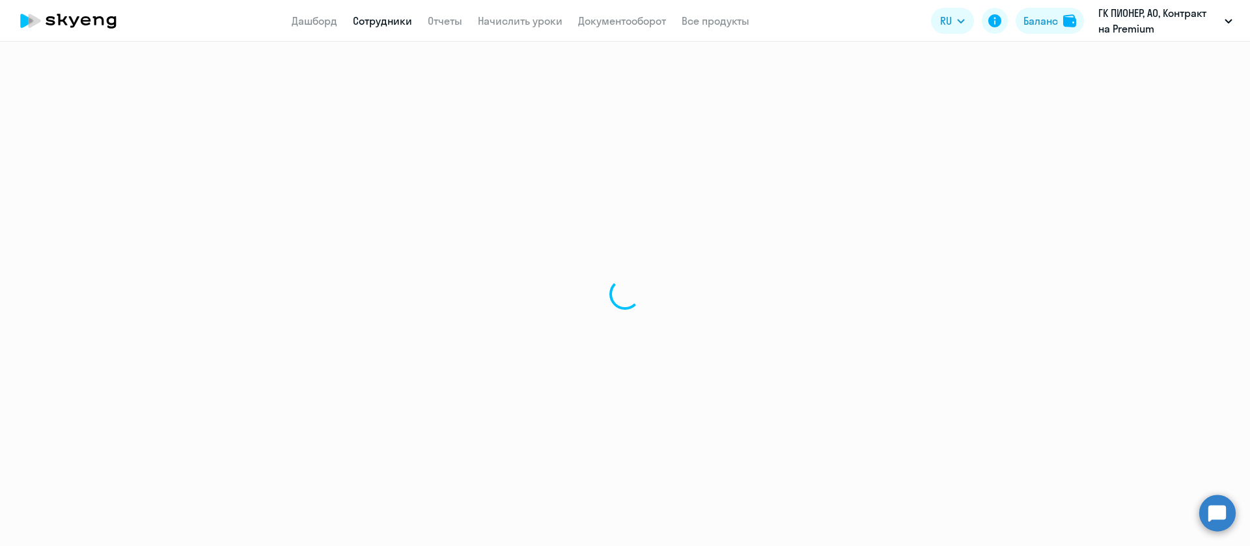
select select "english"
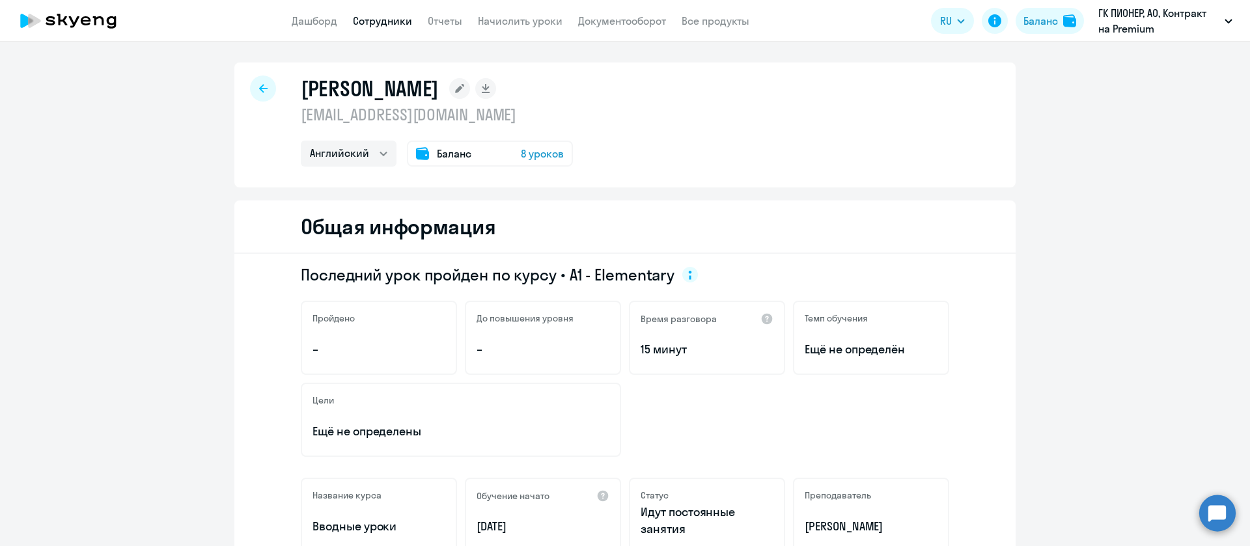
click at [382, 109] on p "[EMAIL_ADDRESS][DOMAIN_NAME]" at bounding box center [437, 114] width 272 height 21
copy p "[EMAIL_ADDRESS][DOMAIN_NAME]"
click at [387, 22] on link "Сотрудники" at bounding box center [382, 20] width 59 height 13
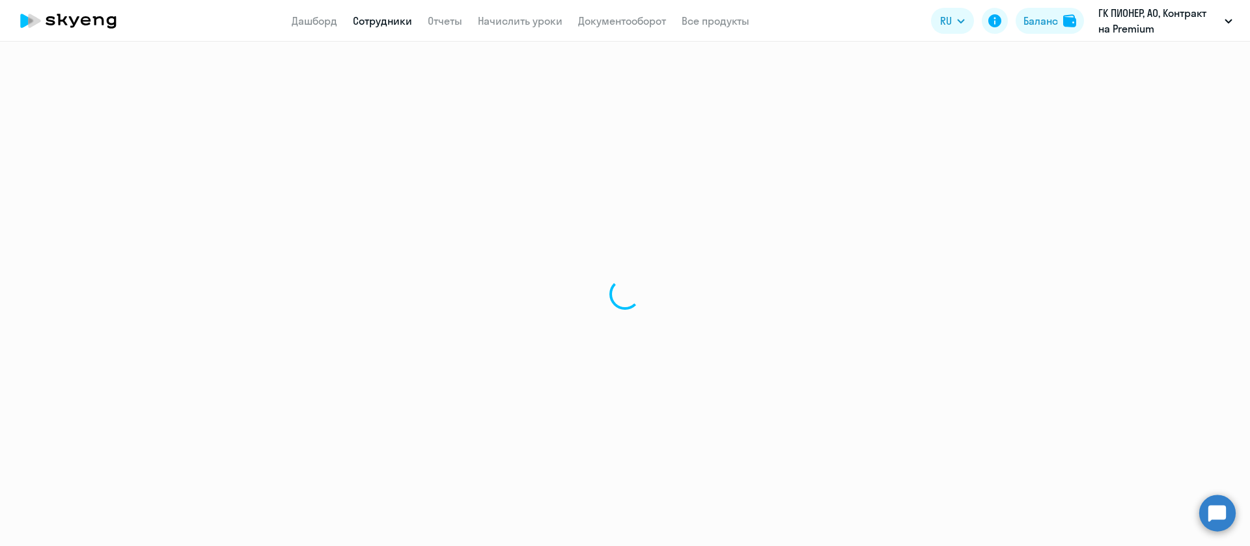
select select "30"
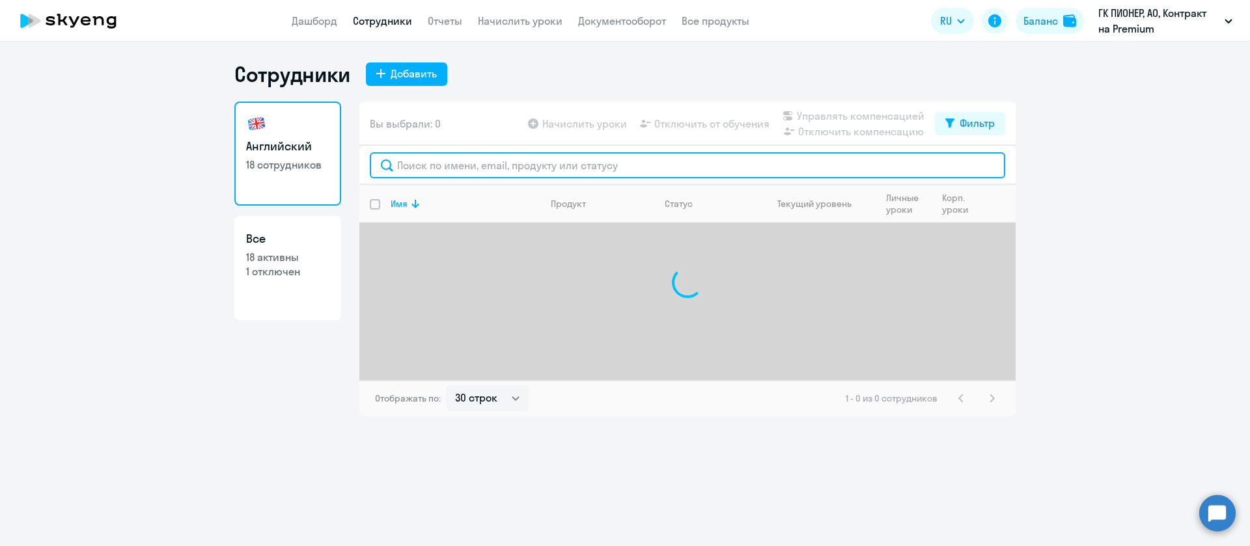
click at [447, 152] on input "text" at bounding box center [688, 165] width 636 height 26
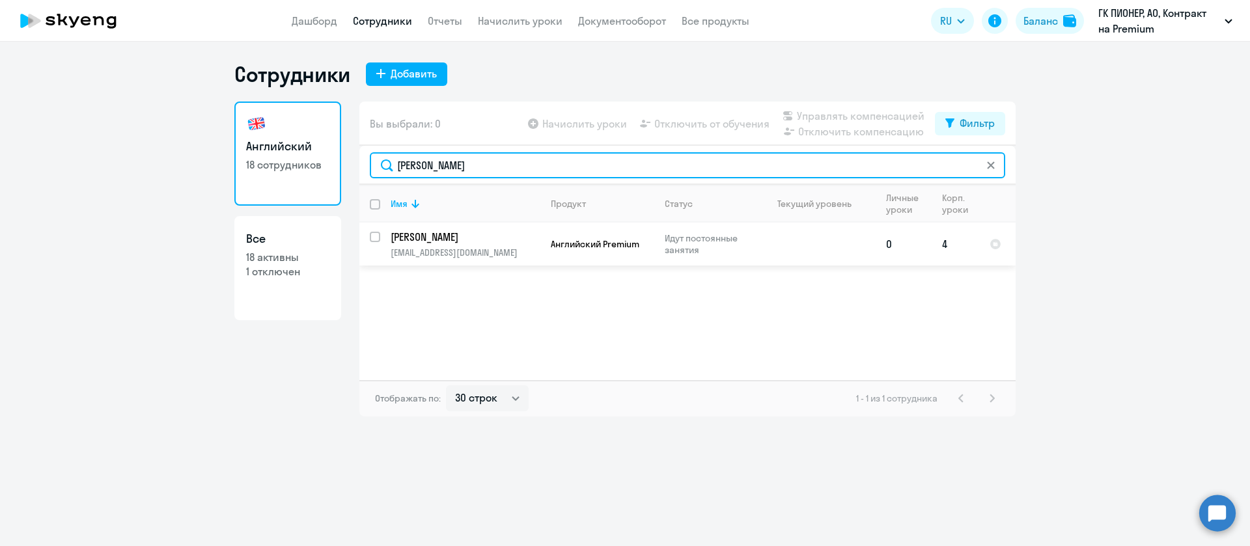
type input "[PERSON_NAME]"
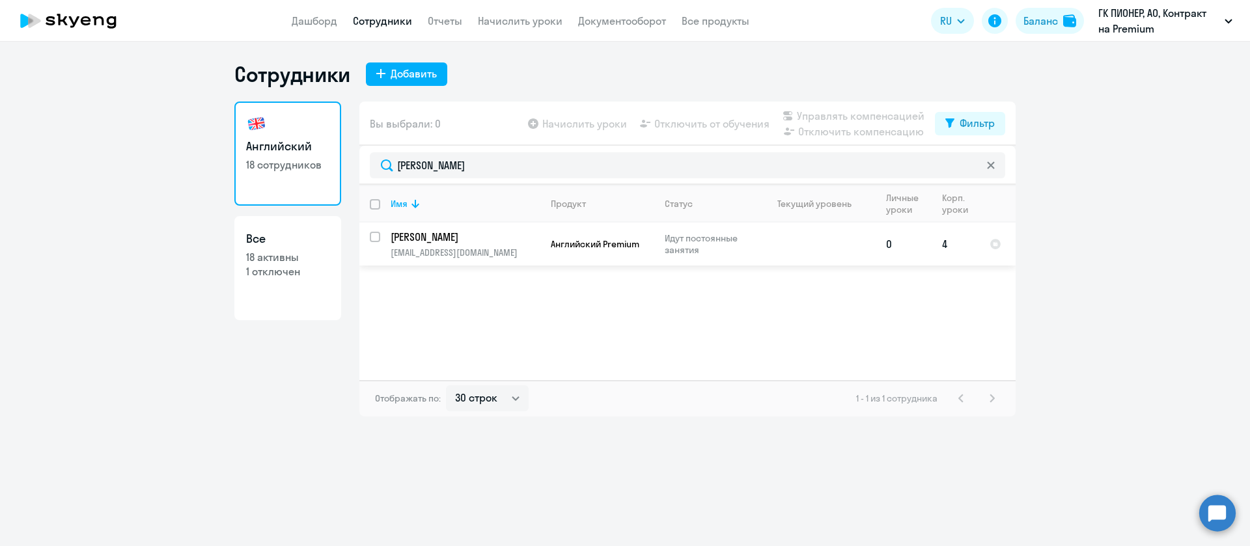
click at [466, 236] on p "[PERSON_NAME]" at bounding box center [464, 237] width 147 height 14
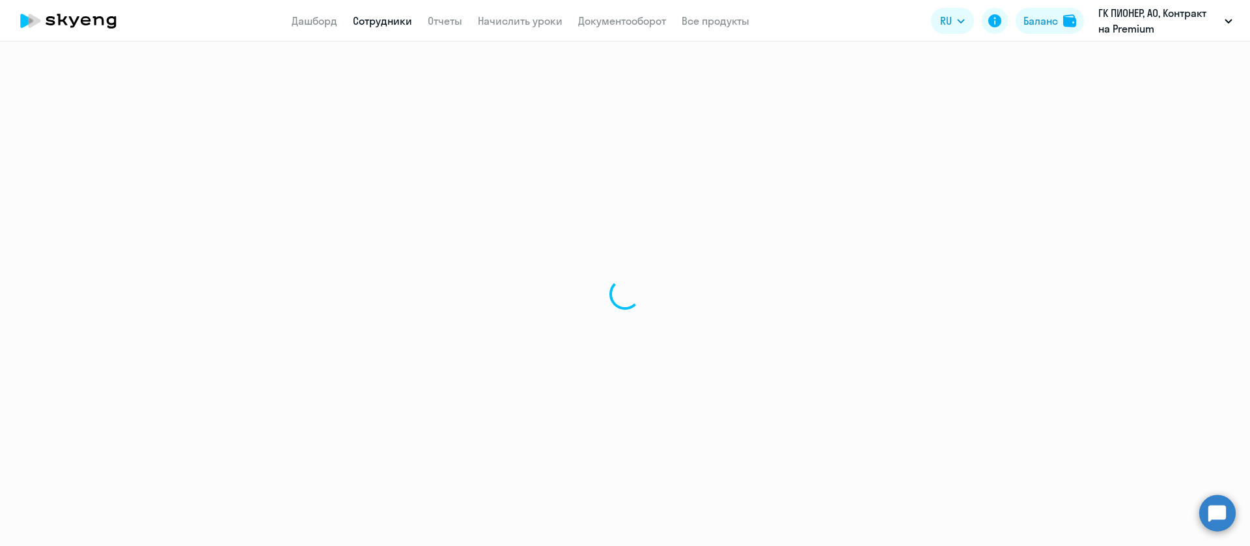
select select "english"
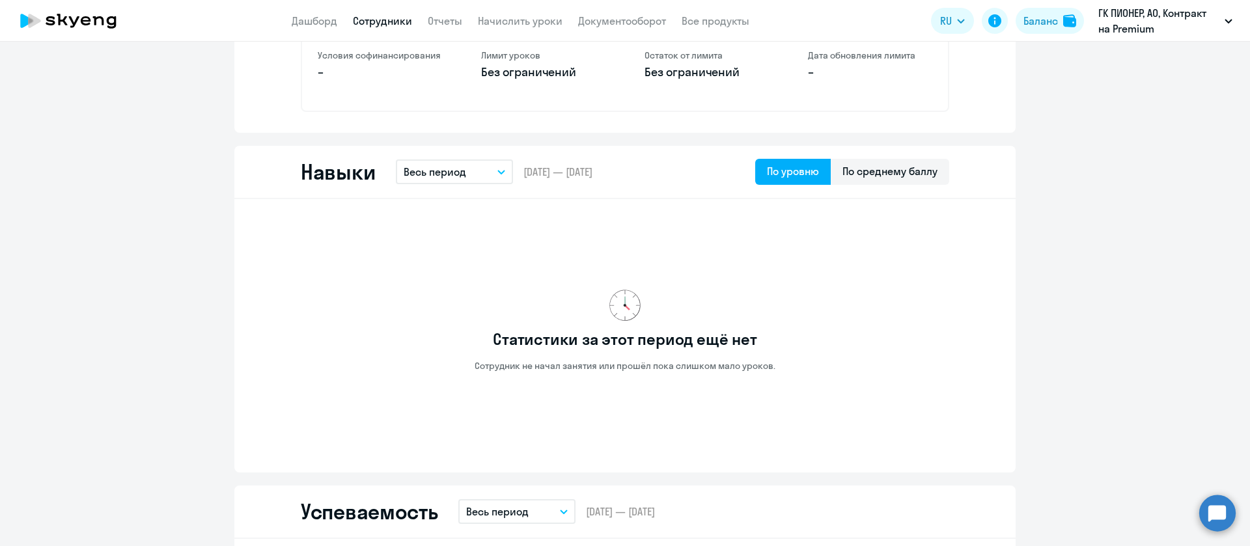
scroll to position [195, 0]
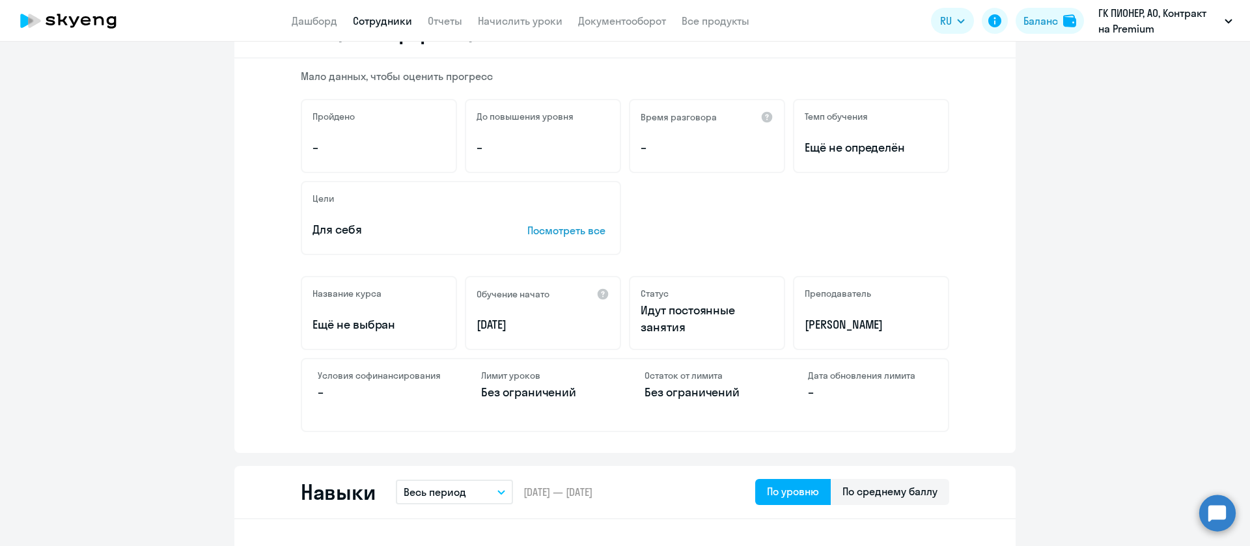
click at [389, 29] on app-header "Дашборд Сотрудники Отчеты Начислить уроки Документооборот Все продукты Дашборд …" at bounding box center [625, 21] width 1250 height 42
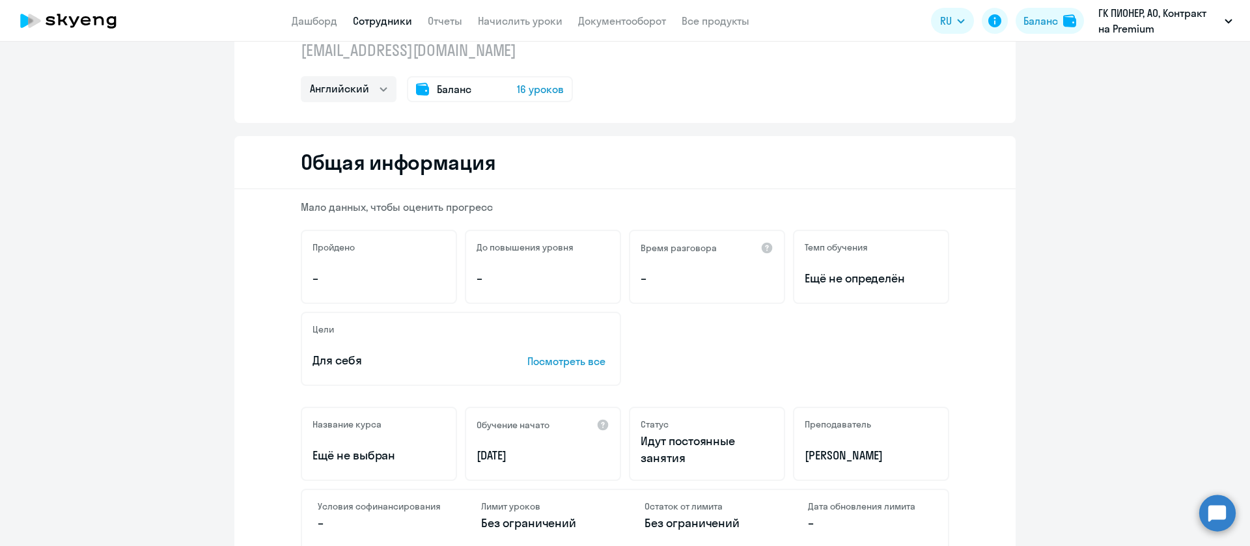
scroll to position [0, 0]
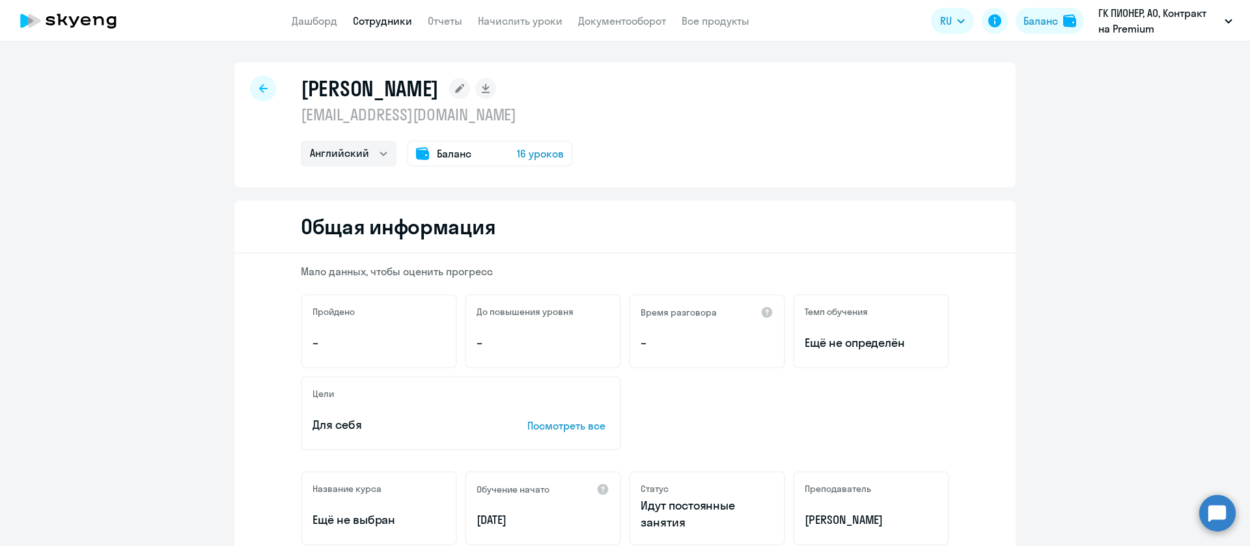
click at [375, 22] on link "Сотрудники" at bounding box center [382, 20] width 59 height 13
select select "30"
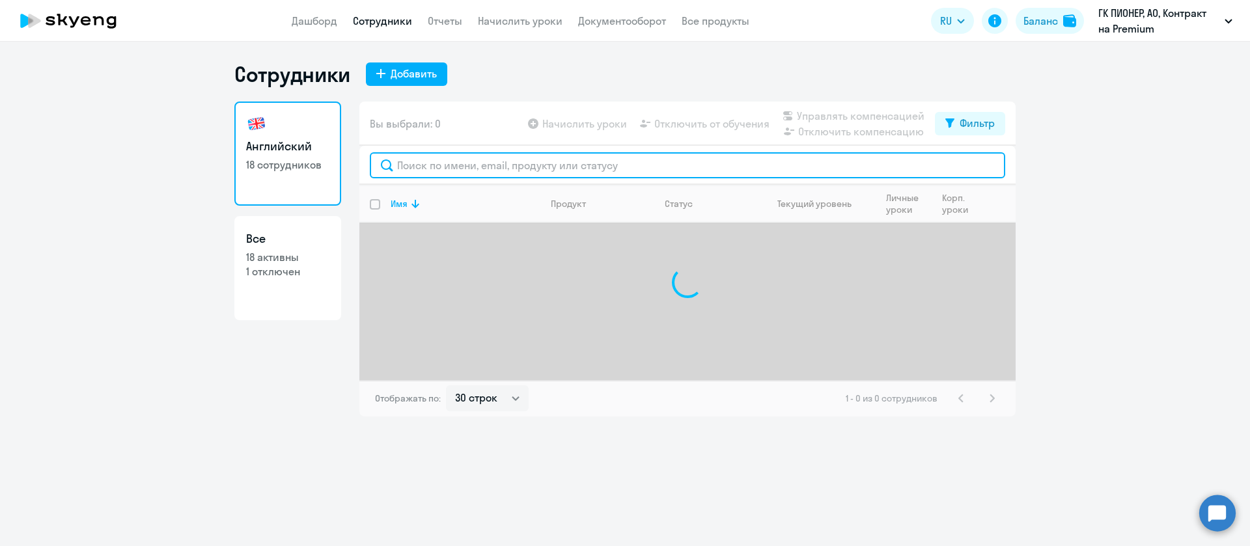
click at [466, 160] on input "text" at bounding box center [688, 165] width 636 height 26
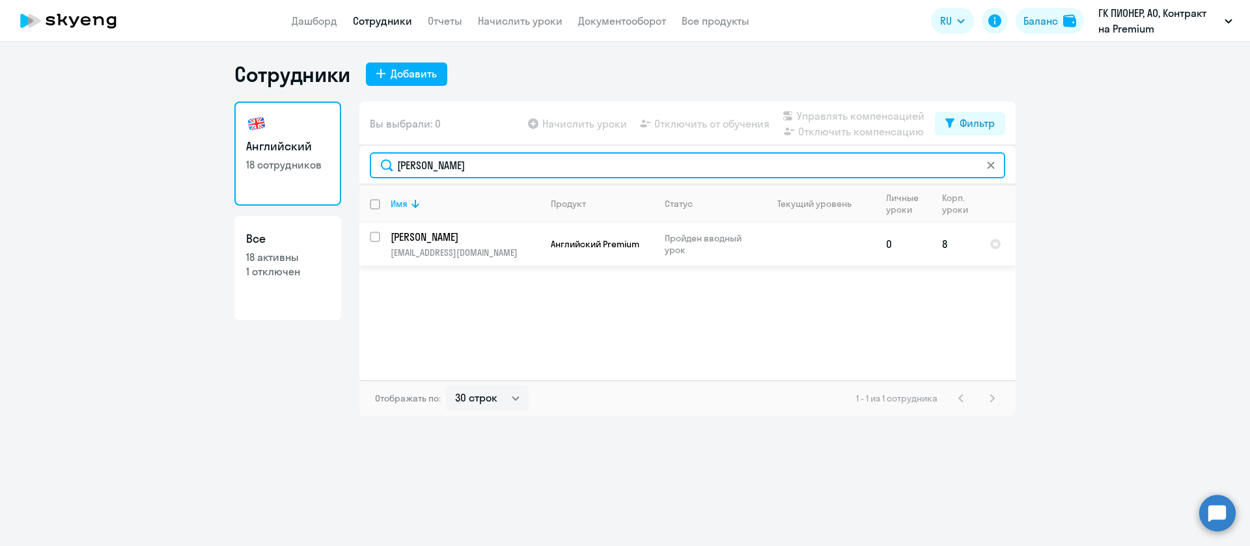
type input "[PERSON_NAME]"
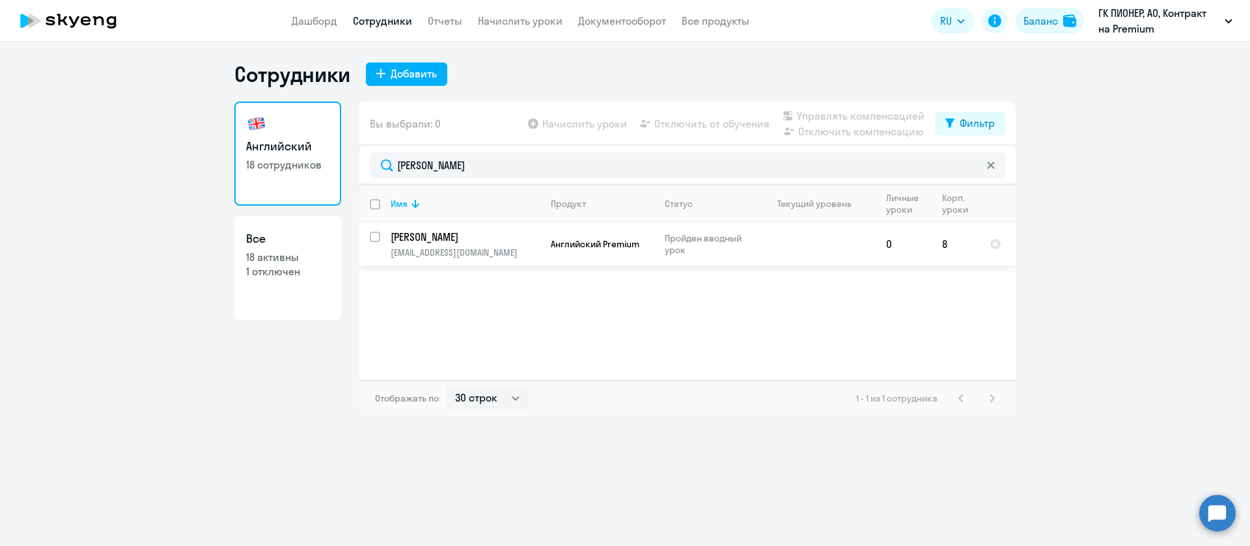
click at [433, 225] on td "[PERSON_NAME] [PERSON_NAME][EMAIL_ADDRESS][DOMAIN_NAME]" at bounding box center [460, 244] width 160 height 43
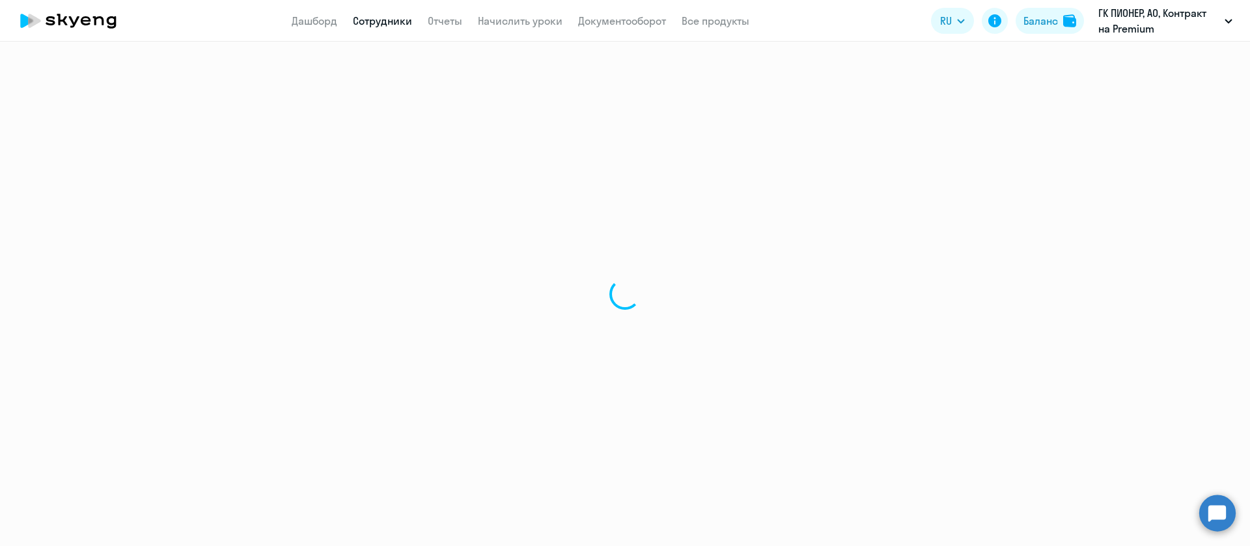
select select "english"
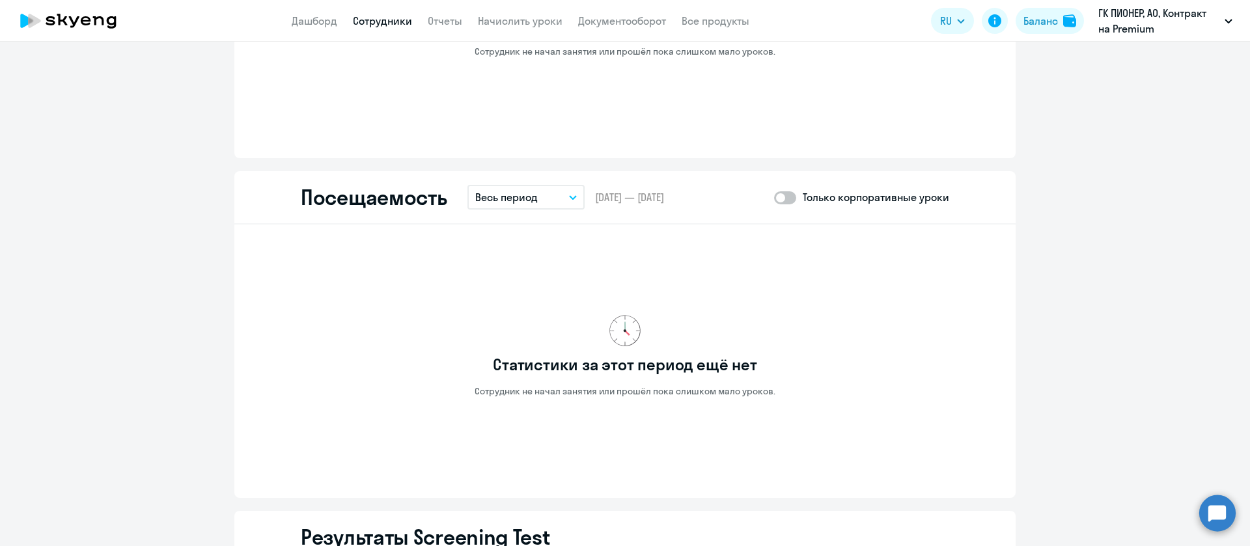
scroll to position [1166, 0]
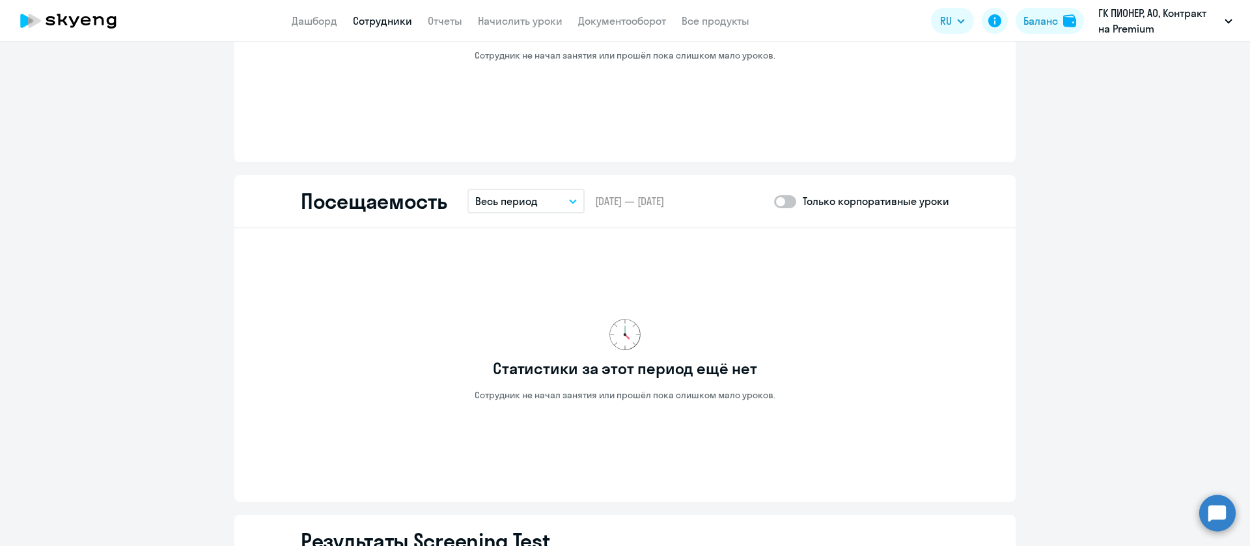
click at [374, 25] on link "Сотрудники" at bounding box center [382, 20] width 59 height 13
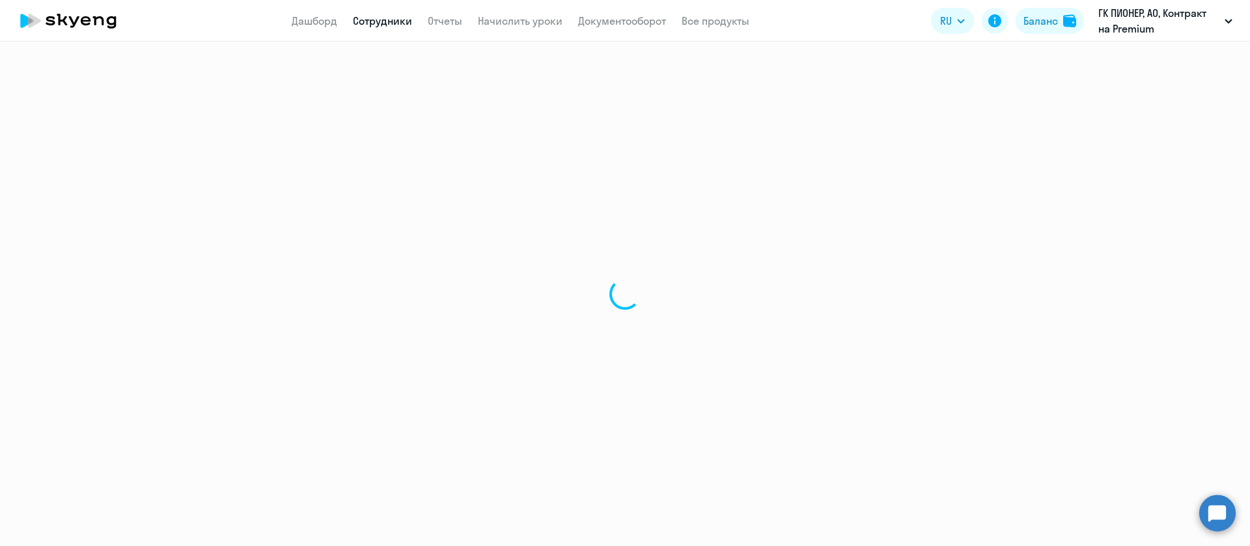
select select "30"
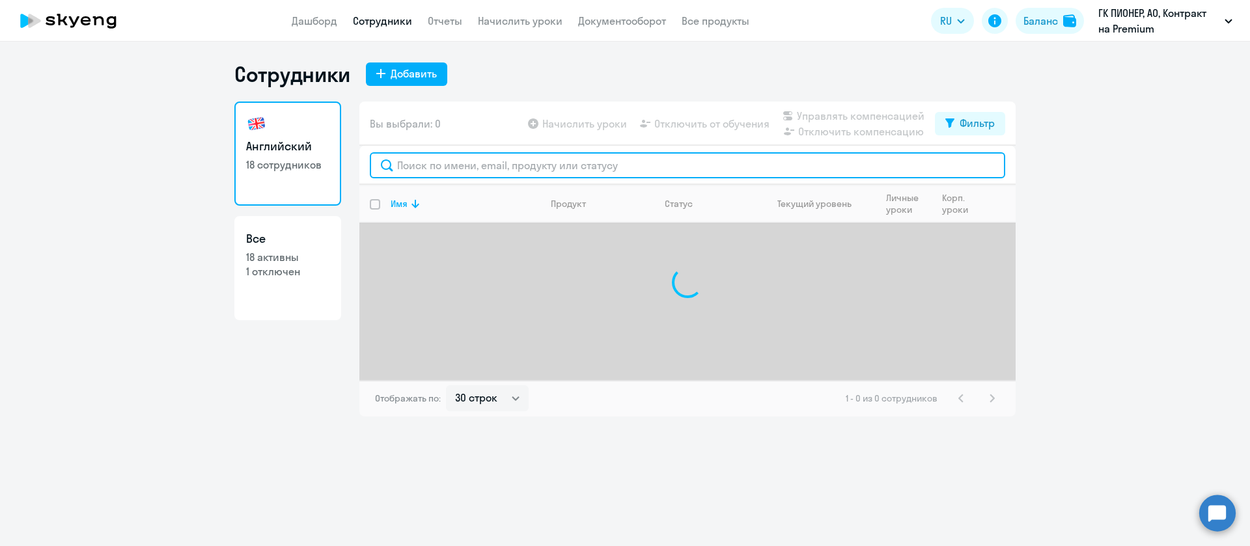
click at [521, 170] on input "text" at bounding box center [688, 165] width 636 height 26
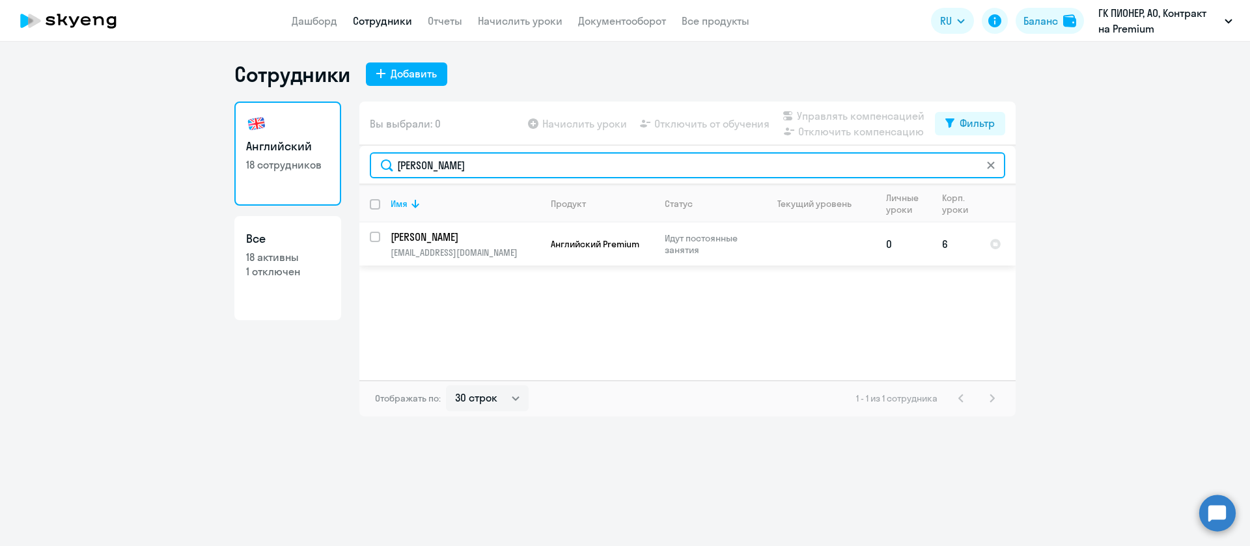
type input "[PERSON_NAME]"
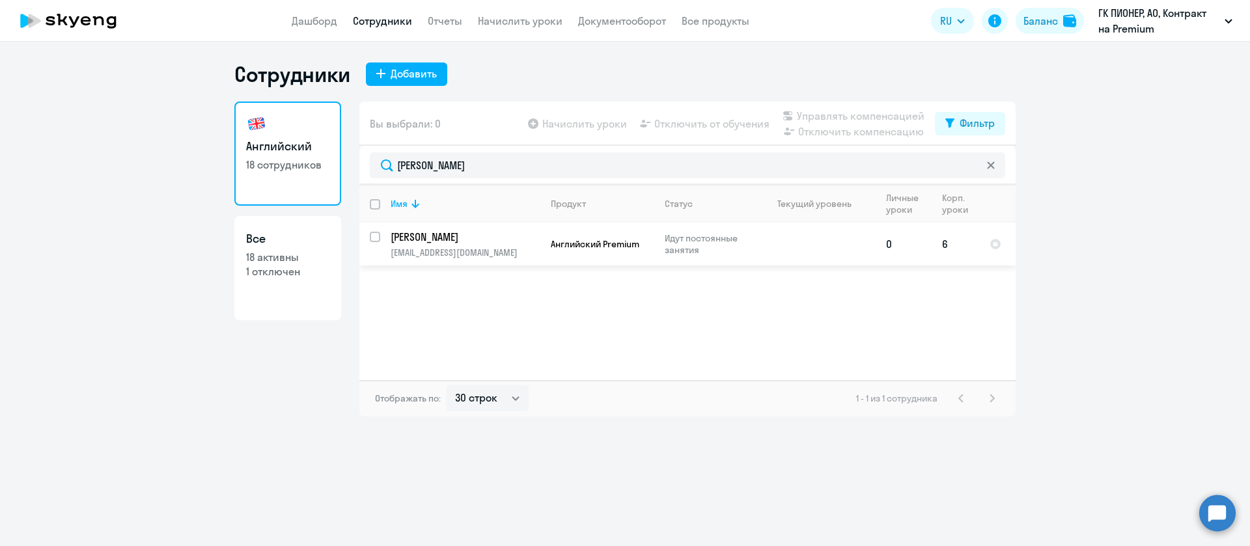
click at [443, 242] on p "[PERSON_NAME]" at bounding box center [464, 237] width 147 height 14
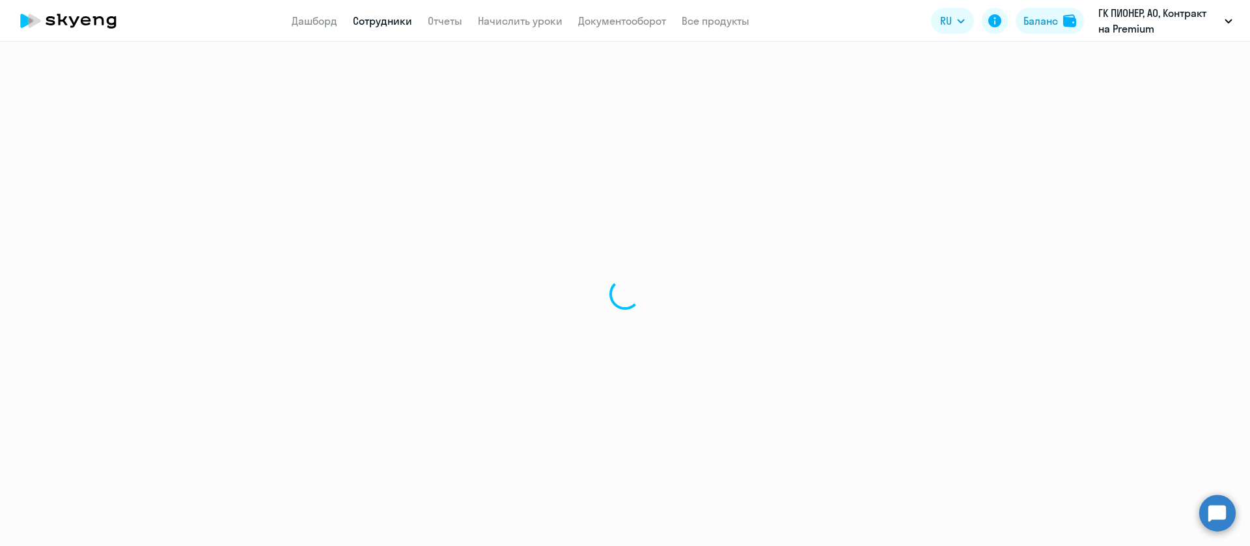
select select "english"
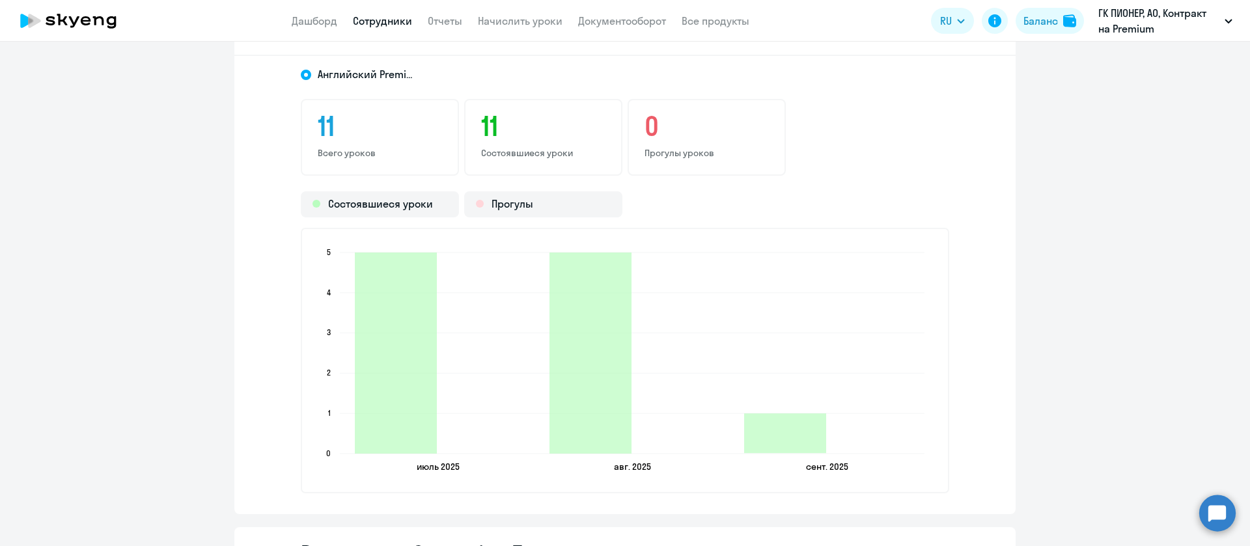
scroll to position [1563, 0]
